Goal: Task Accomplishment & Management: Complete application form

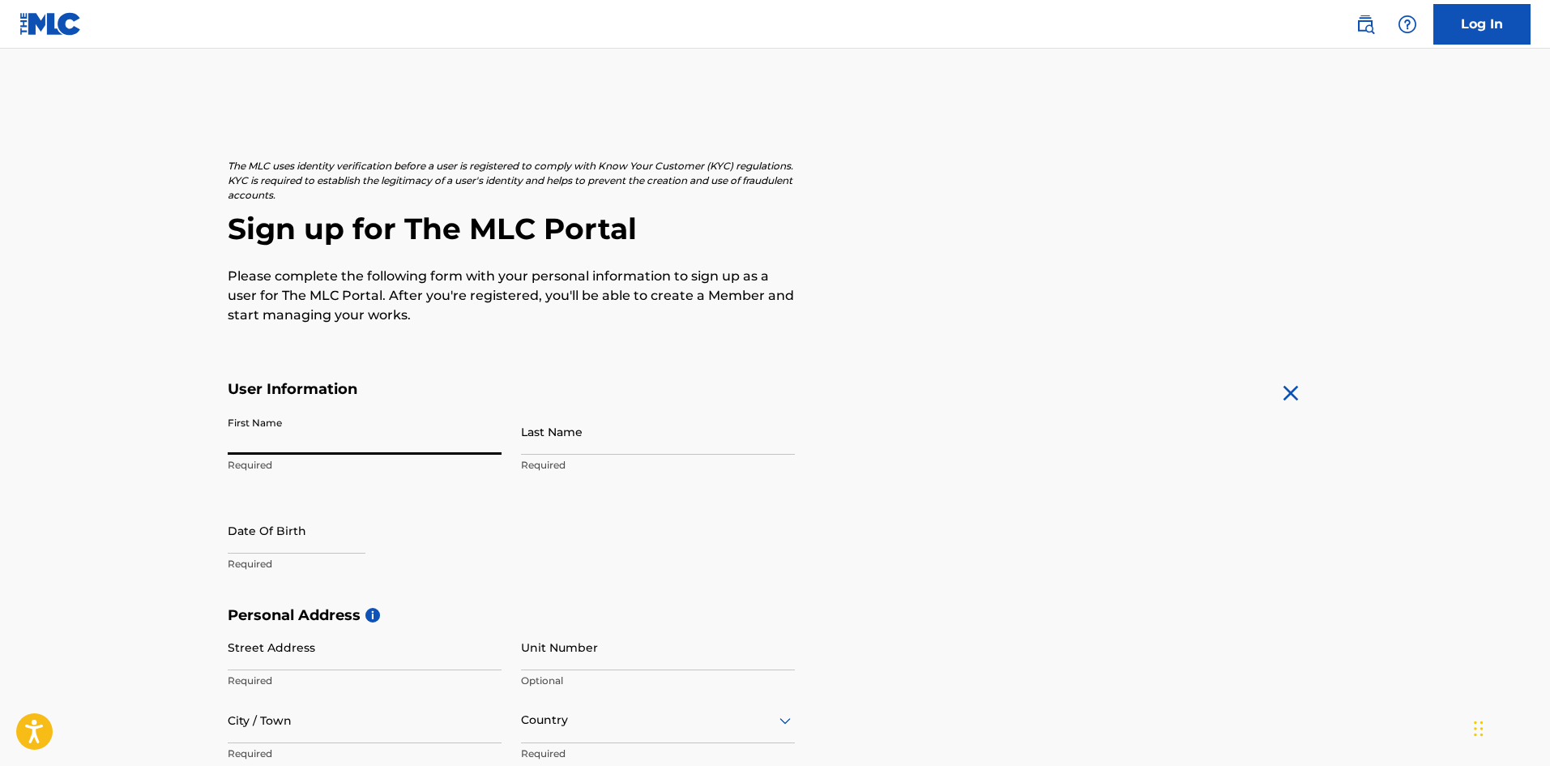
type input "[PERSON_NAME]"
type input "1423 Ridge PL SE"
type input "[US_STATE]"
type input "[GEOGRAPHIC_DATA]"
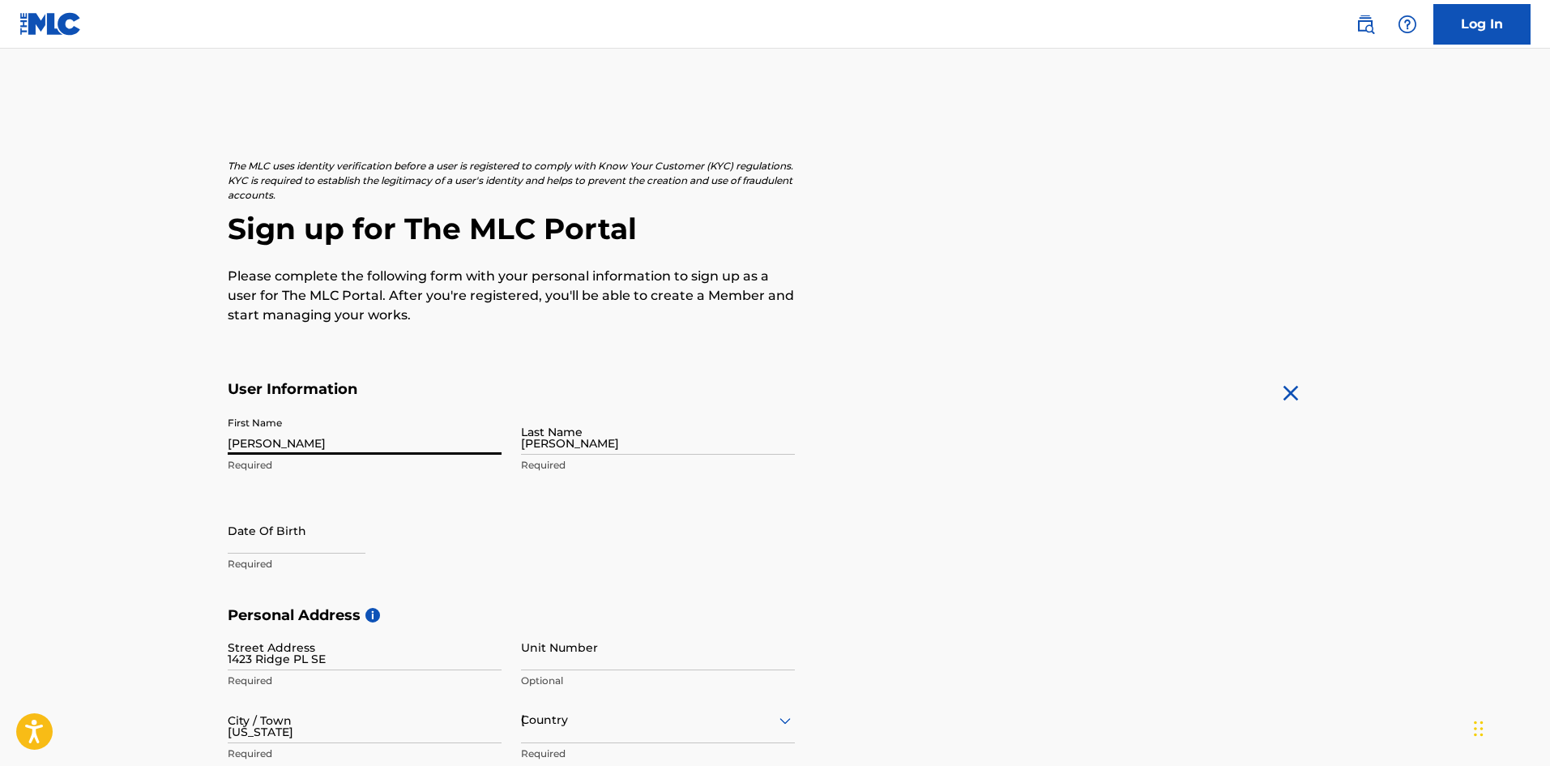
type input "DC"
type input "20020"
type input "202"
type input "5772237"
type input "[EMAIL_ADDRESS][DOMAIN_NAME]"
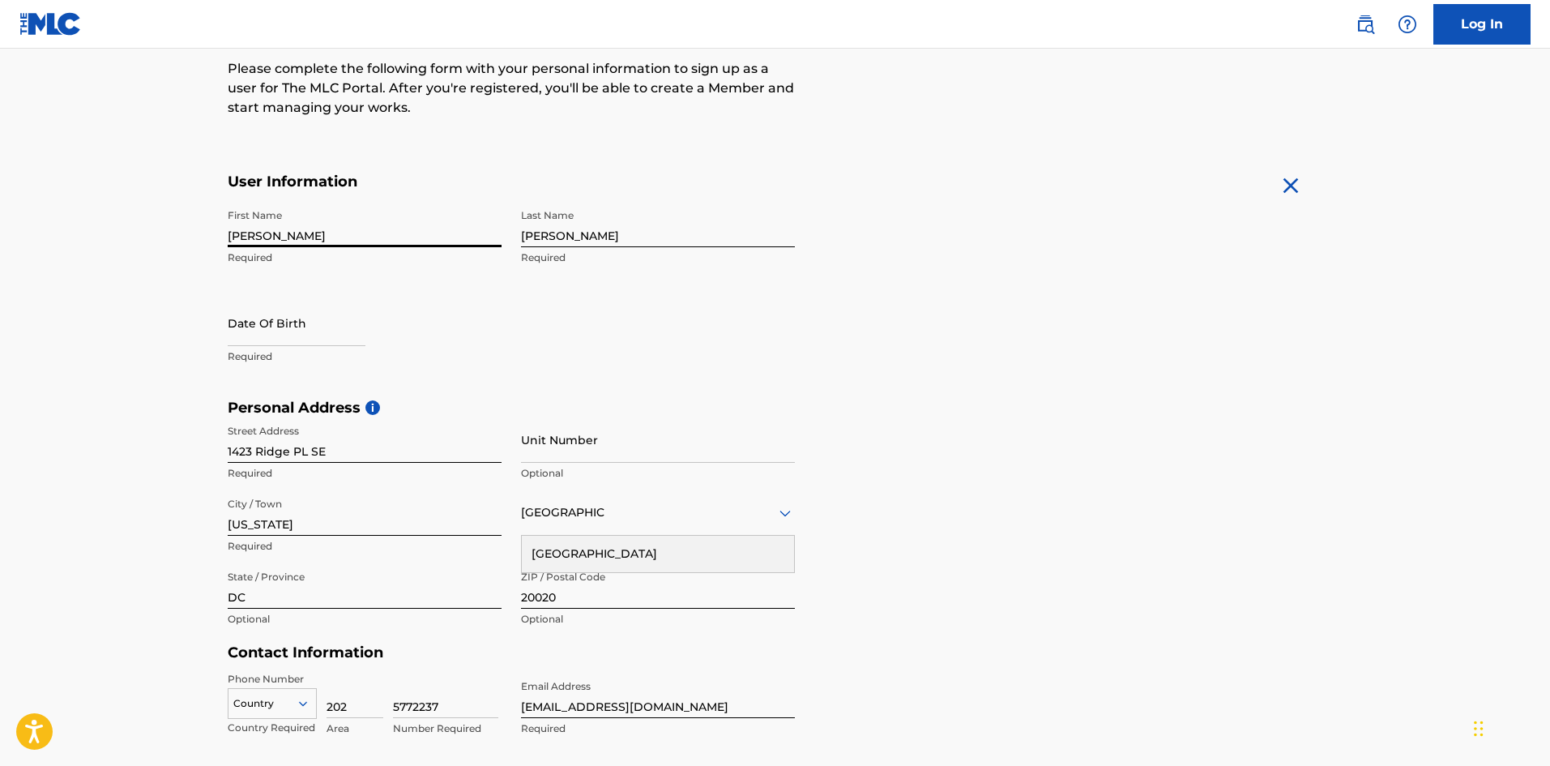
scroll to position [258, 0]
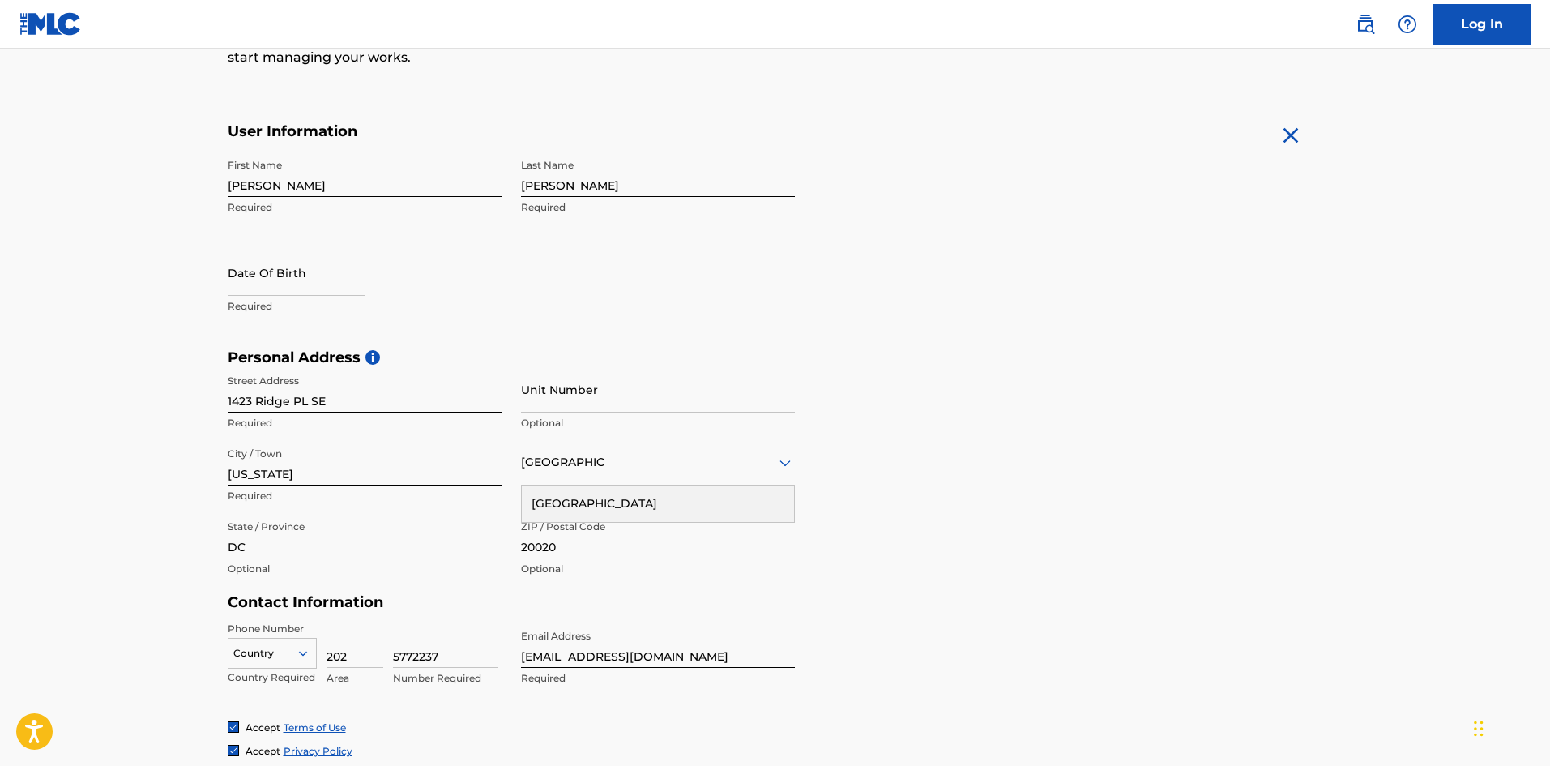
click at [951, 410] on div "Personal Address i Street Address 1423 Ridge PL SE Required Unit Number Optiona…" at bounding box center [776, 471] width 1096 height 246
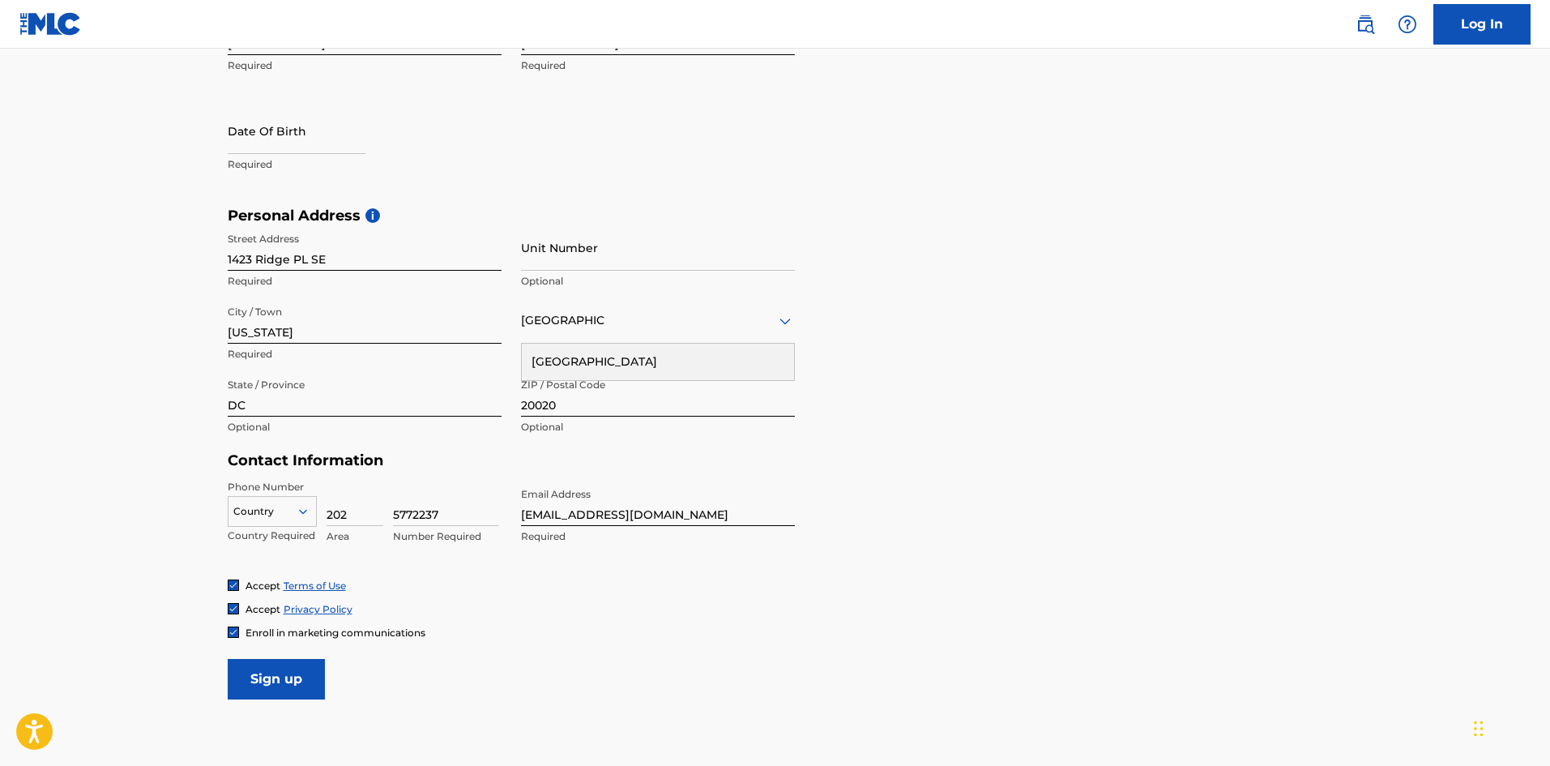
scroll to position [420, 0]
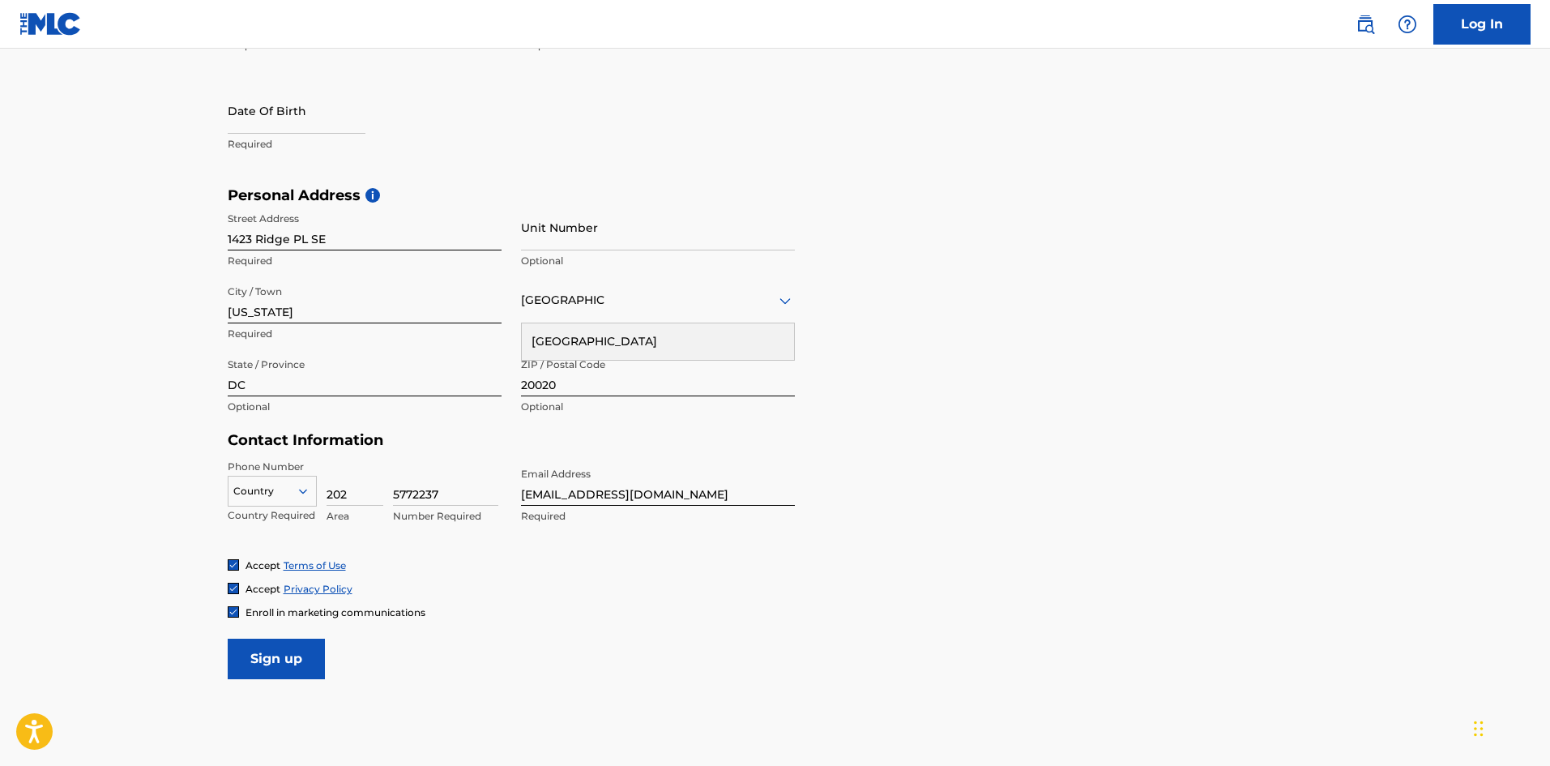
click at [331, 496] on input "202" at bounding box center [355, 482] width 57 height 46
type input "301"
click at [442, 494] on input "5772237" at bounding box center [445, 482] width 105 height 46
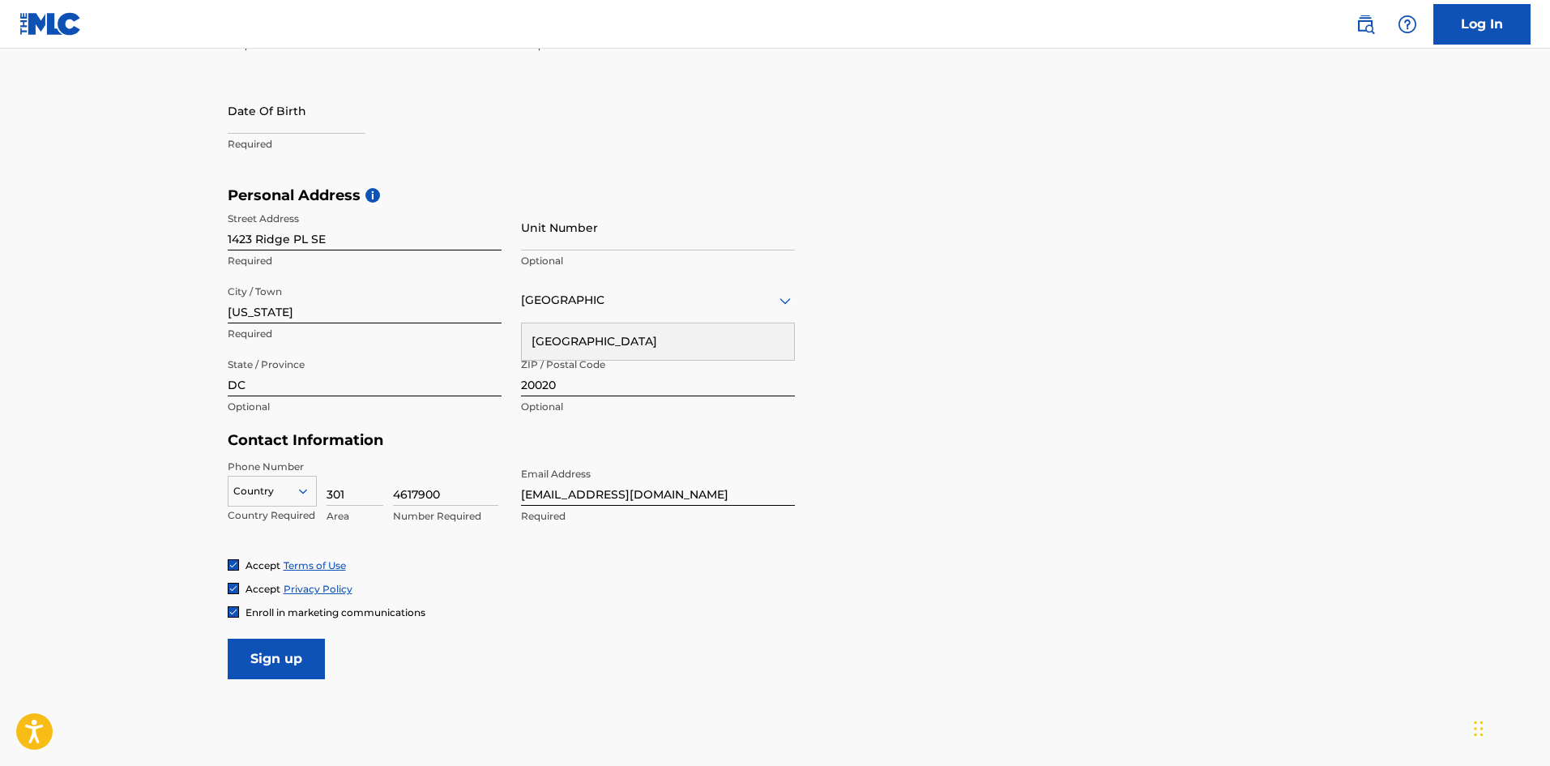
type input "4617900"
click at [614, 490] on input "[EMAIL_ADDRESS][DOMAIN_NAME]" at bounding box center [658, 482] width 274 height 46
paste input "concretejunglemusic2025"
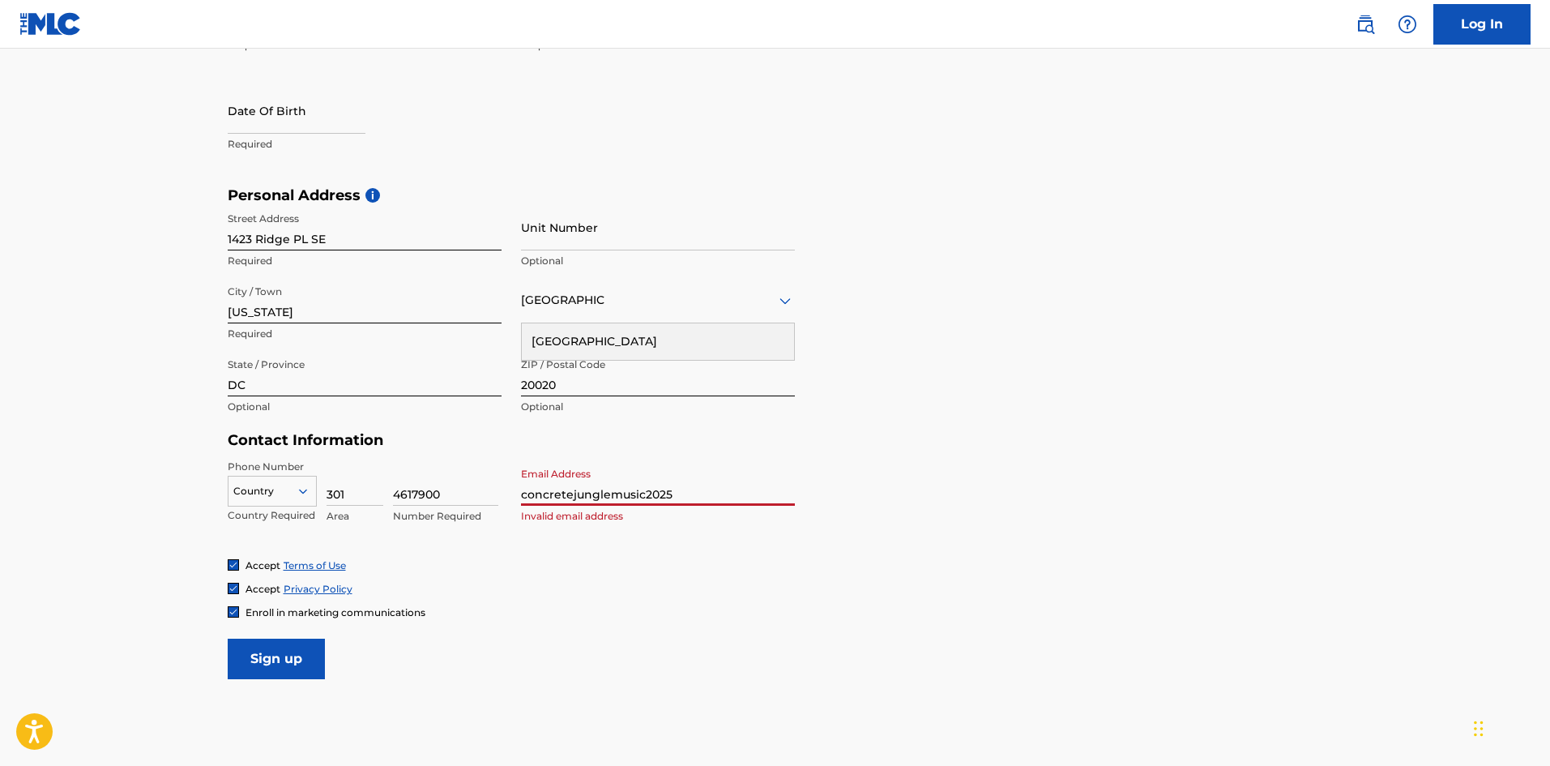
type input "[EMAIL_ADDRESS][DOMAIN_NAME]"
click at [613, 231] on input "Unit Number" at bounding box center [658, 227] width 274 height 46
click at [293, 670] on input "Sign up" at bounding box center [276, 659] width 97 height 41
click at [277, 500] on div "Country" at bounding box center [272, 488] width 89 height 24
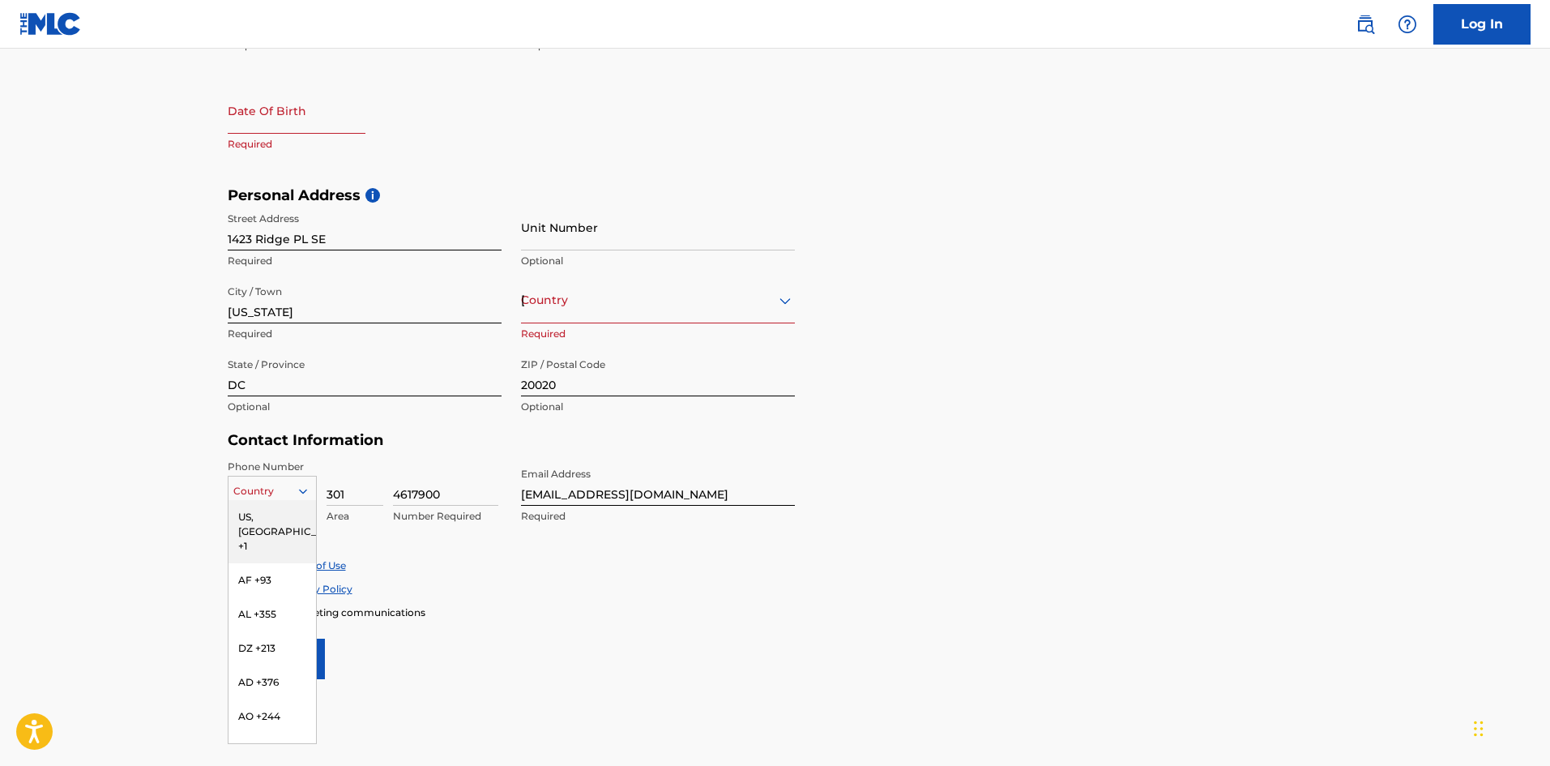
click at [278, 518] on div "US, [GEOGRAPHIC_DATA] +1" at bounding box center [273, 531] width 88 height 63
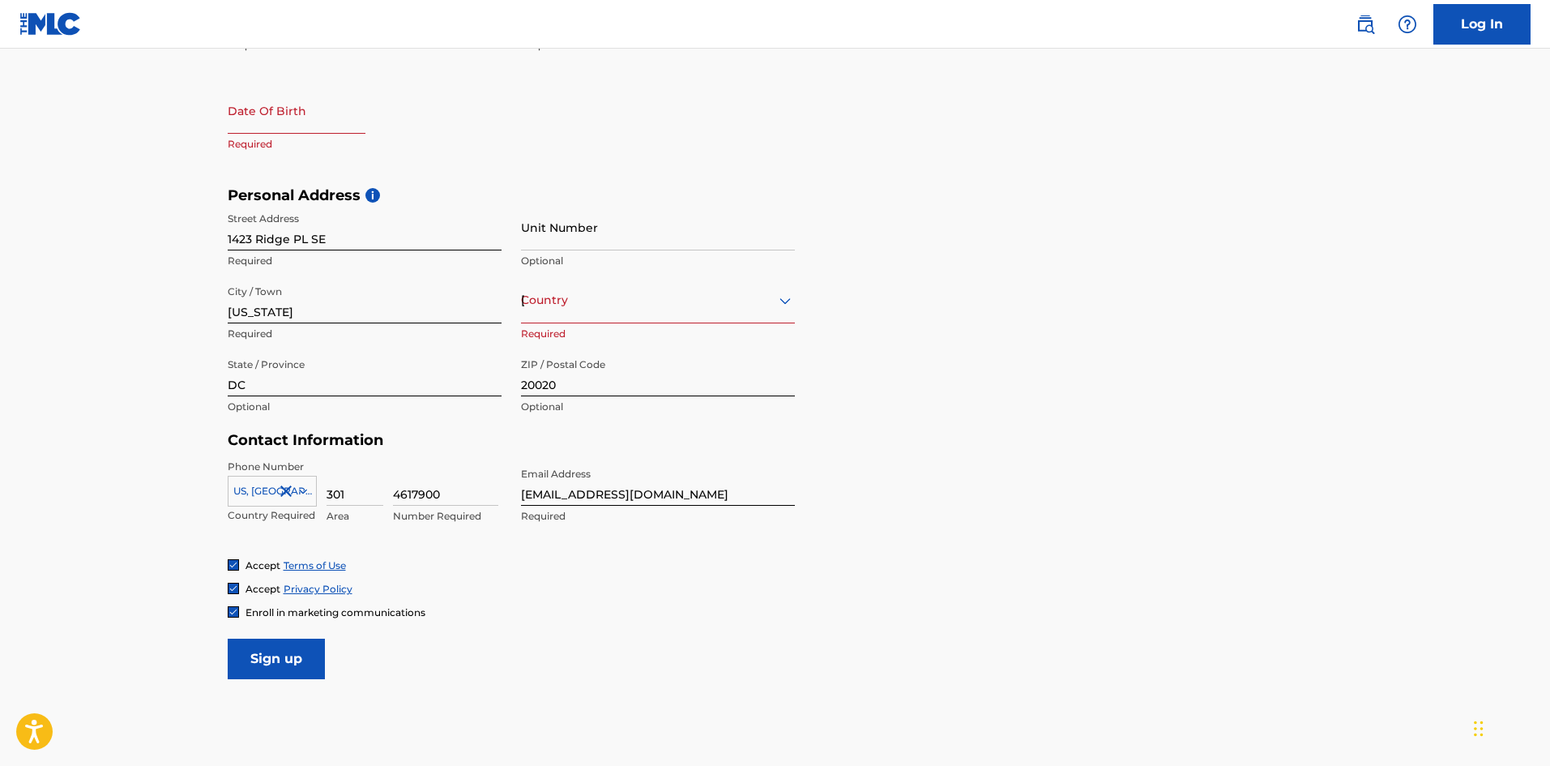
click at [297, 665] on input "Sign up" at bounding box center [276, 659] width 97 height 41
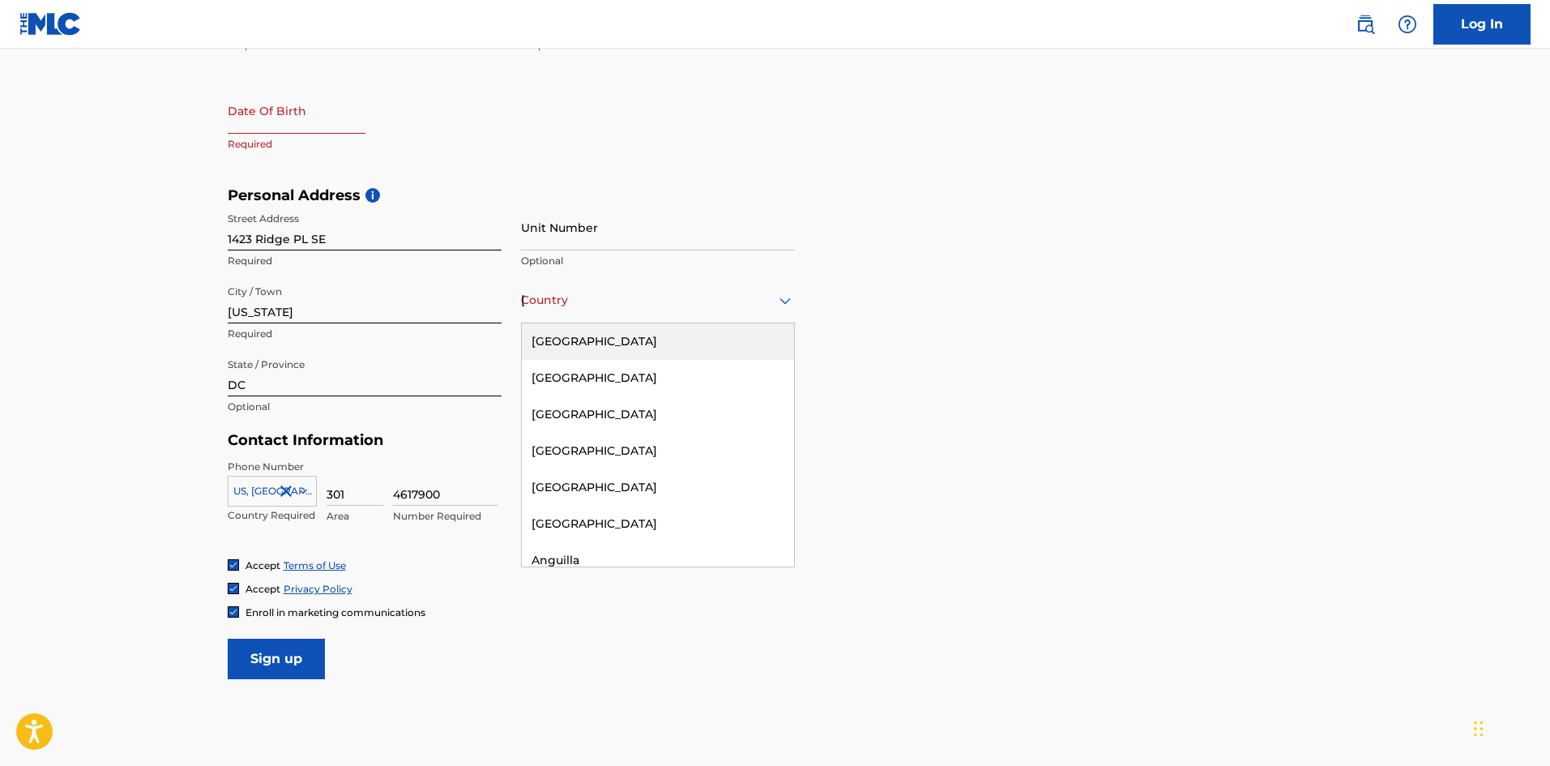
click at [635, 311] on div "Country United States" at bounding box center [658, 300] width 274 height 46
click at [608, 340] on div "[GEOGRAPHIC_DATA]" at bounding box center [658, 341] width 272 height 36
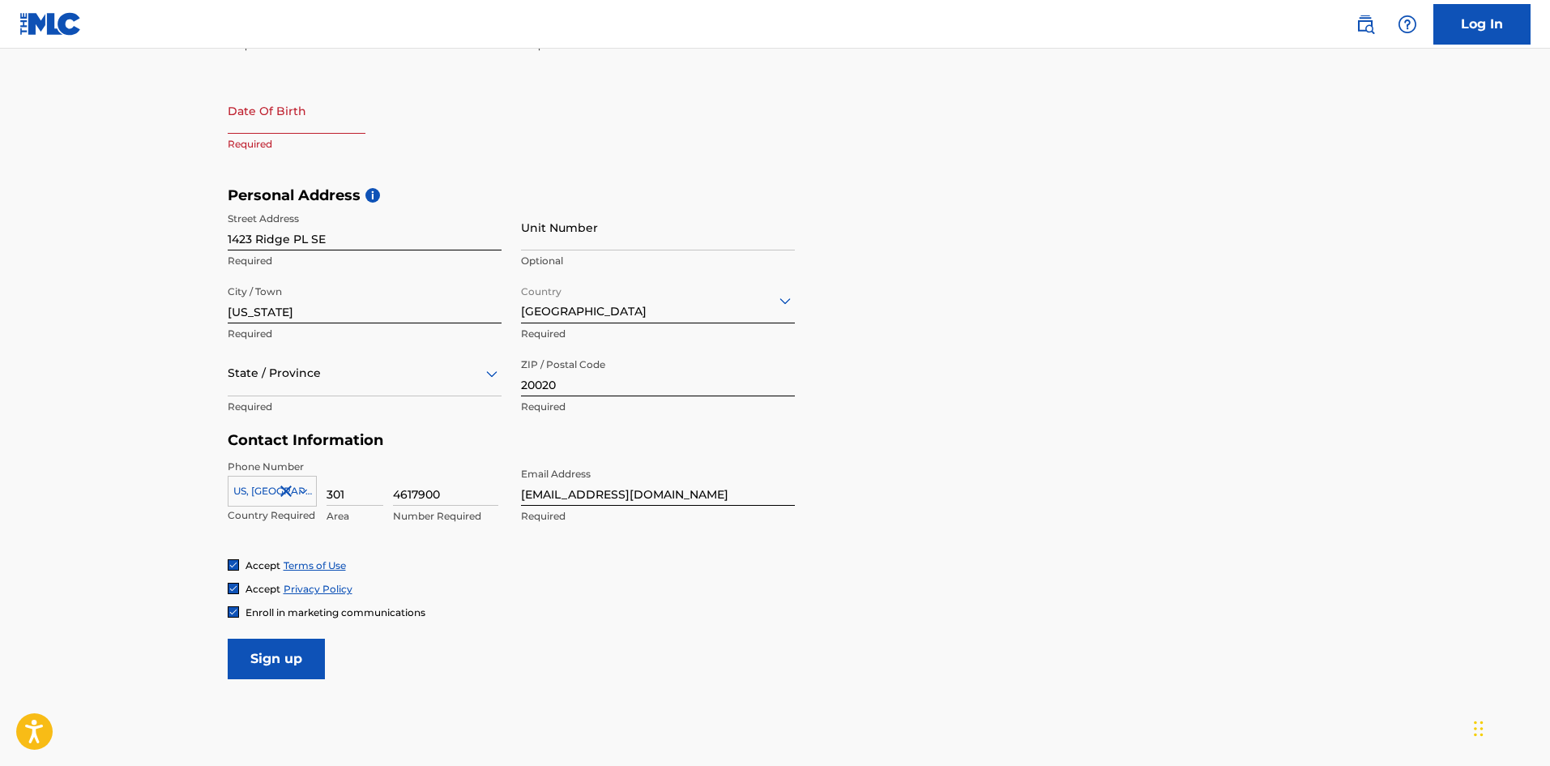
click at [455, 374] on div at bounding box center [365, 373] width 274 height 20
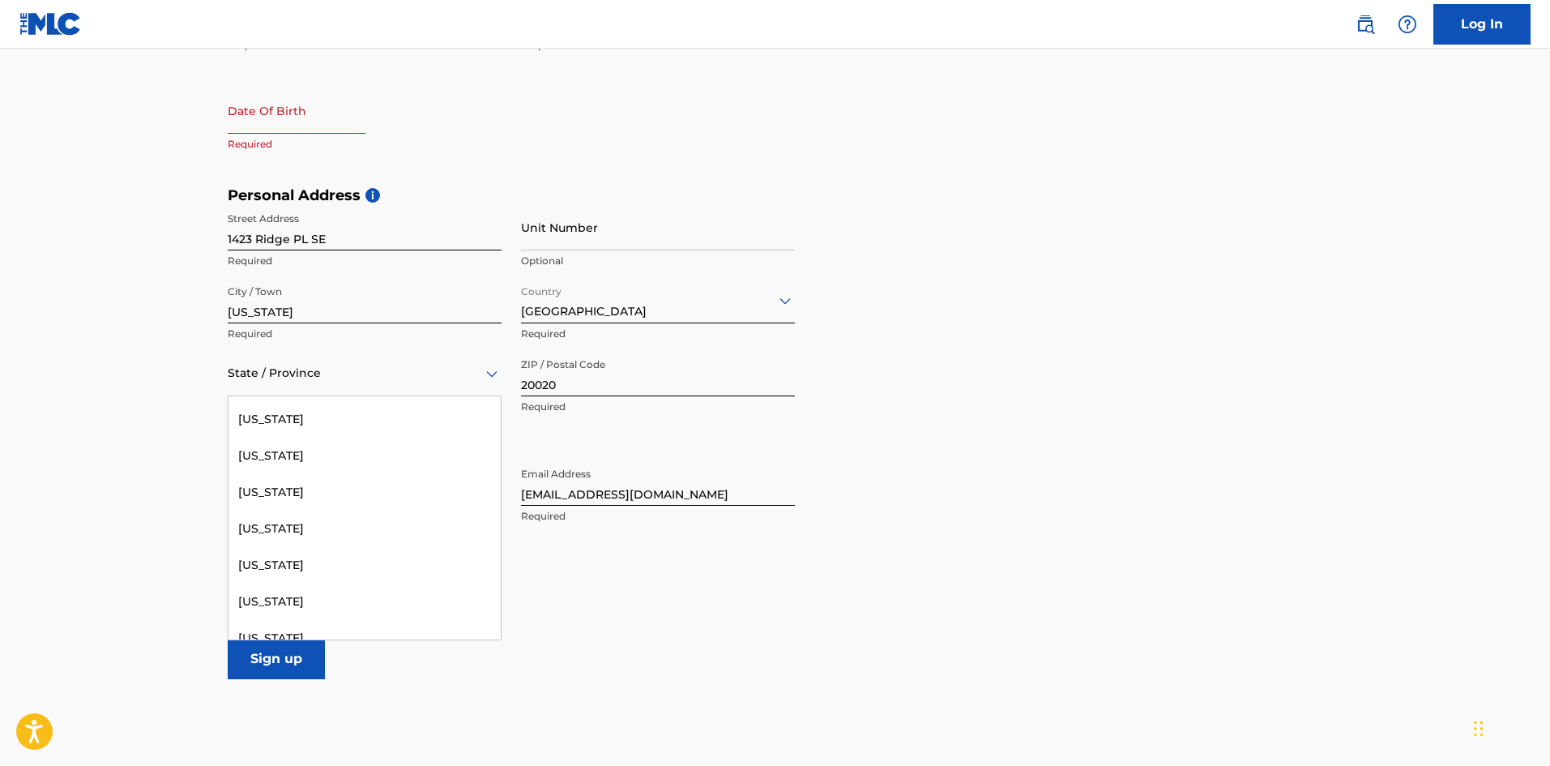
scroll to position [243, 0]
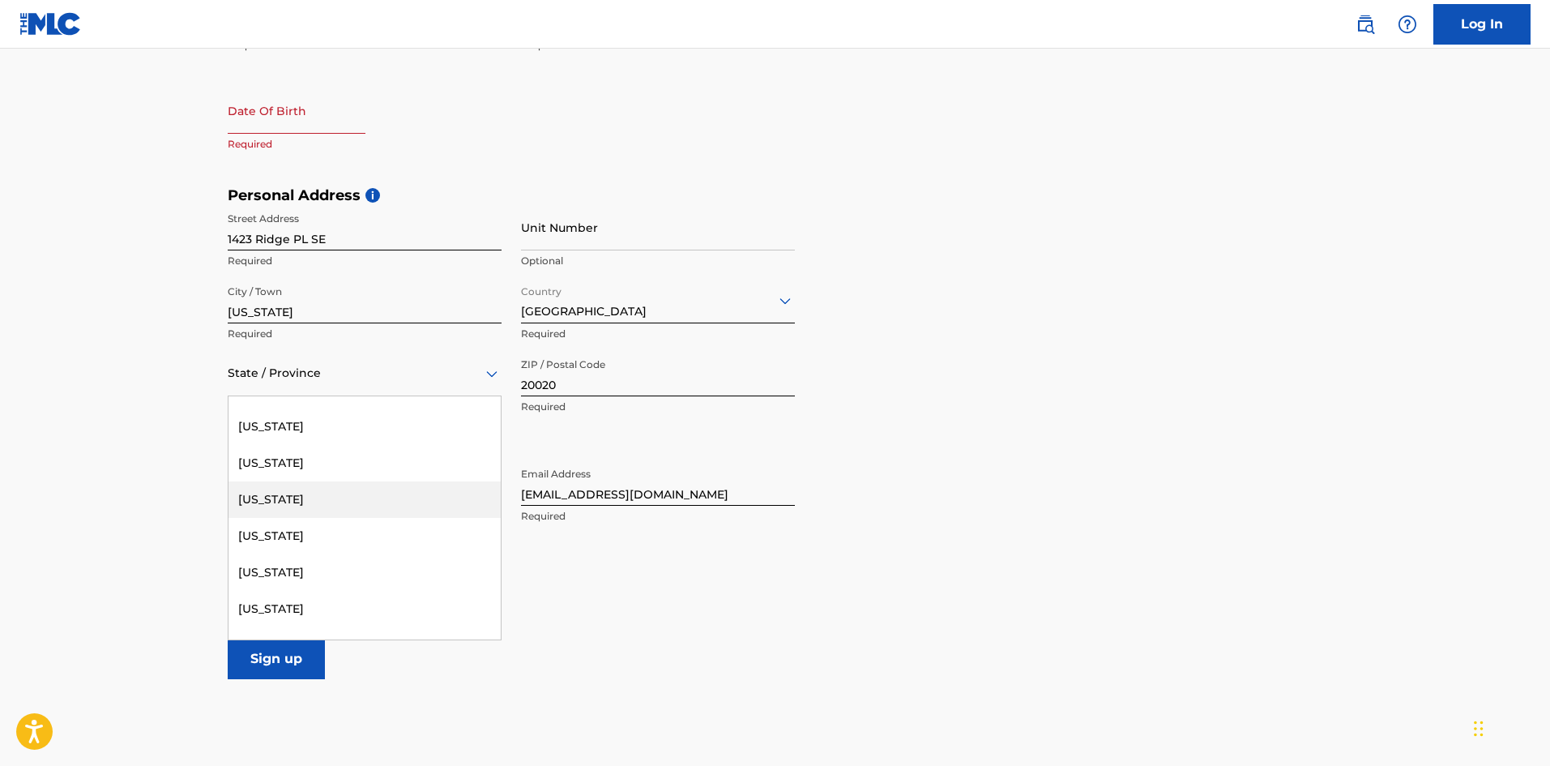
click at [375, 494] on div "[US_STATE]" at bounding box center [365, 499] width 272 height 36
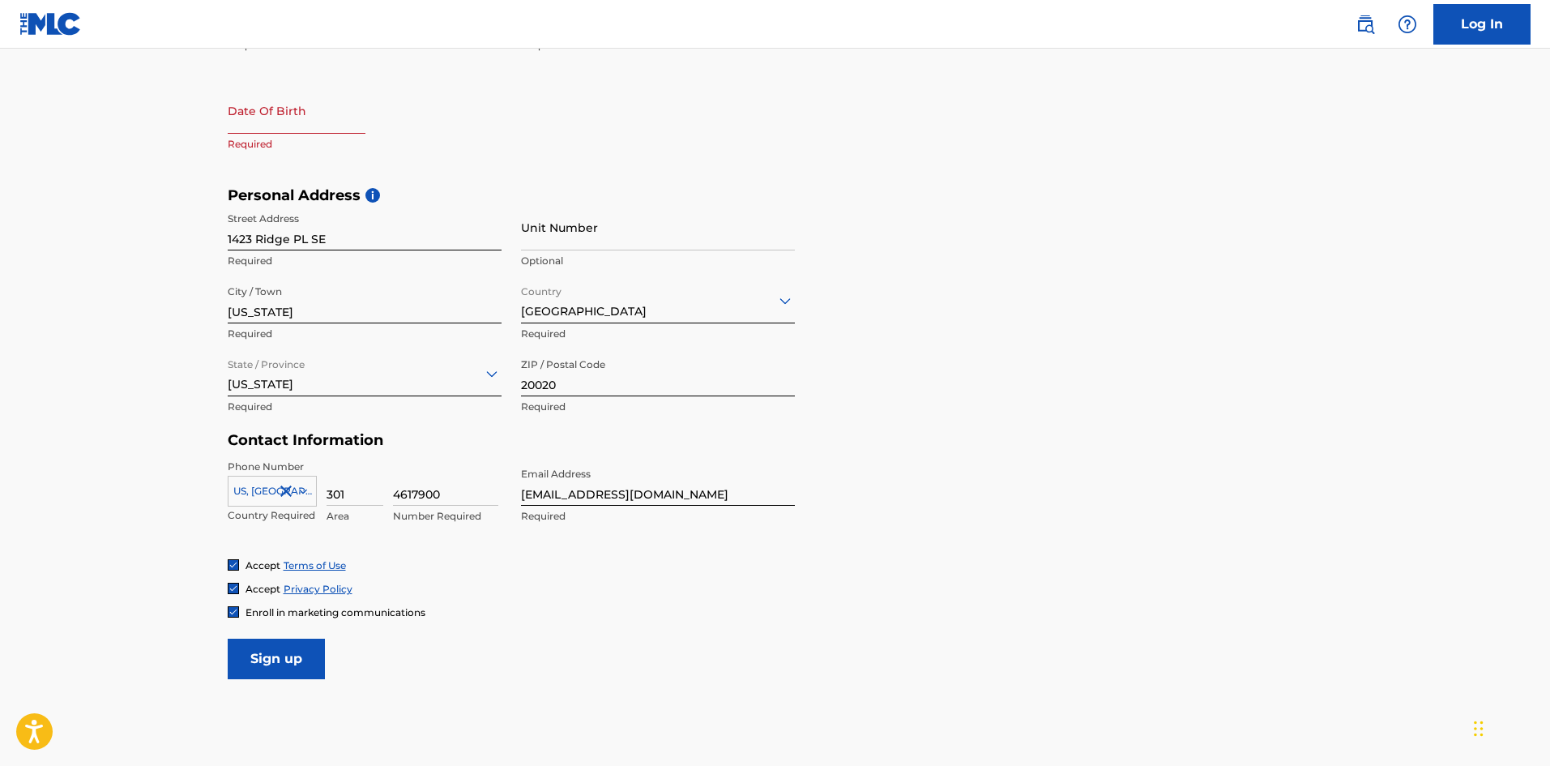
click at [259, 667] on input "Sign up" at bounding box center [276, 659] width 97 height 41
click at [297, 128] on input "text" at bounding box center [297, 111] width 138 height 46
select select "7"
select select "2025"
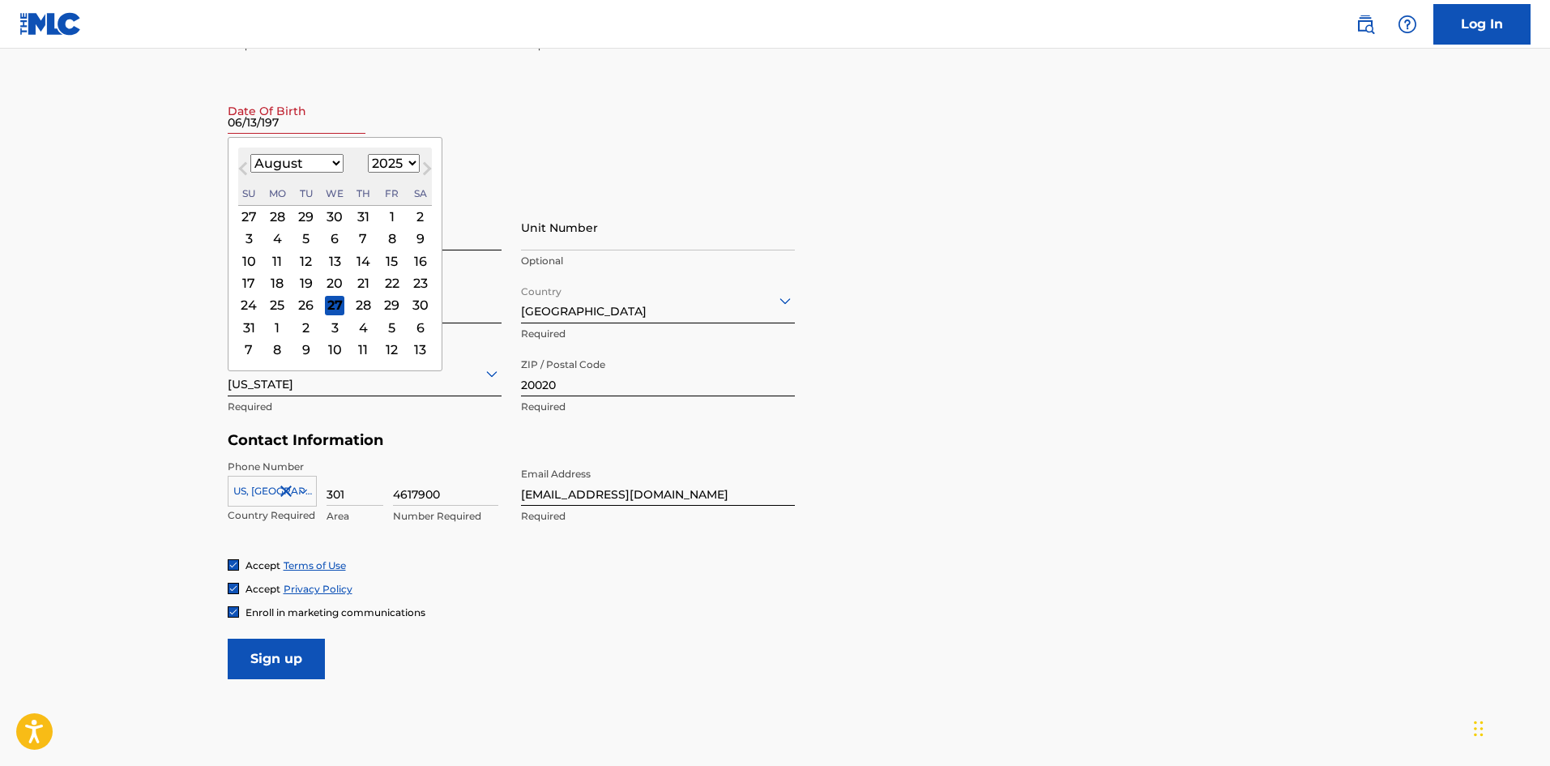
type input "06/13/1976"
click at [525, 103] on div "First Name Kiwon Required Last Name Blake Required Date Of Birth 06/13/1976 Pre…" at bounding box center [511, 88] width 567 height 198
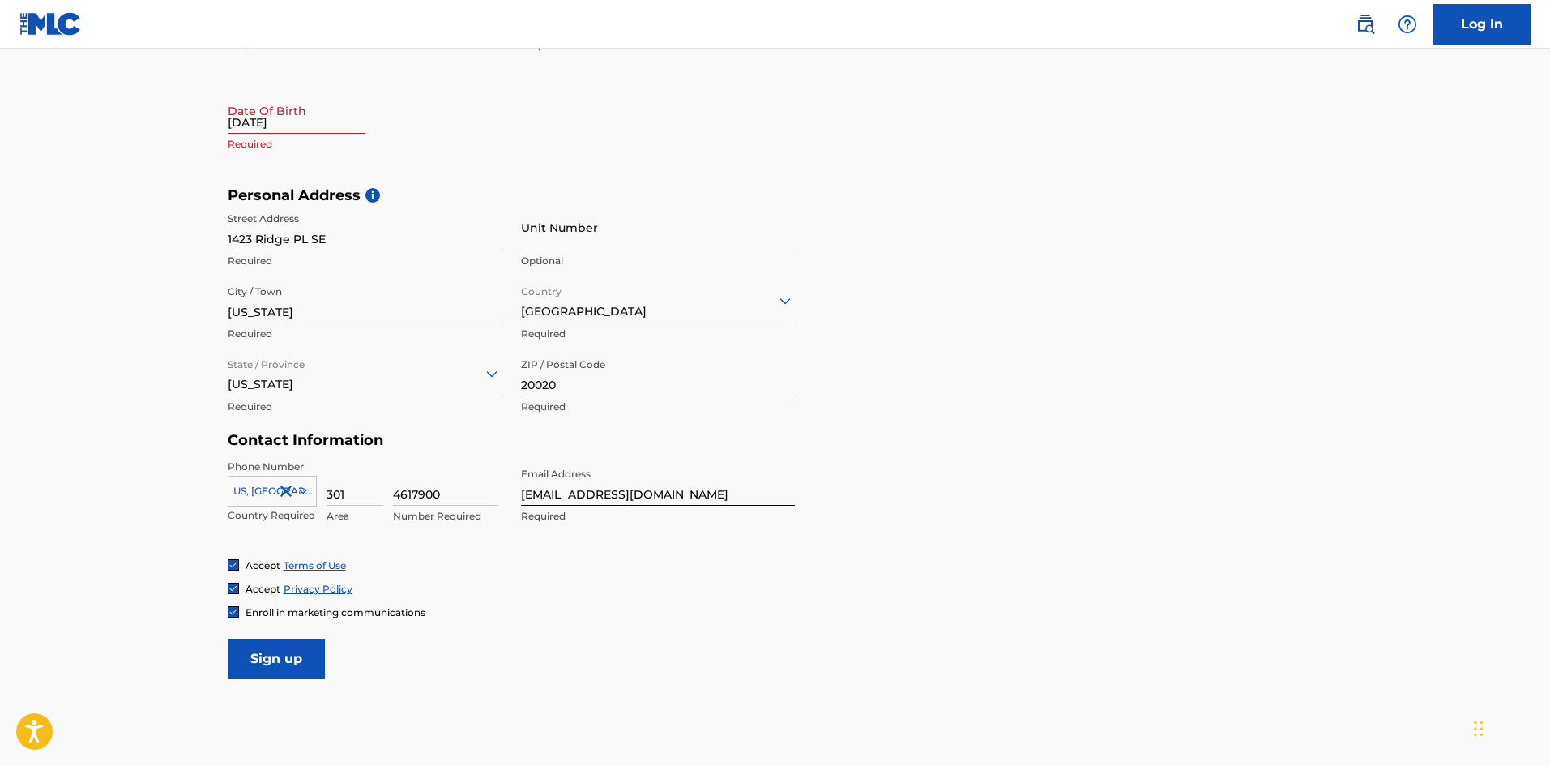
click at [283, 122] on input "06/13/1976" at bounding box center [297, 111] width 138 height 46
select select "7"
select select "2025"
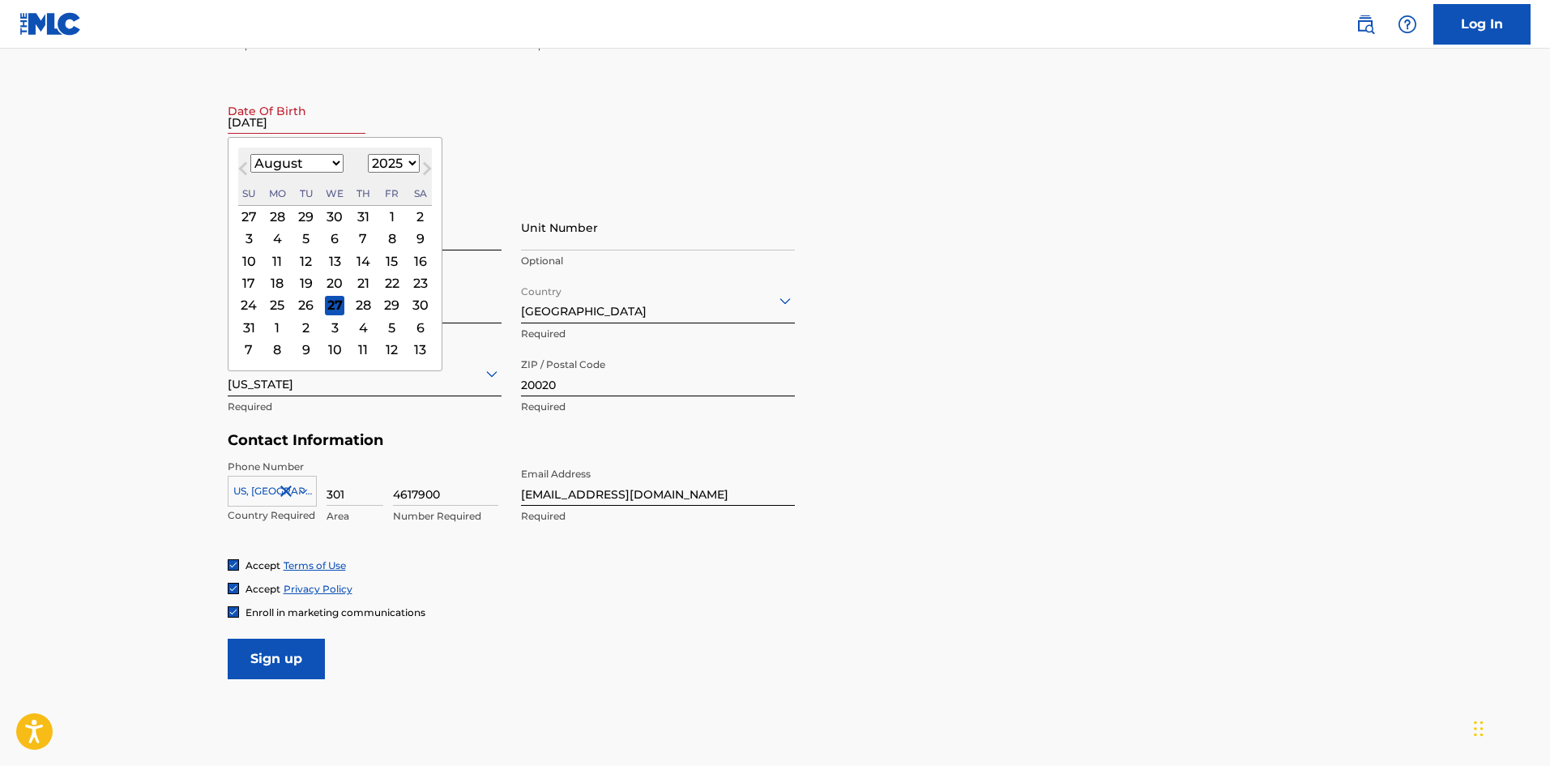
click at [314, 167] on select "January February March April May June July August September October November De…" at bounding box center [296, 163] width 93 height 19
select select "5"
click at [250, 154] on select "January February March April May June July August September October November De…" at bounding box center [296, 163] width 93 height 19
click at [395, 237] on div "13" at bounding box center [391, 238] width 19 height 19
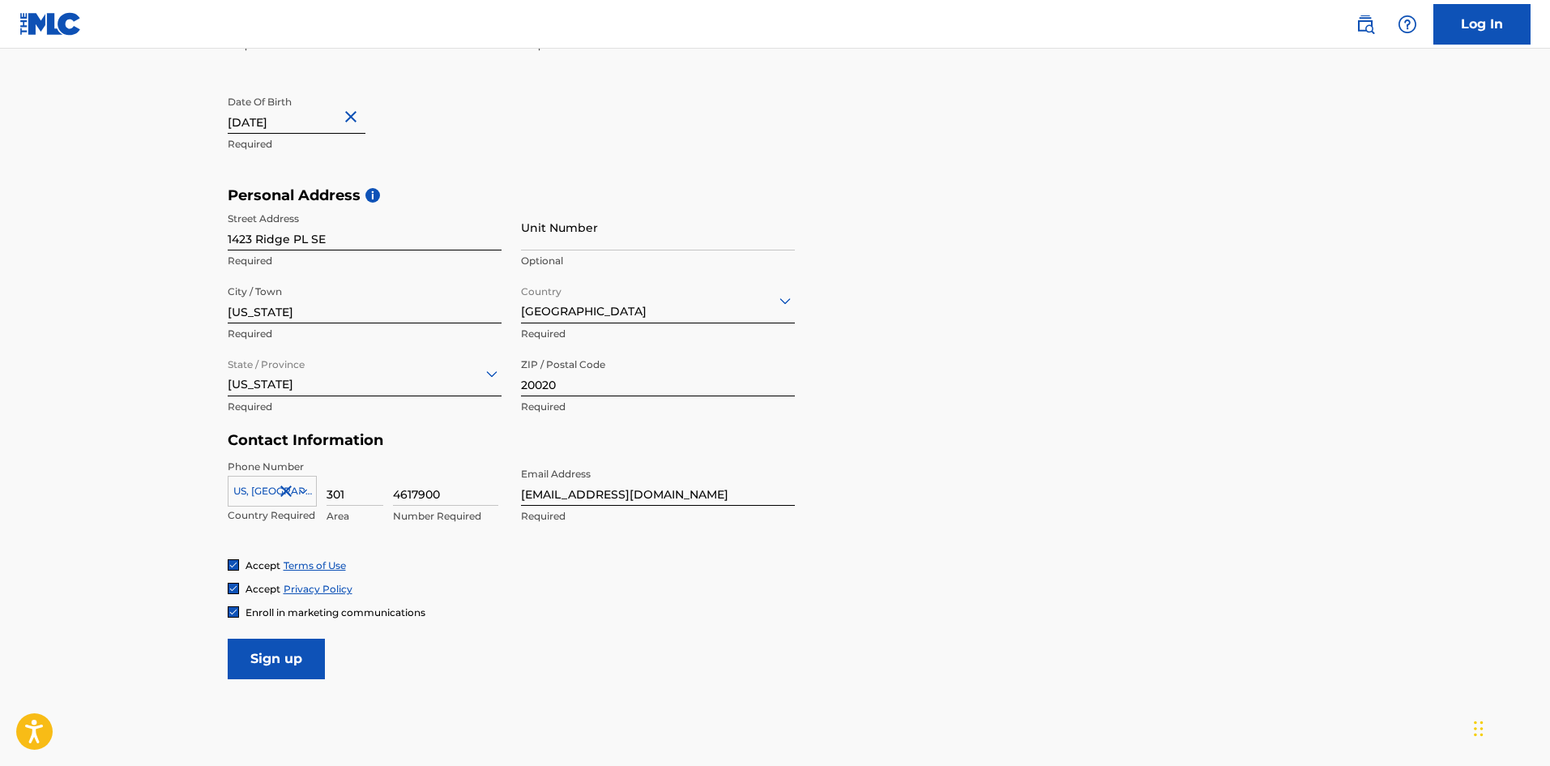
type input "June 13 1976"
click at [552, 164] on div "First Name Kiwon Required Last Name Blake Required Date Of Birth June 13 1976 R…" at bounding box center [511, 88] width 567 height 198
click at [293, 662] on input "Sign up" at bounding box center [276, 659] width 97 height 41
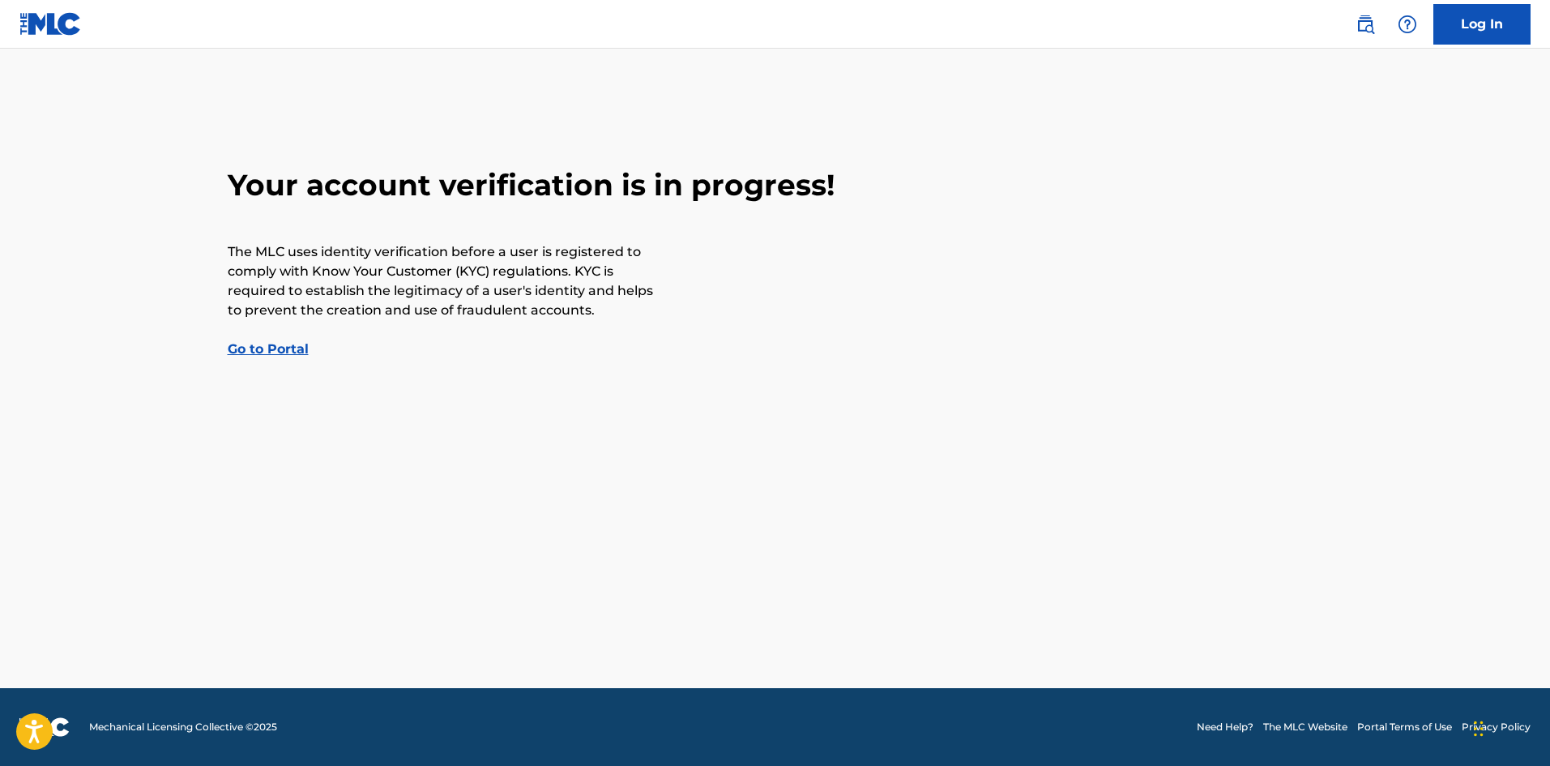
click at [256, 344] on link "Go to Portal" at bounding box center [268, 348] width 81 height 15
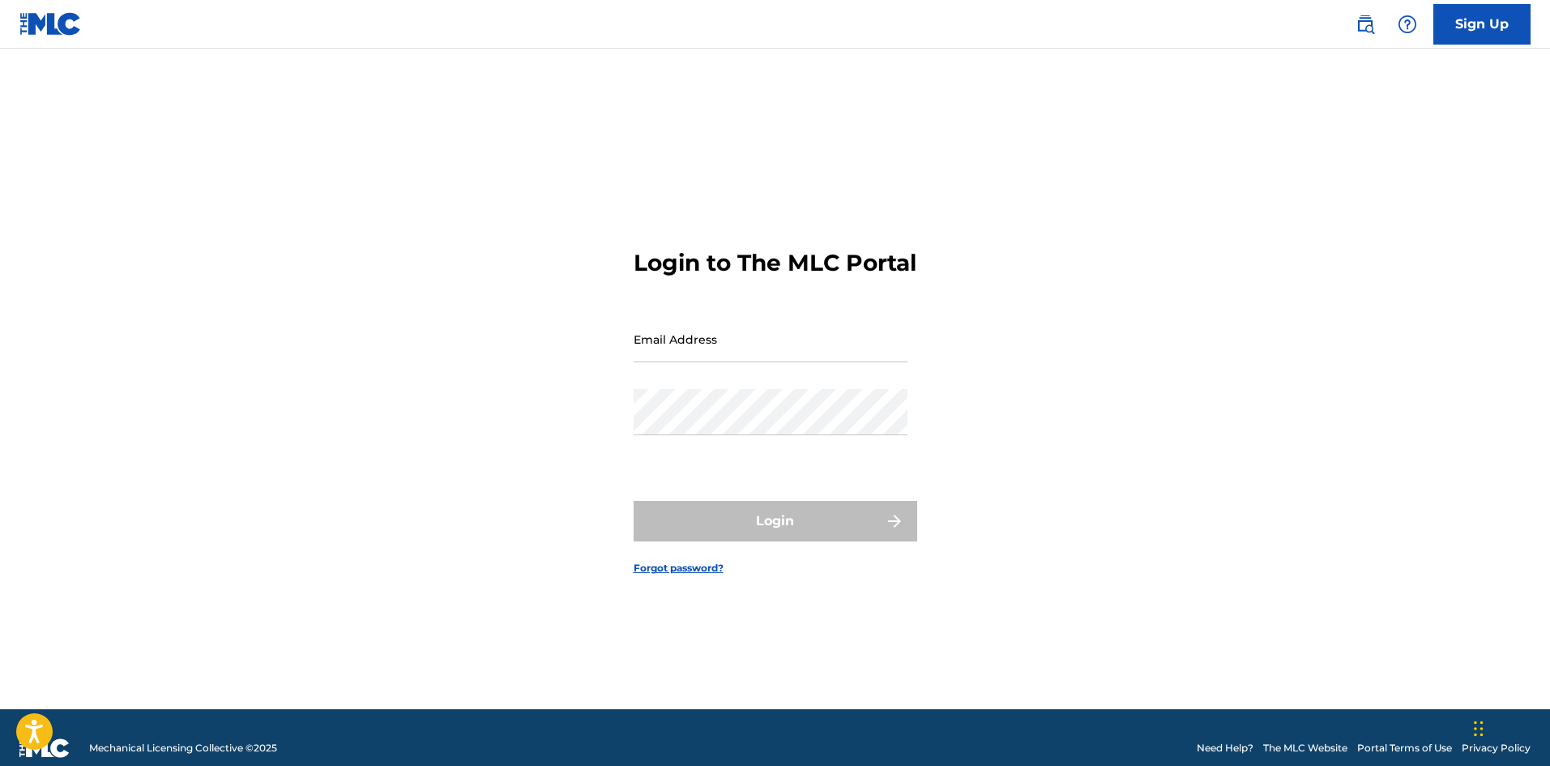
click at [686, 360] on input "Email Address" at bounding box center [771, 339] width 274 height 46
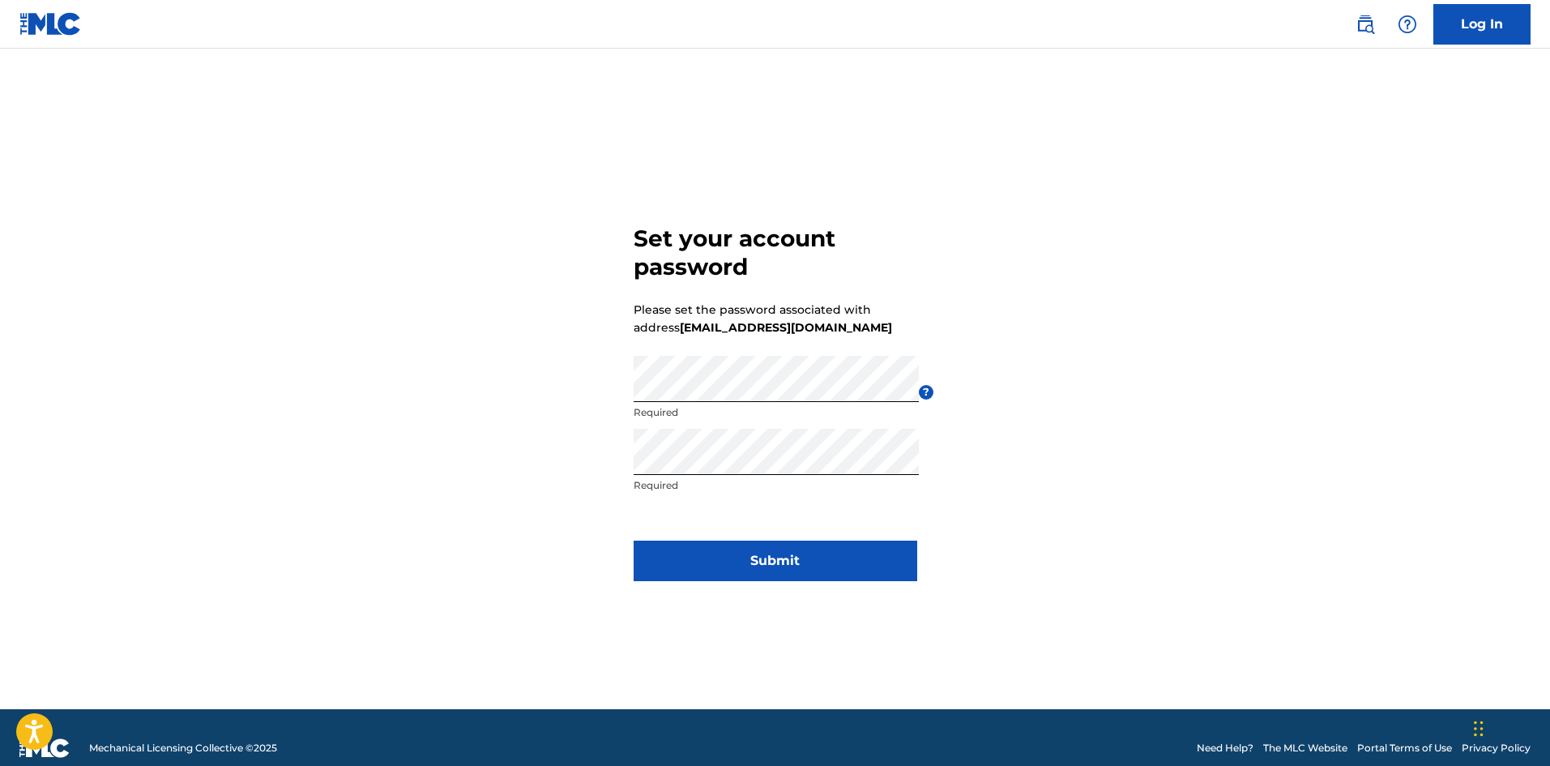
click at [785, 555] on button "Submit" at bounding box center [776, 561] width 284 height 41
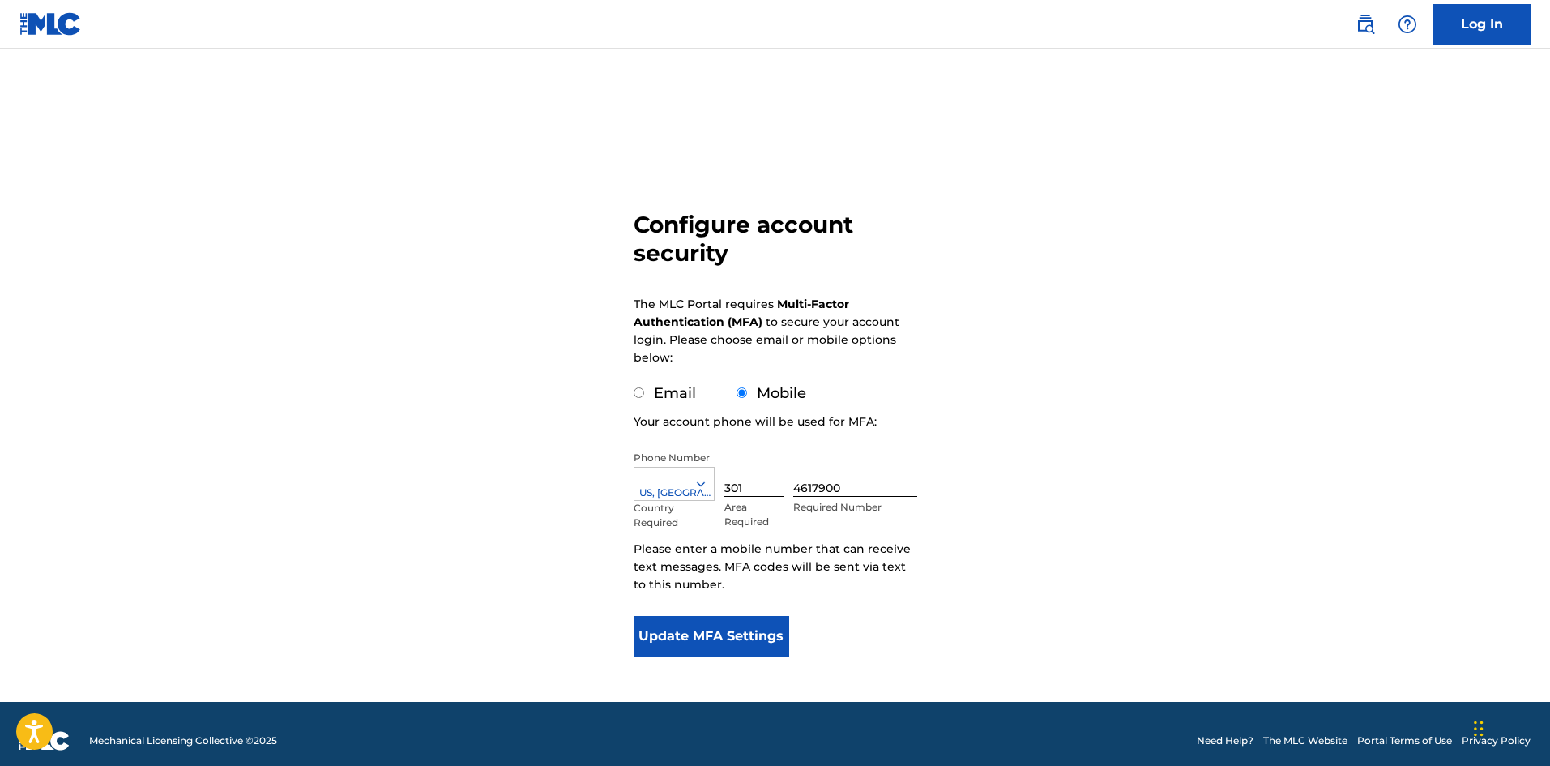
click at [723, 641] on button "Update MFA Settings" at bounding box center [712, 636] width 156 height 41
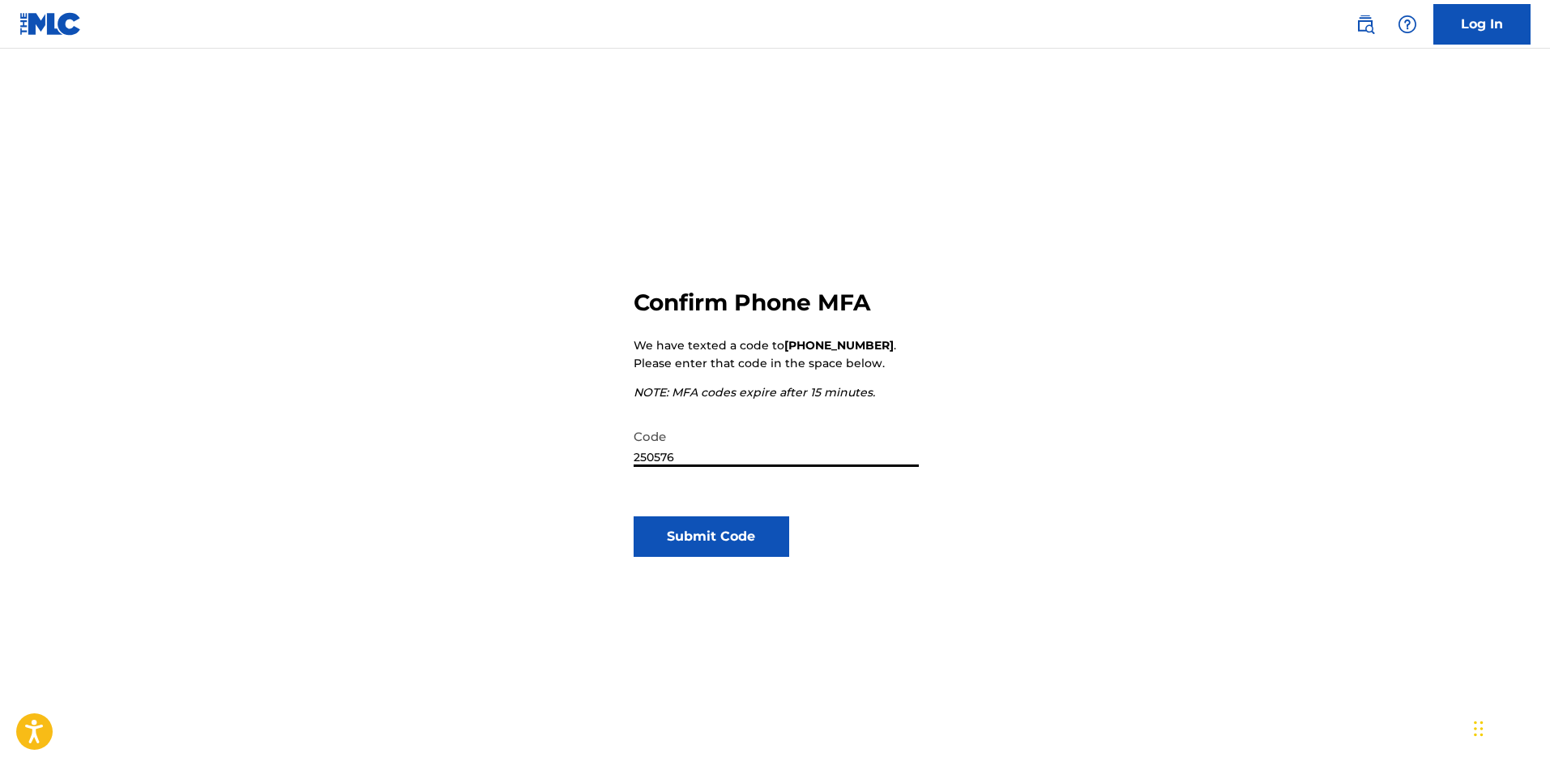
type input "250576"
click at [694, 533] on button "Submit Code" at bounding box center [712, 536] width 156 height 41
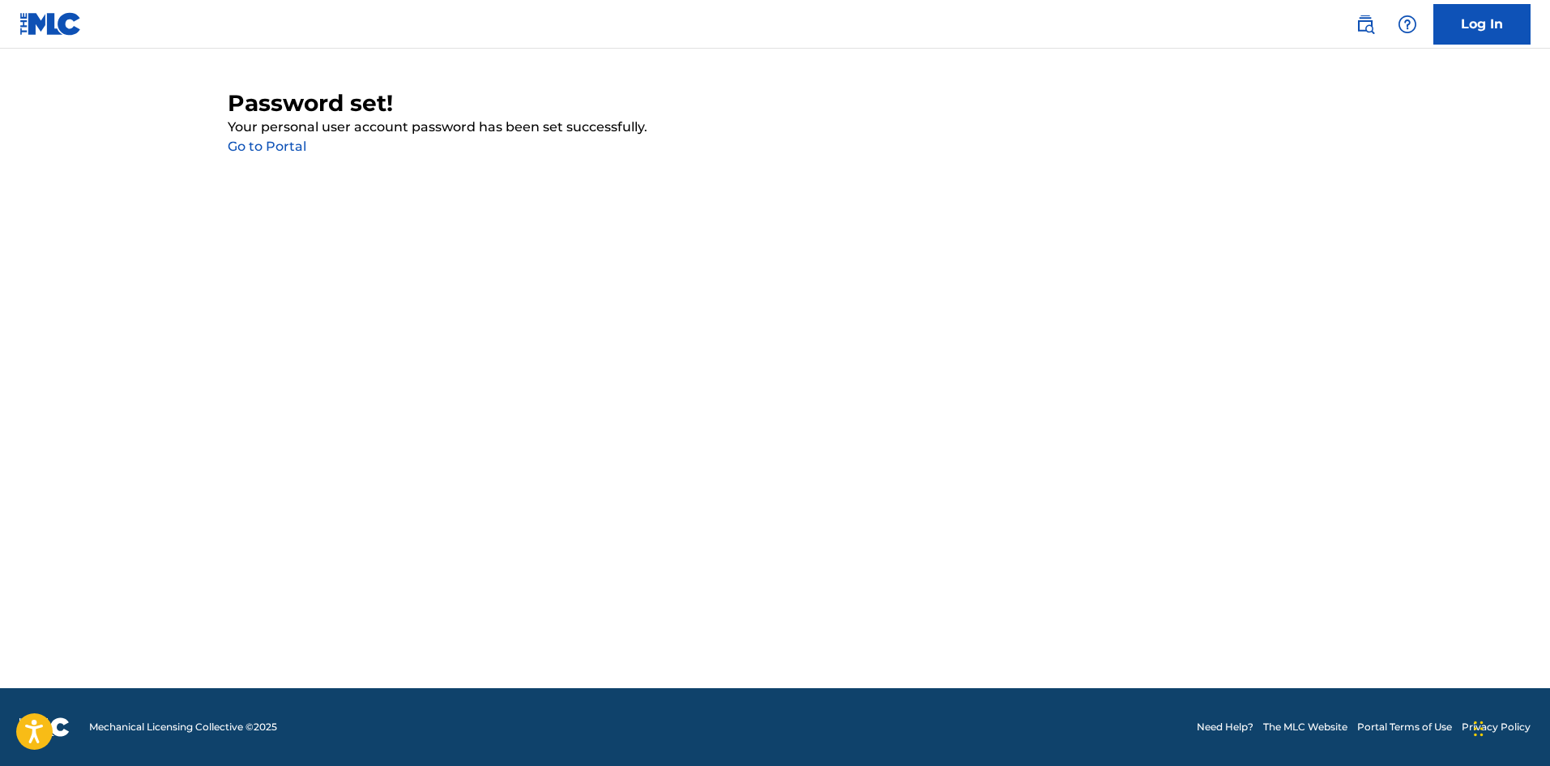
click at [273, 147] on link "Go to Portal" at bounding box center [267, 146] width 79 height 15
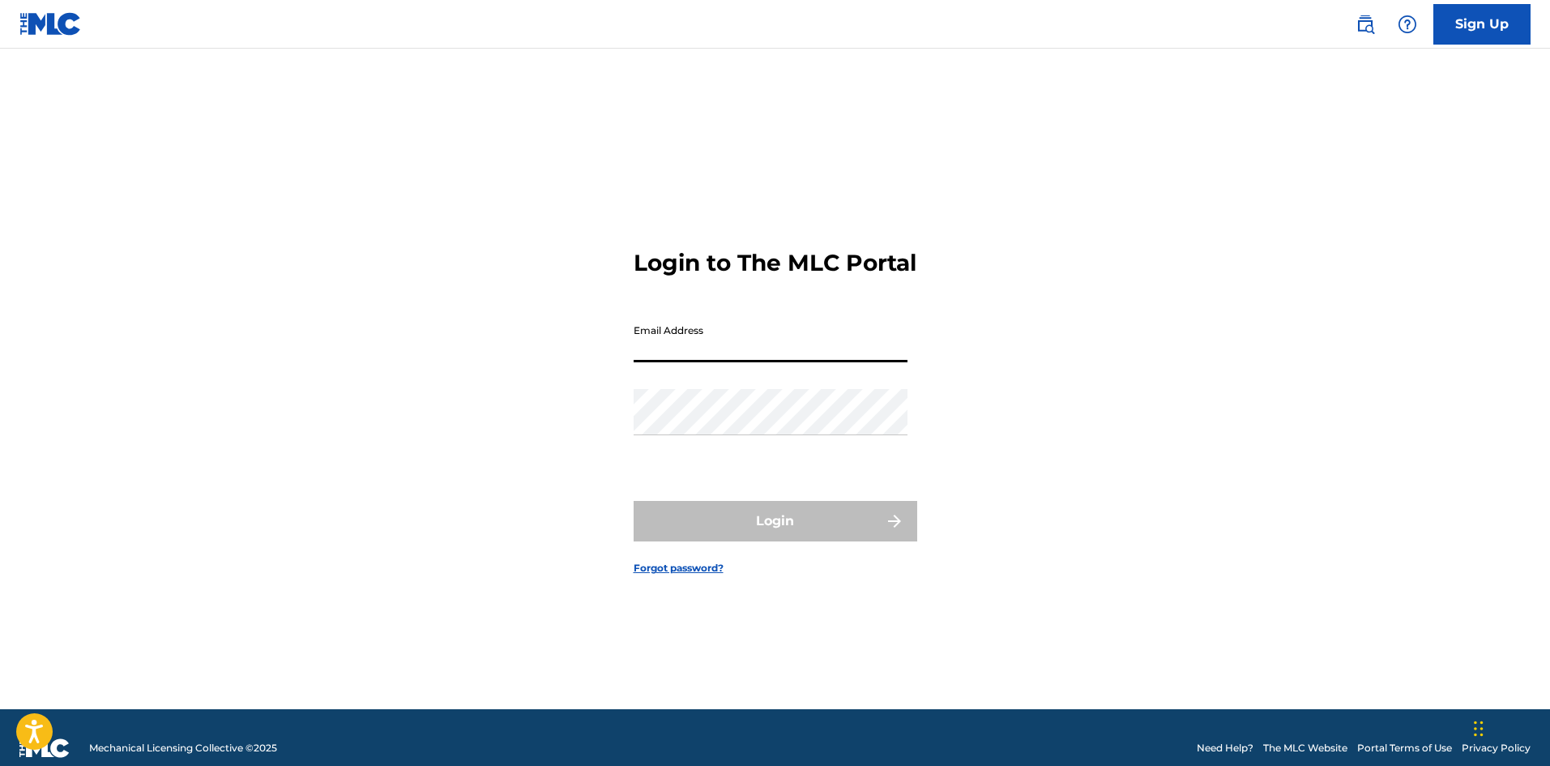
click at [674, 353] on input "Email Address" at bounding box center [771, 339] width 274 height 46
type input "c"
type input "[EMAIL_ADDRESS][DOMAIN_NAME]"
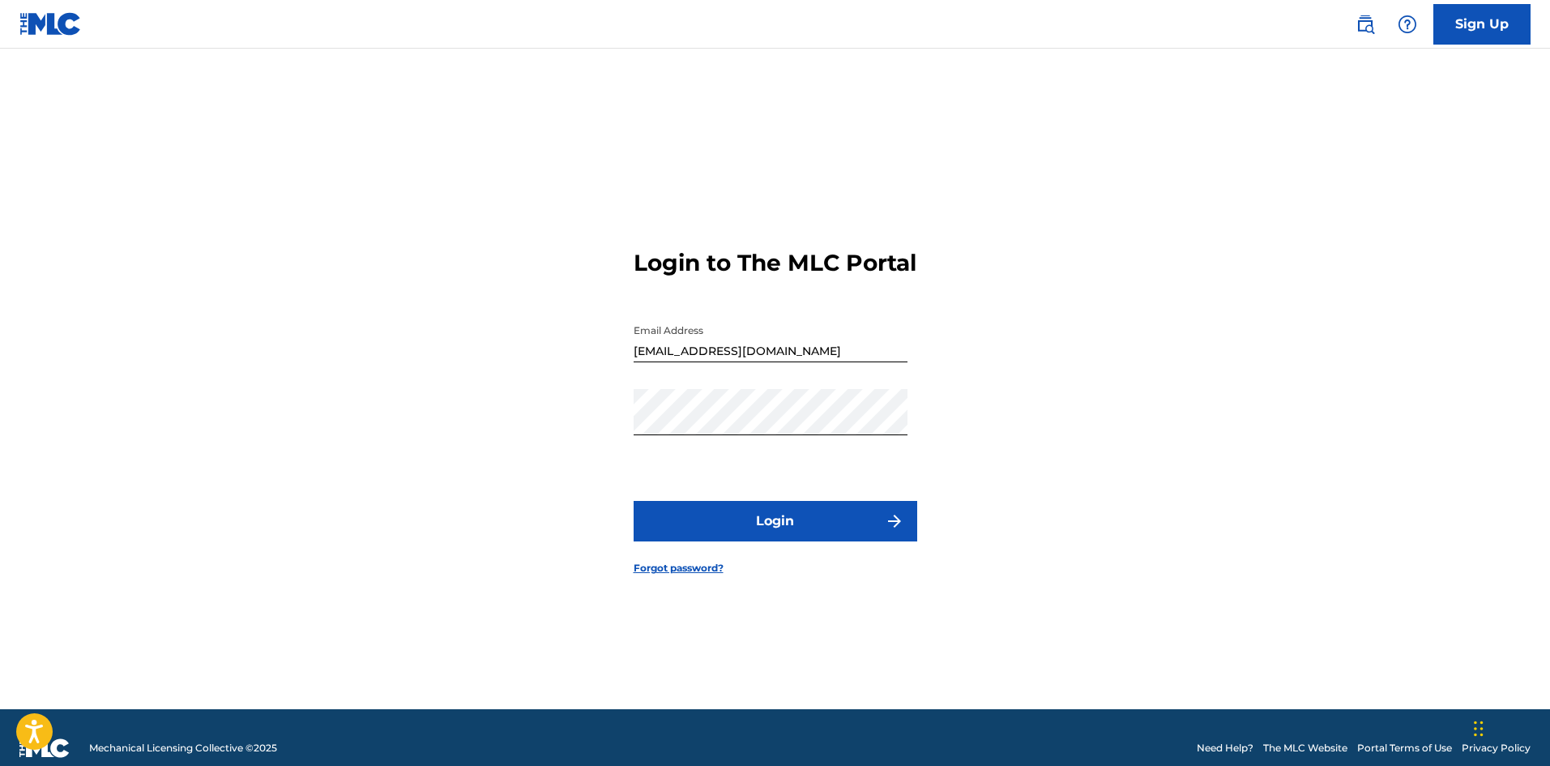
click at [762, 538] on button "Login" at bounding box center [776, 521] width 284 height 41
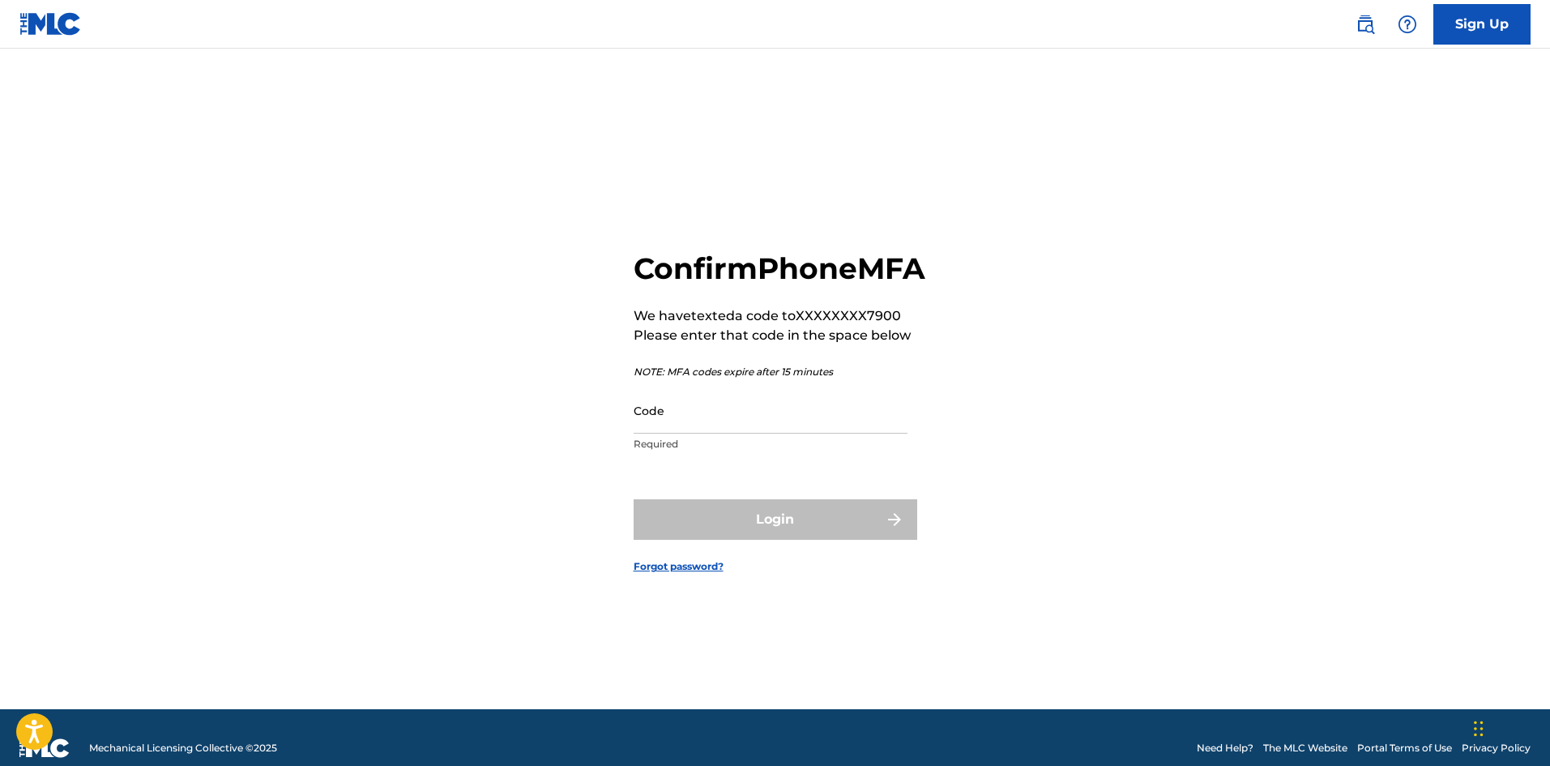
click at [733, 434] on input "Code" at bounding box center [771, 410] width 274 height 46
drag, startPoint x: 1029, startPoint y: 355, endPoint x: 1043, endPoint y: 351, distance: 14.4
click at [1043, 351] on div "Confirm Phone MFA We have texted a code to XXXXXXXX7900 Please enter that code …" at bounding box center [775, 399] width 1134 height 620
click at [790, 434] on input "Code" at bounding box center [771, 410] width 274 height 46
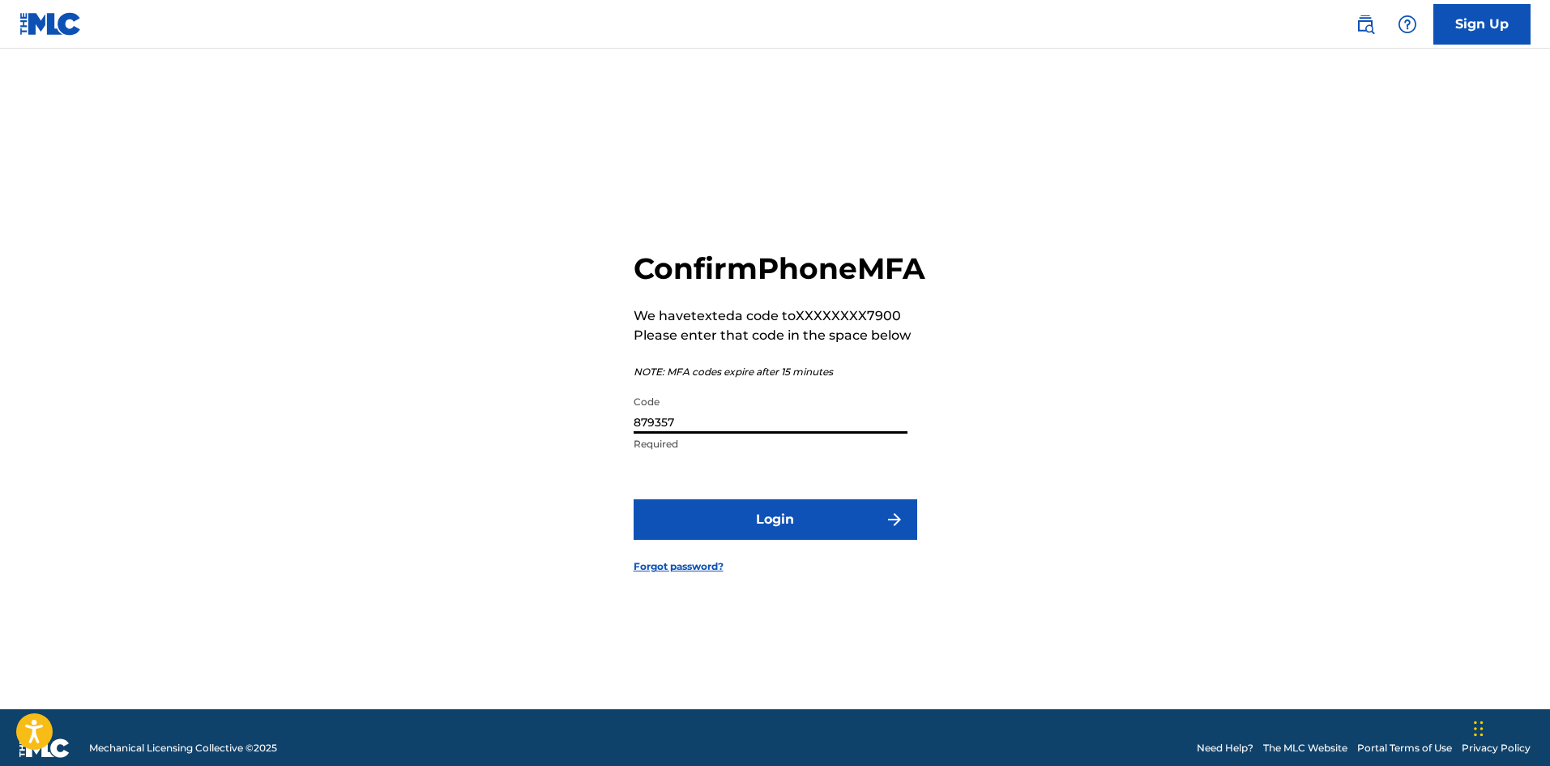
type input "879357"
click at [871, 525] on button "Login" at bounding box center [776, 519] width 284 height 41
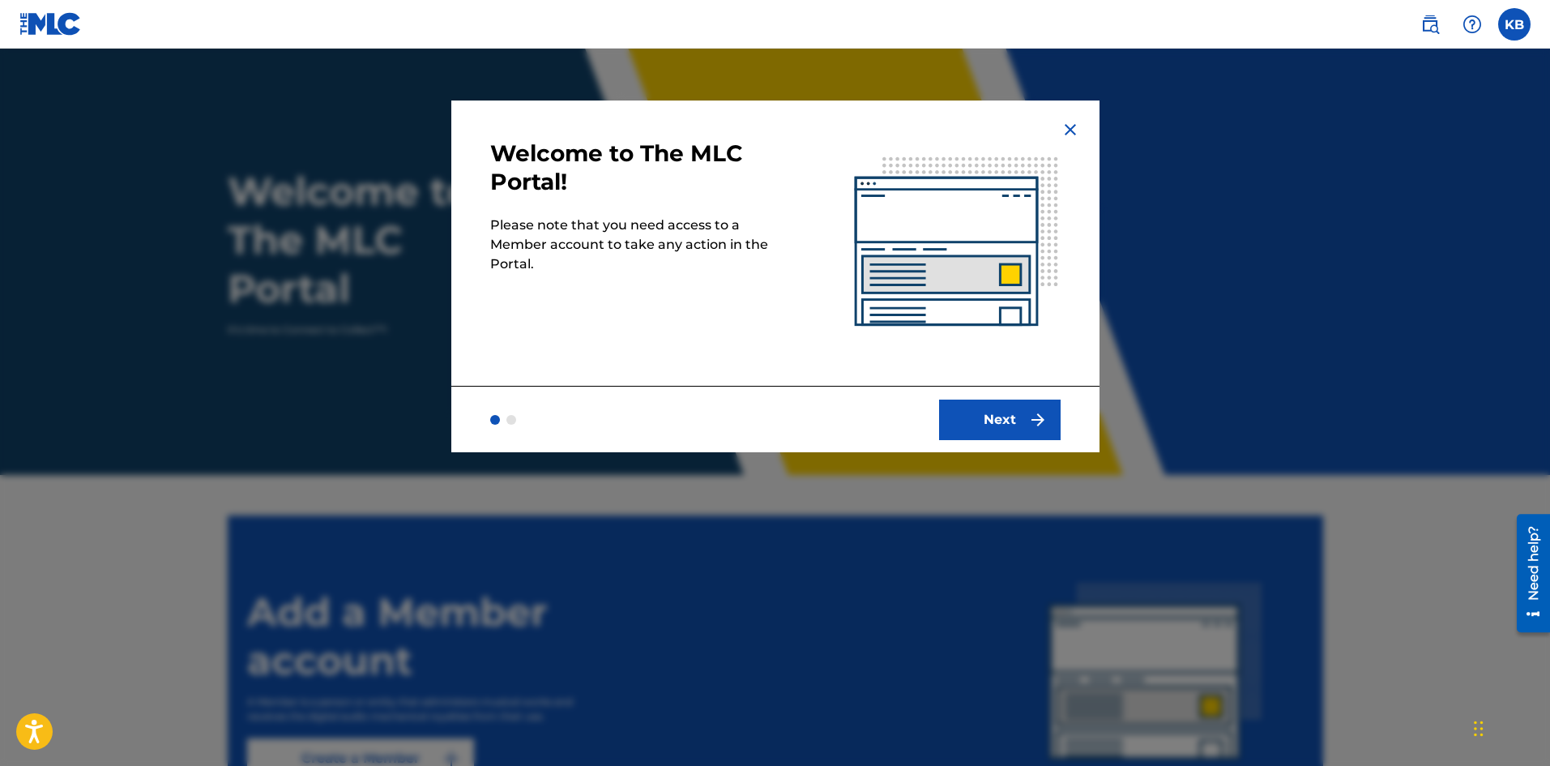
click at [975, 424] on button "Next" at bounding box center [1000, 420] width 122 height 41
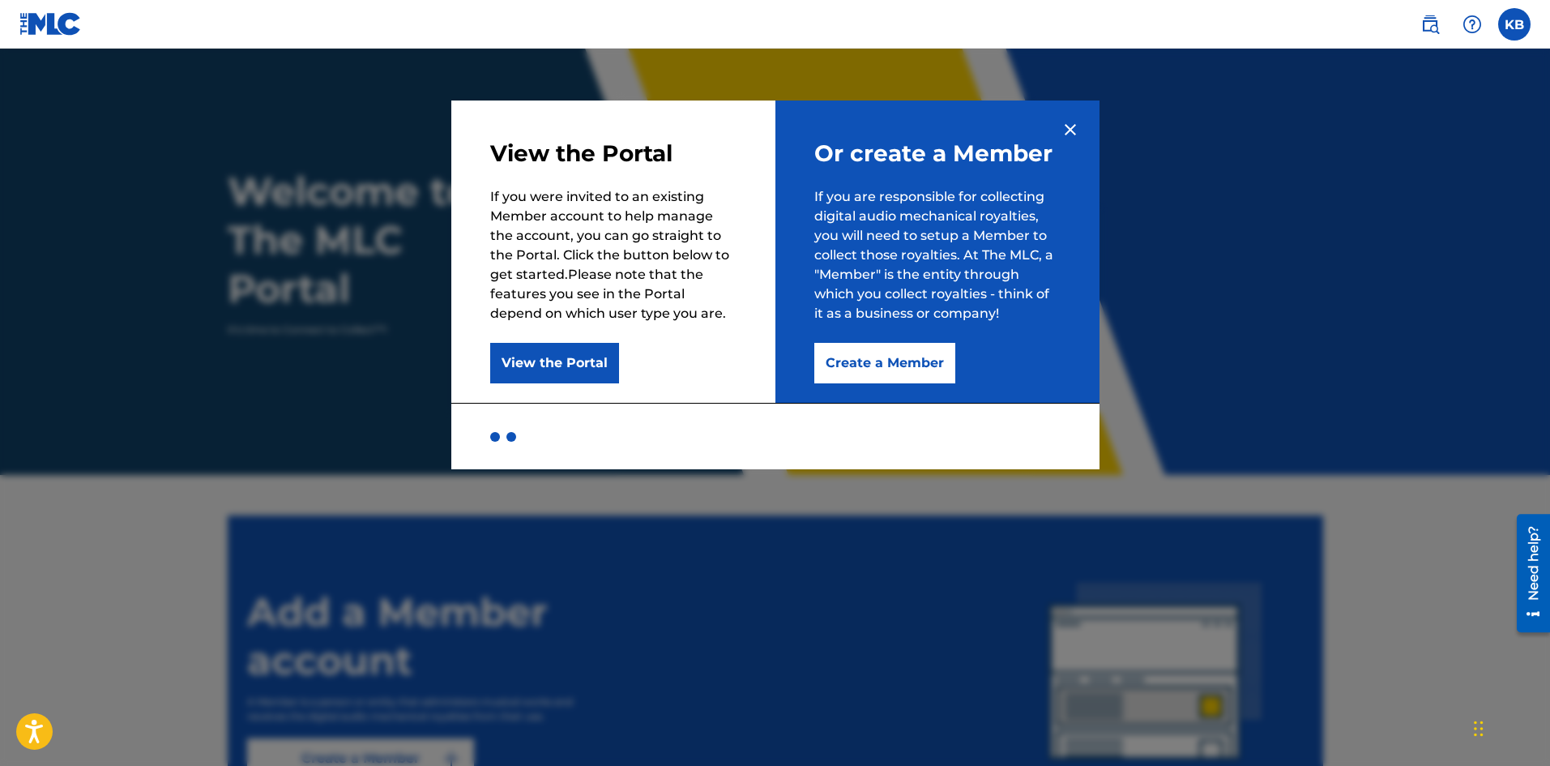
click at [1066, 132] on img at bounding box center [1070, 129] width 19 height 19
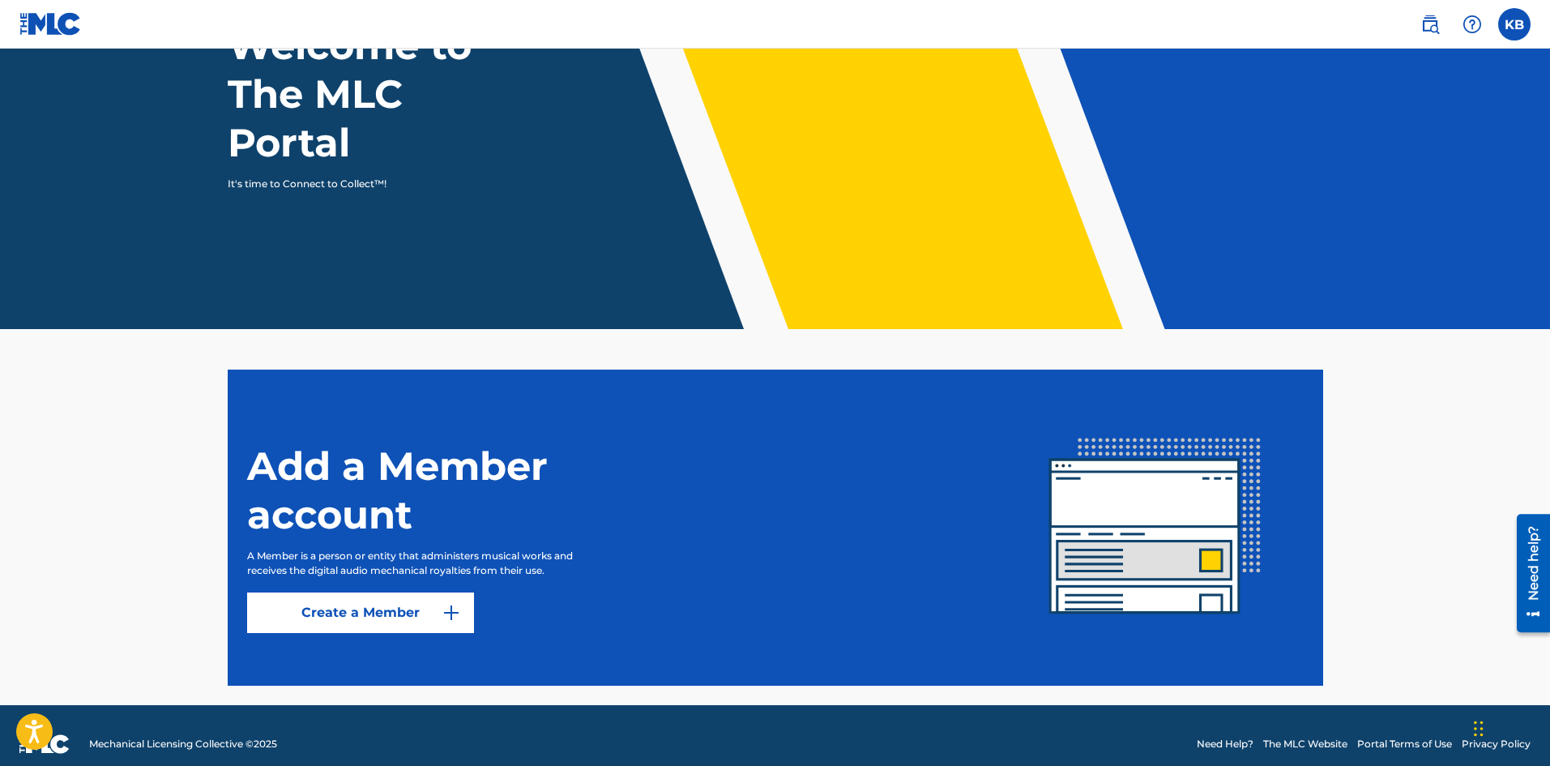
scroll to position [163, 0]
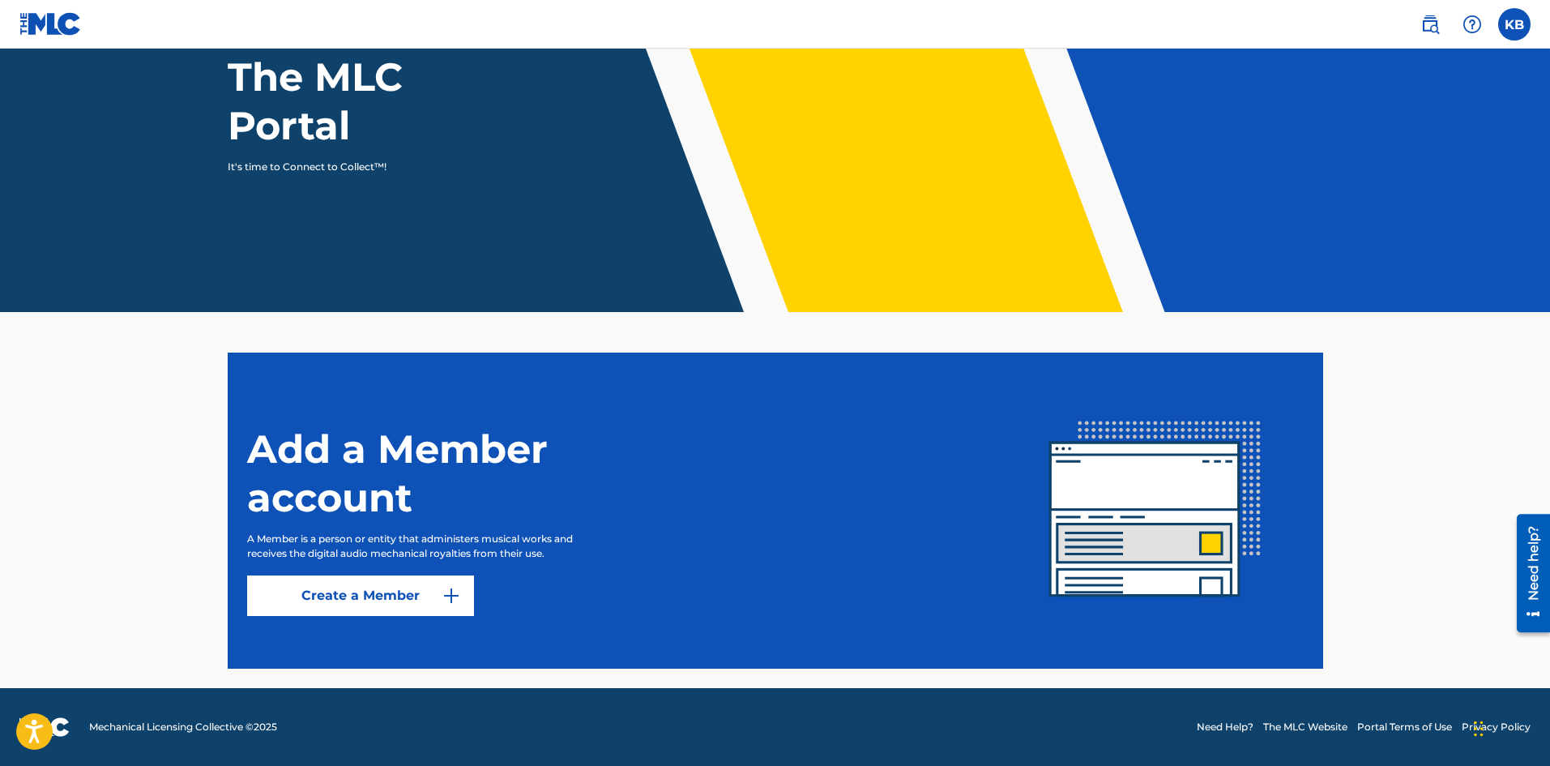
click at [430, 597] on link "Create a Member" at bounding box center [360, 595] width 227 height 41
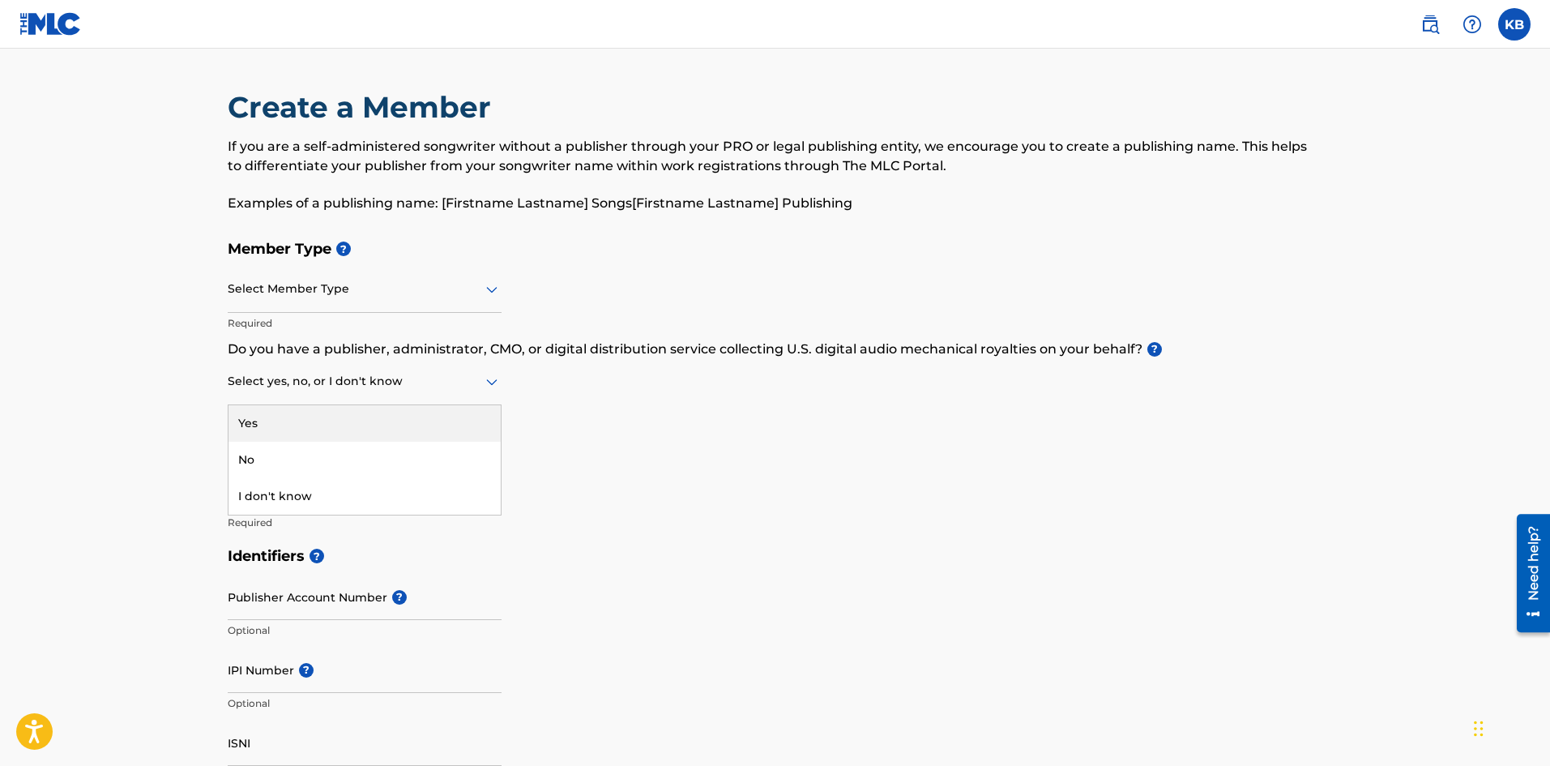
click at [425, 391] on div at bounding box center [365, 381] width 274 height 20
click at [396, 420] on div "Yes" at bounding box center [365, 423] width 272 height 36
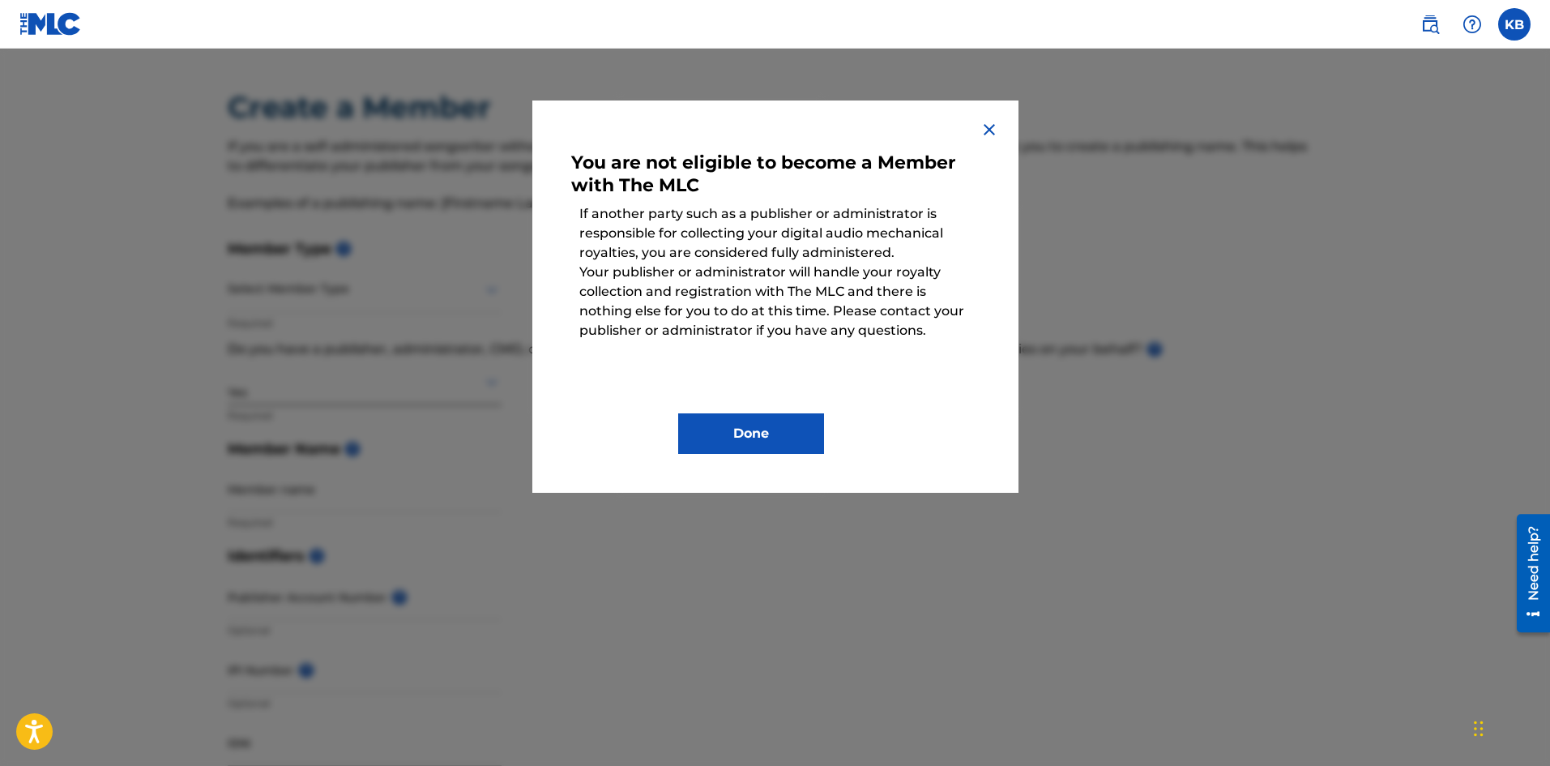
click at [998, 128] on img at bounding box center [989, 129] width 19 height 19
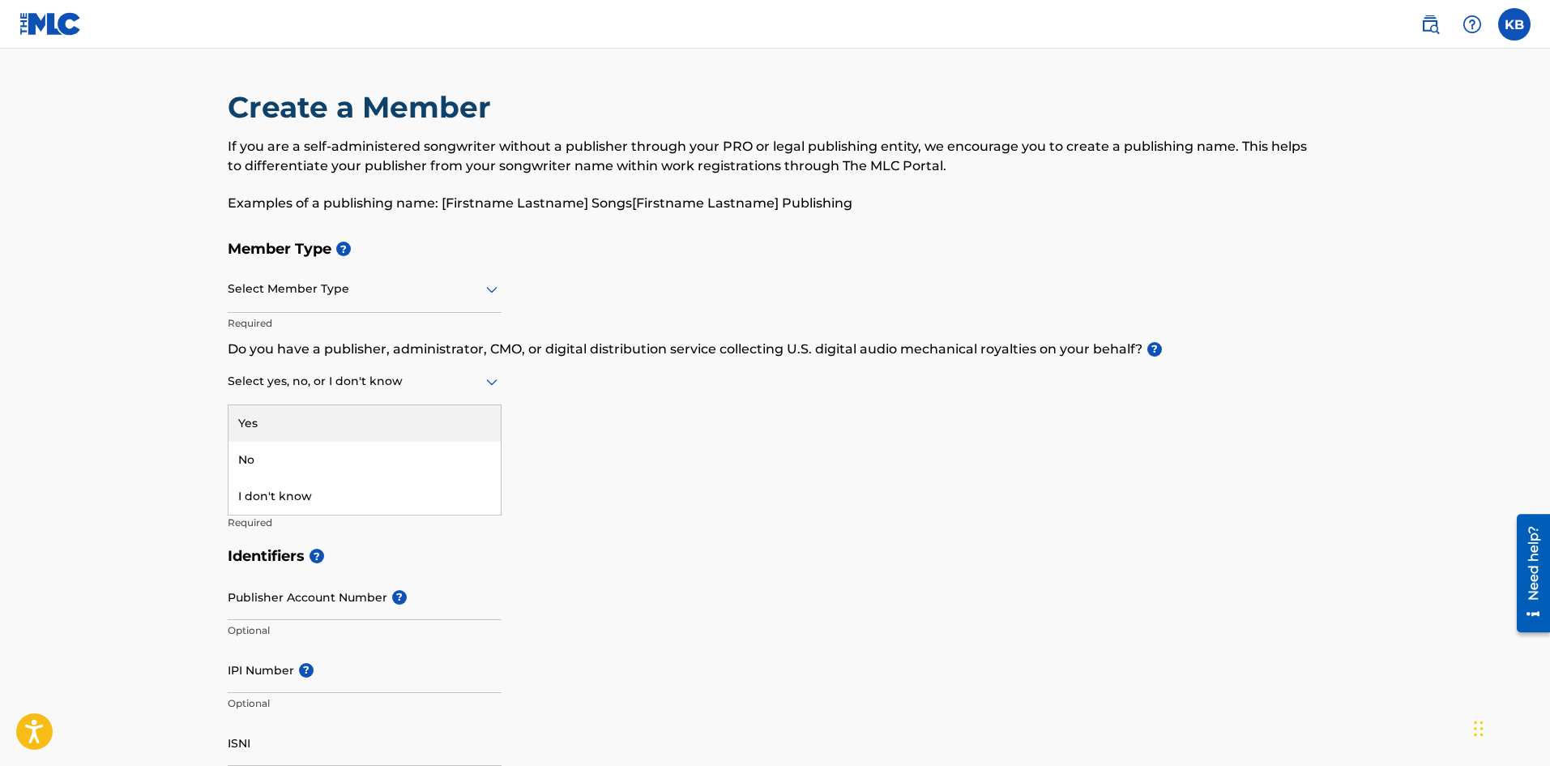
click at [326, 395] on div "Select yes, no, or I don't know" at bounding box center [365, 382] width 274 height 46
click at [335, 452] on div "No" at bounding box center [365, 460] width 272 height 36
click at [425, 302] on div "Select Member Type" at bounding box center [365, 290] width 274 height 46
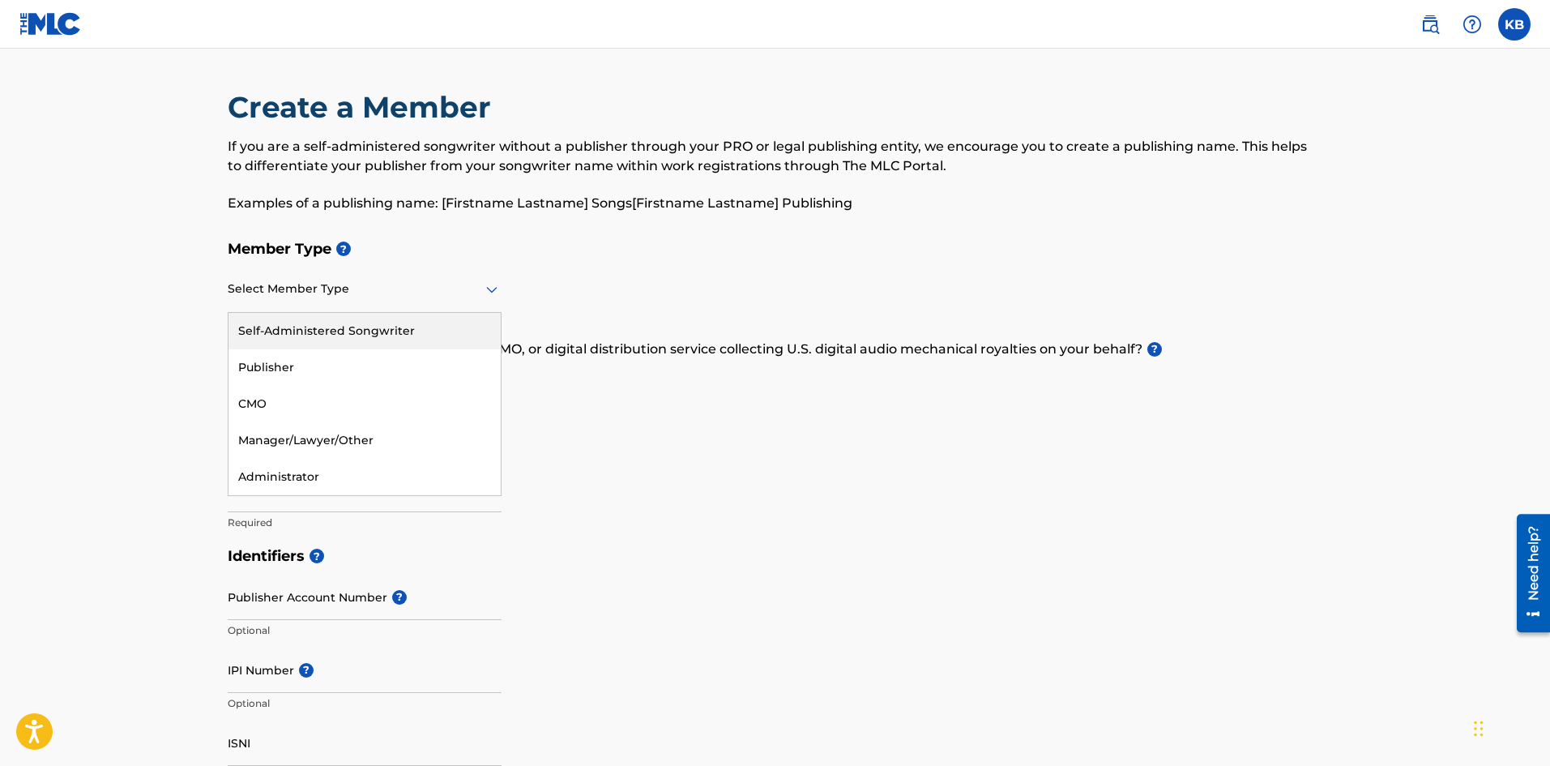
click at [389, 332] on div "Self-Administered Songwriter" at bounding box center [365, 331] width 272 height 36
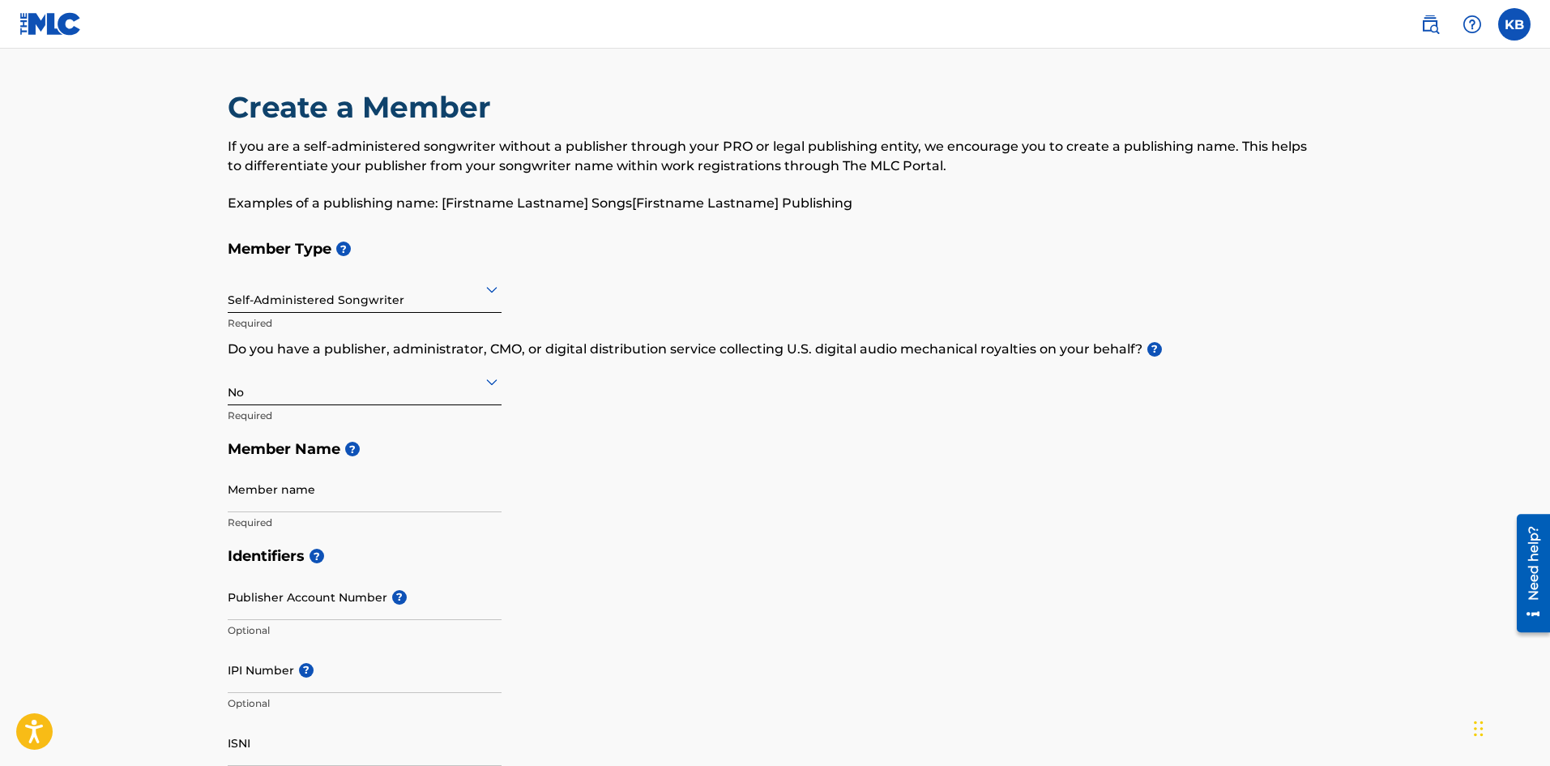
click at [370, 505] on input "Member name" at bounding box center [365, 489] width 274 height 46
type input "[PERSON_NAME]"
type input "1423 Ridge PL SE"
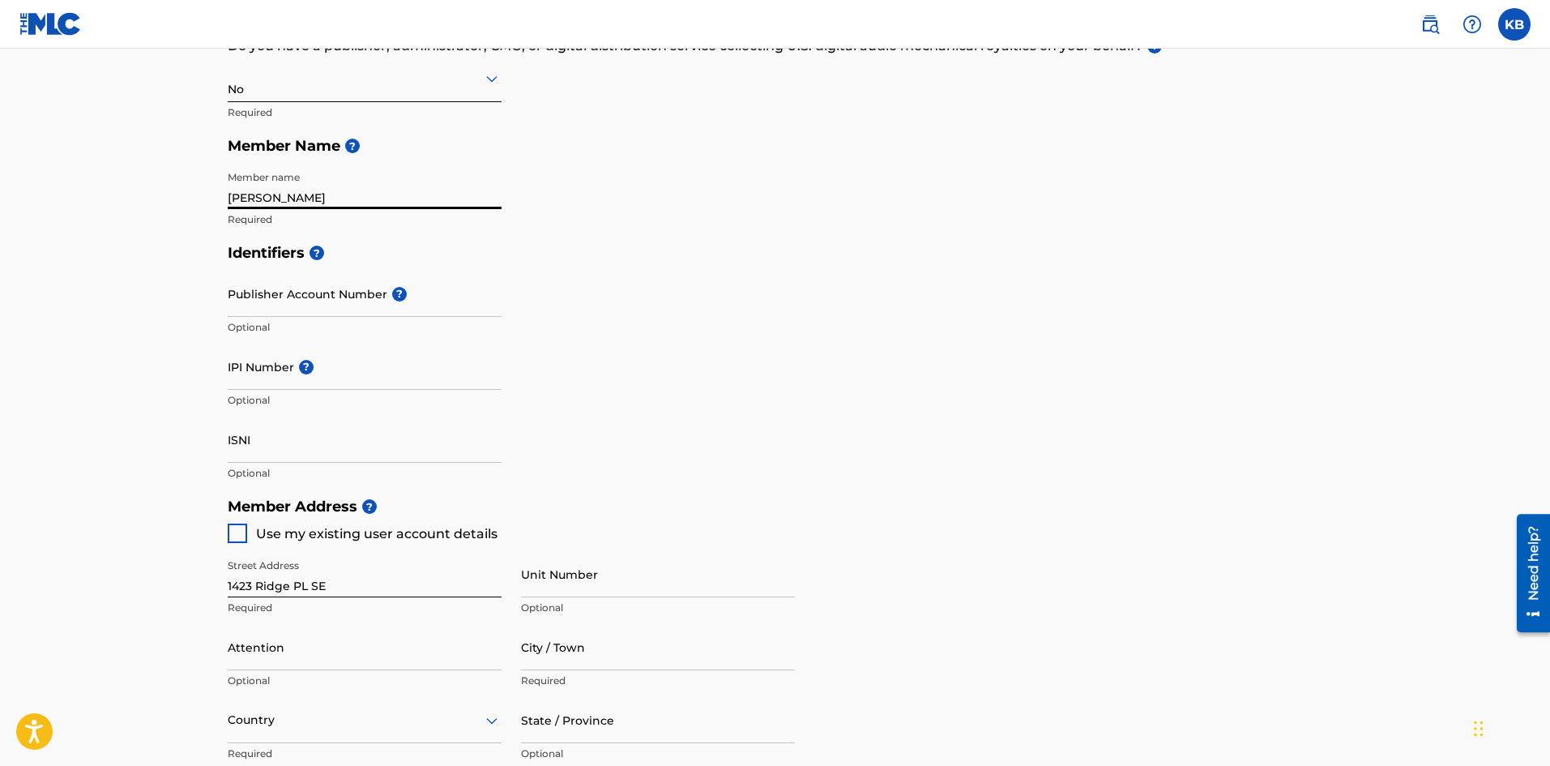
scroll to position [324, 0]
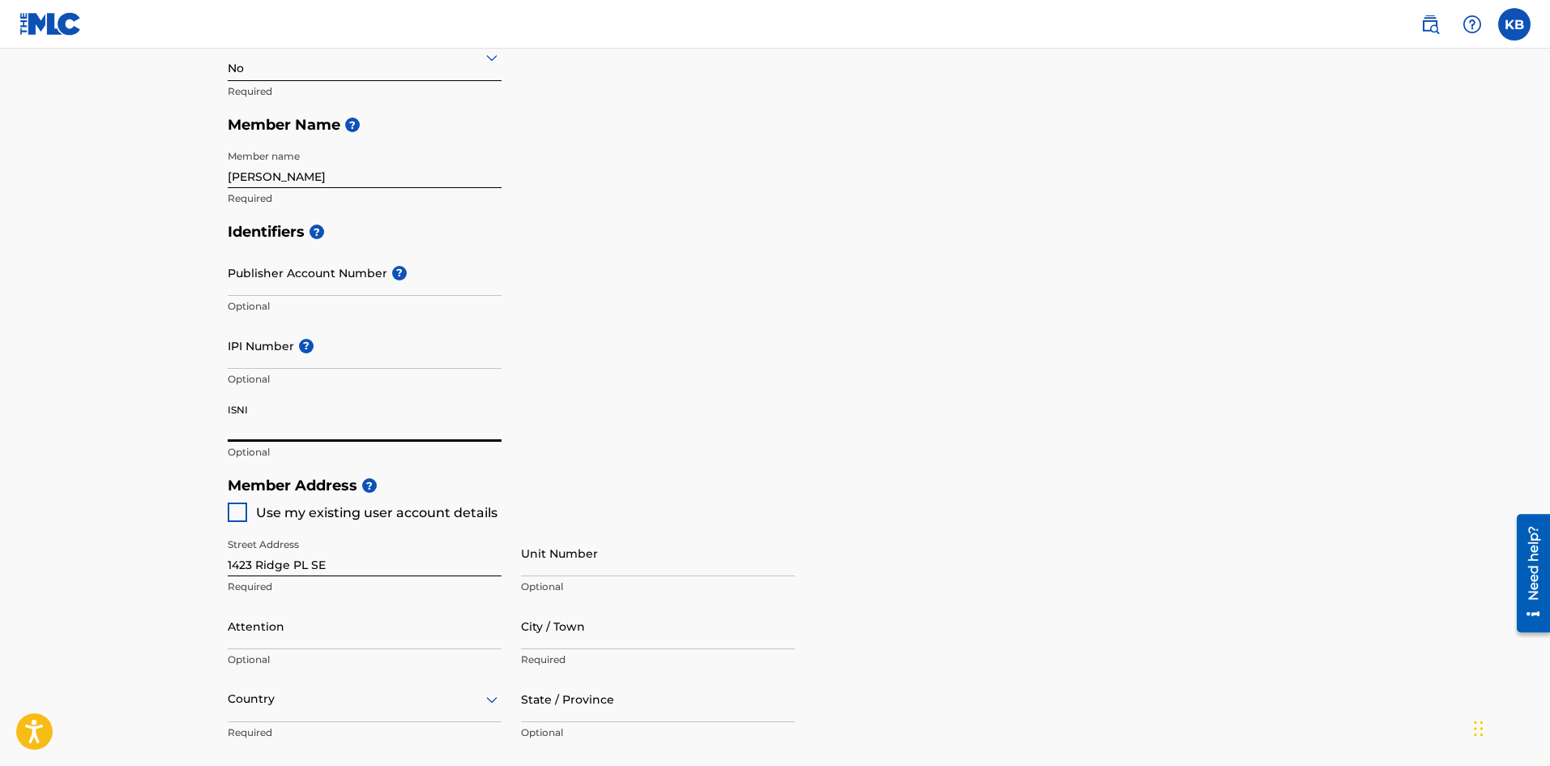
click at [250, 427] on input "ISNI" at bounding box center [365, 418] width 274 height 46
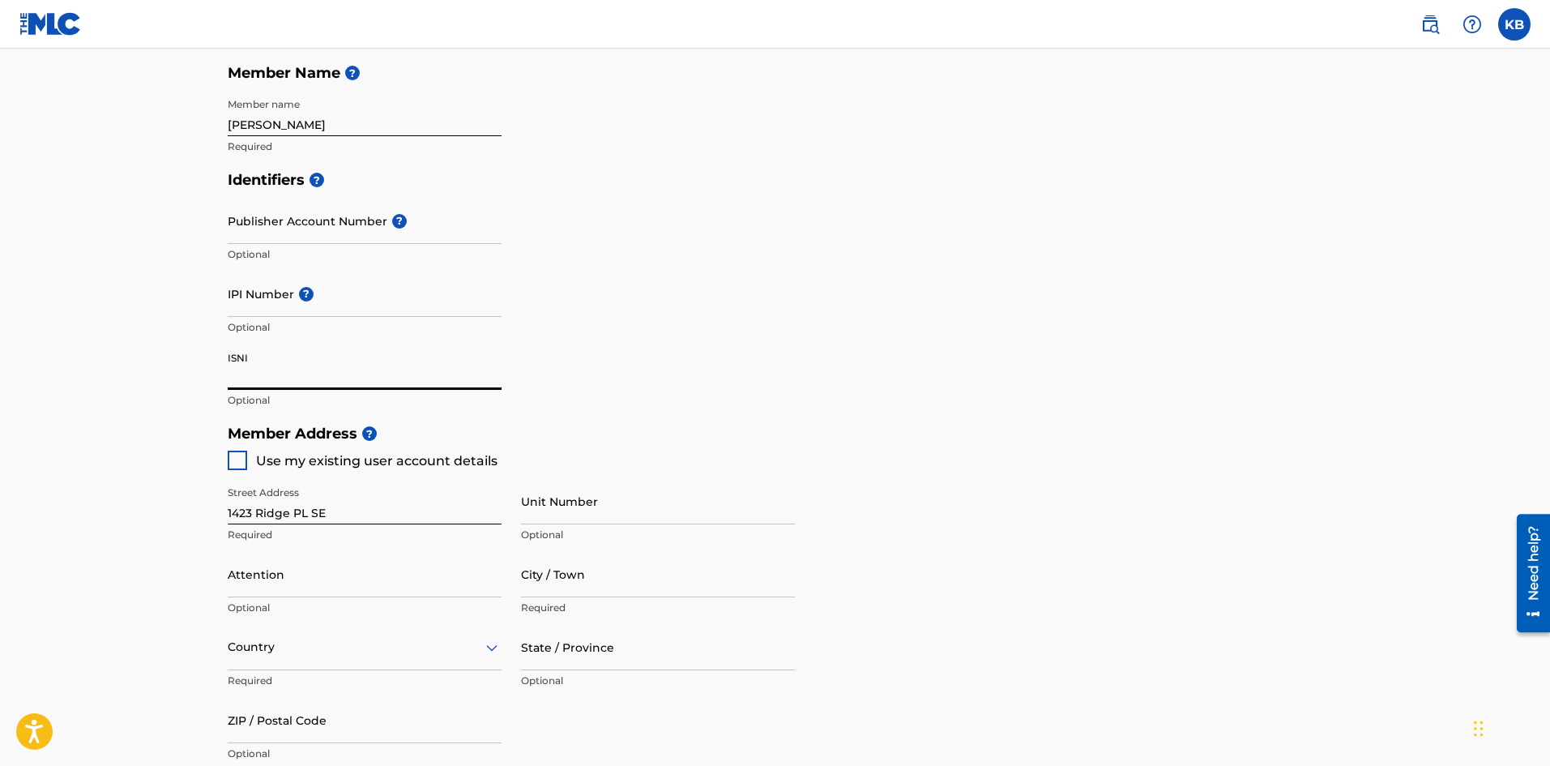
scroll to position [405, 0]
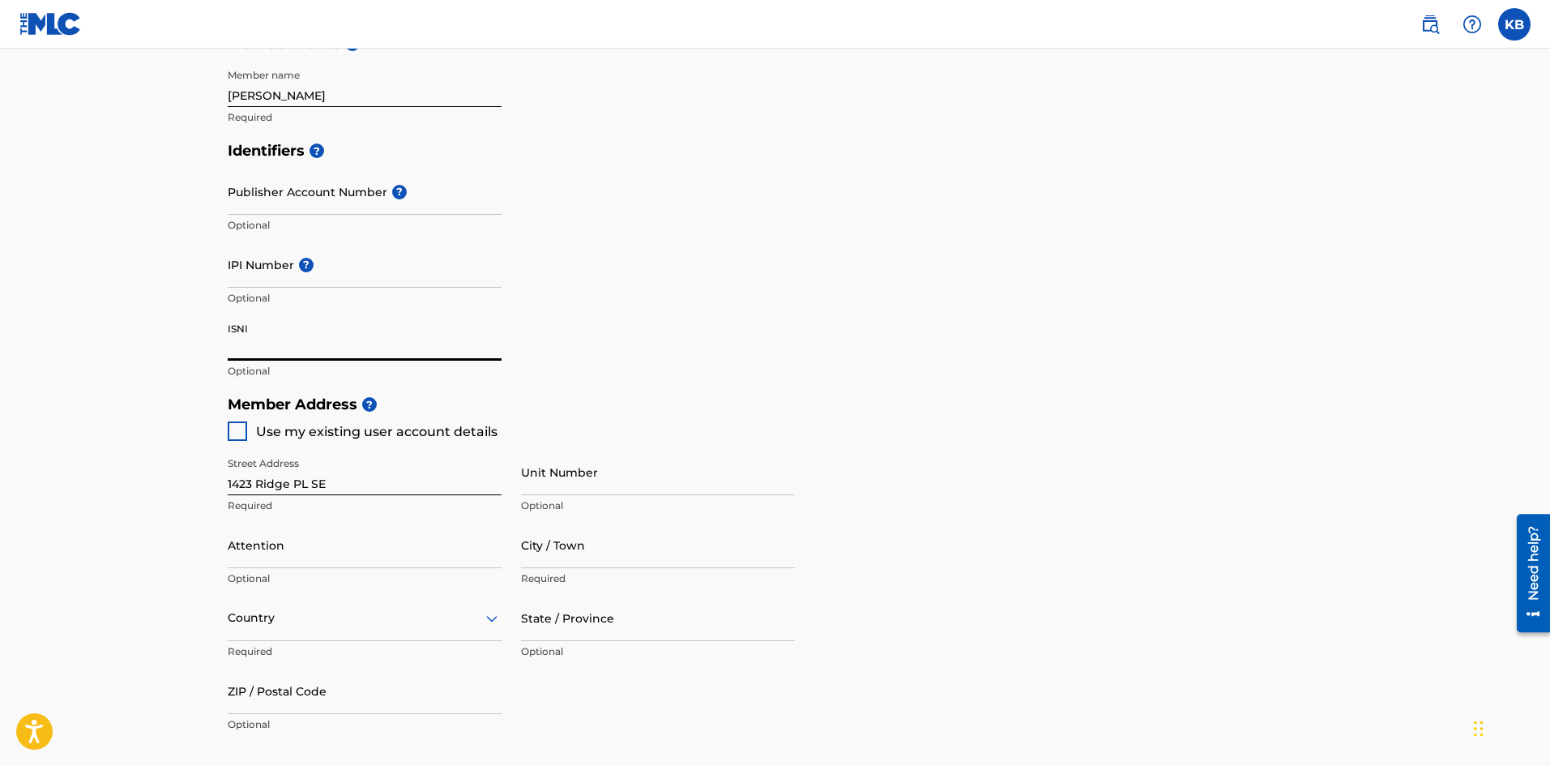
click at [241, 430] on div at bounding box center [237, 430] width 19 height 19
type input "[US_STATE]"
type input "20020"
type input "301"
type input "4617900"
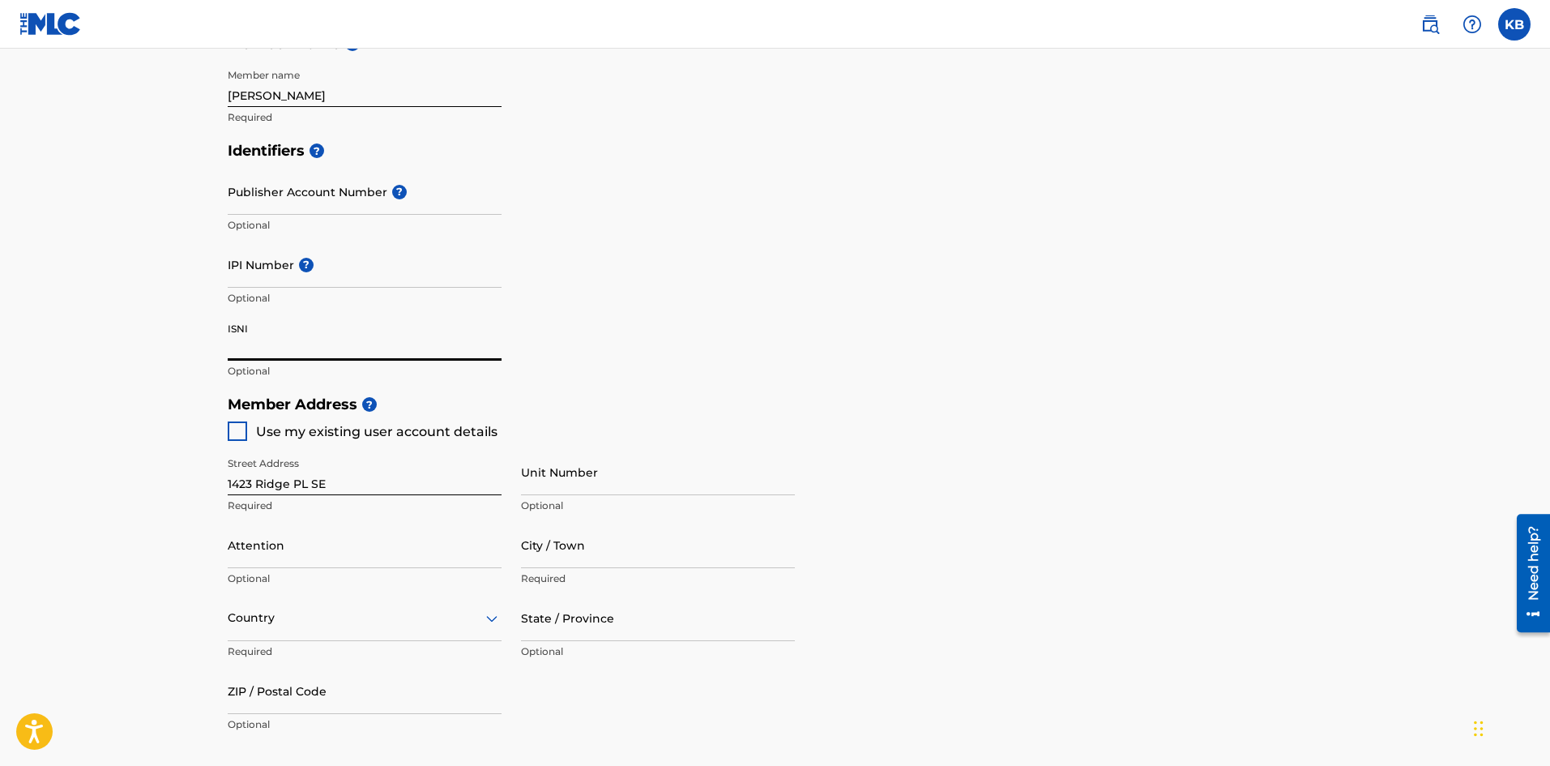
type input "[EMAIL_ADDRESS][DOMAIN_NAME]"
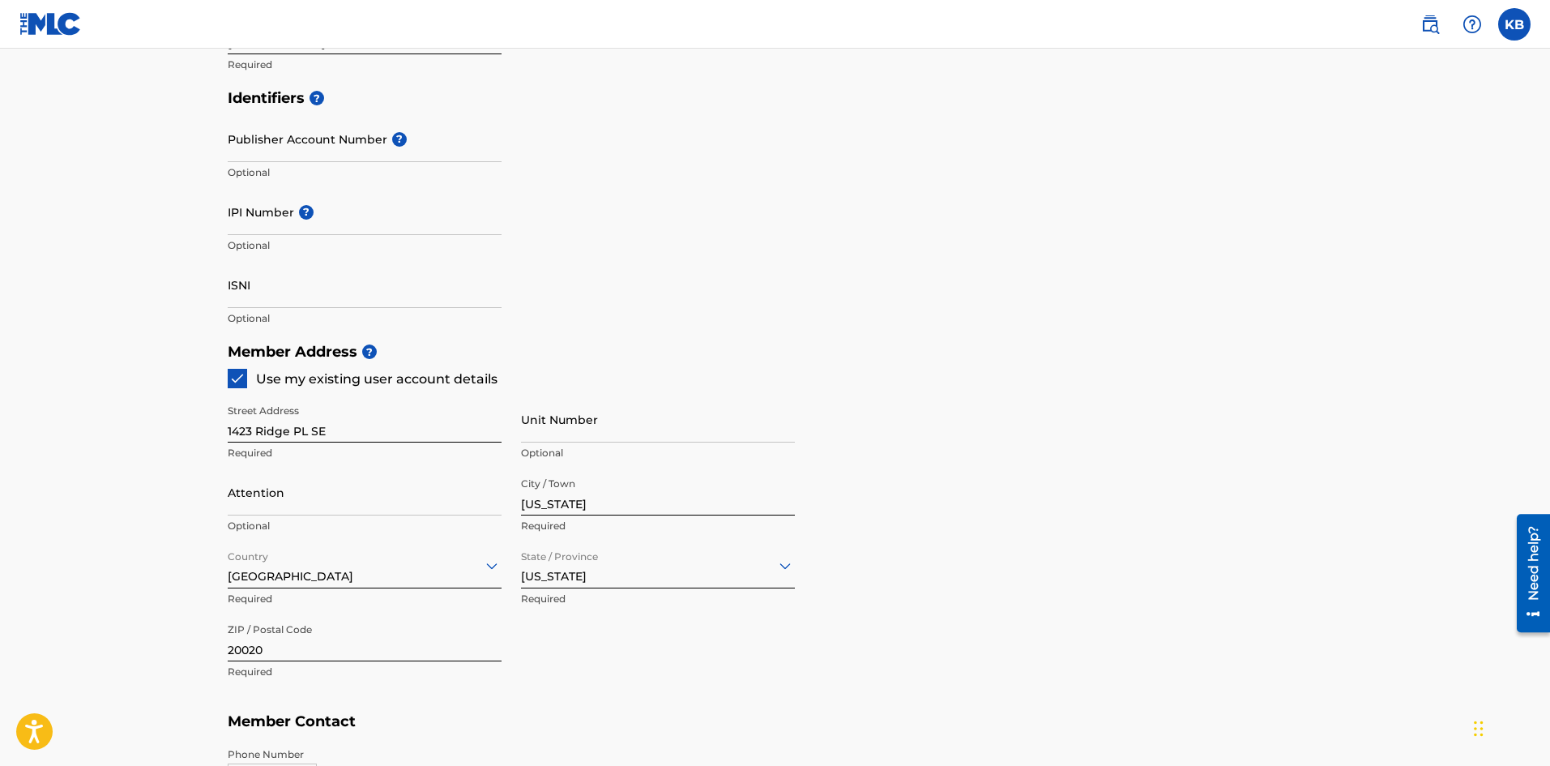
scroll to position [486, 0]
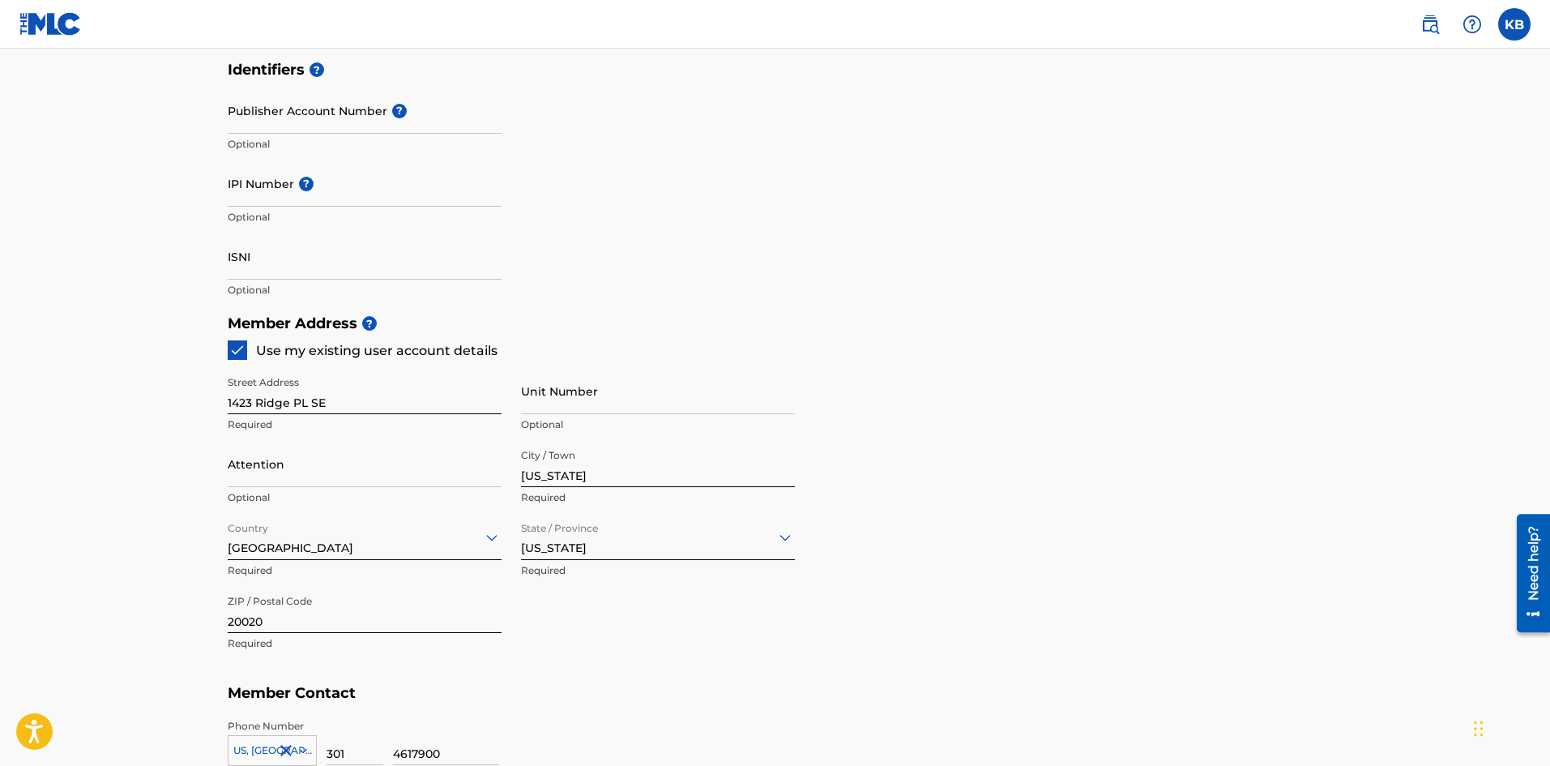
click at [328, 488] on div "Attention Optional" at bounding box center [365, 477] width 274 height 73
click at [330, 476] on input "Attention" at bounding box center [365, 464] width 274 height 46
type input "[PERSON_NAME]"
type input "[GEOGRAPHIC_DATA]"
type input "DC"
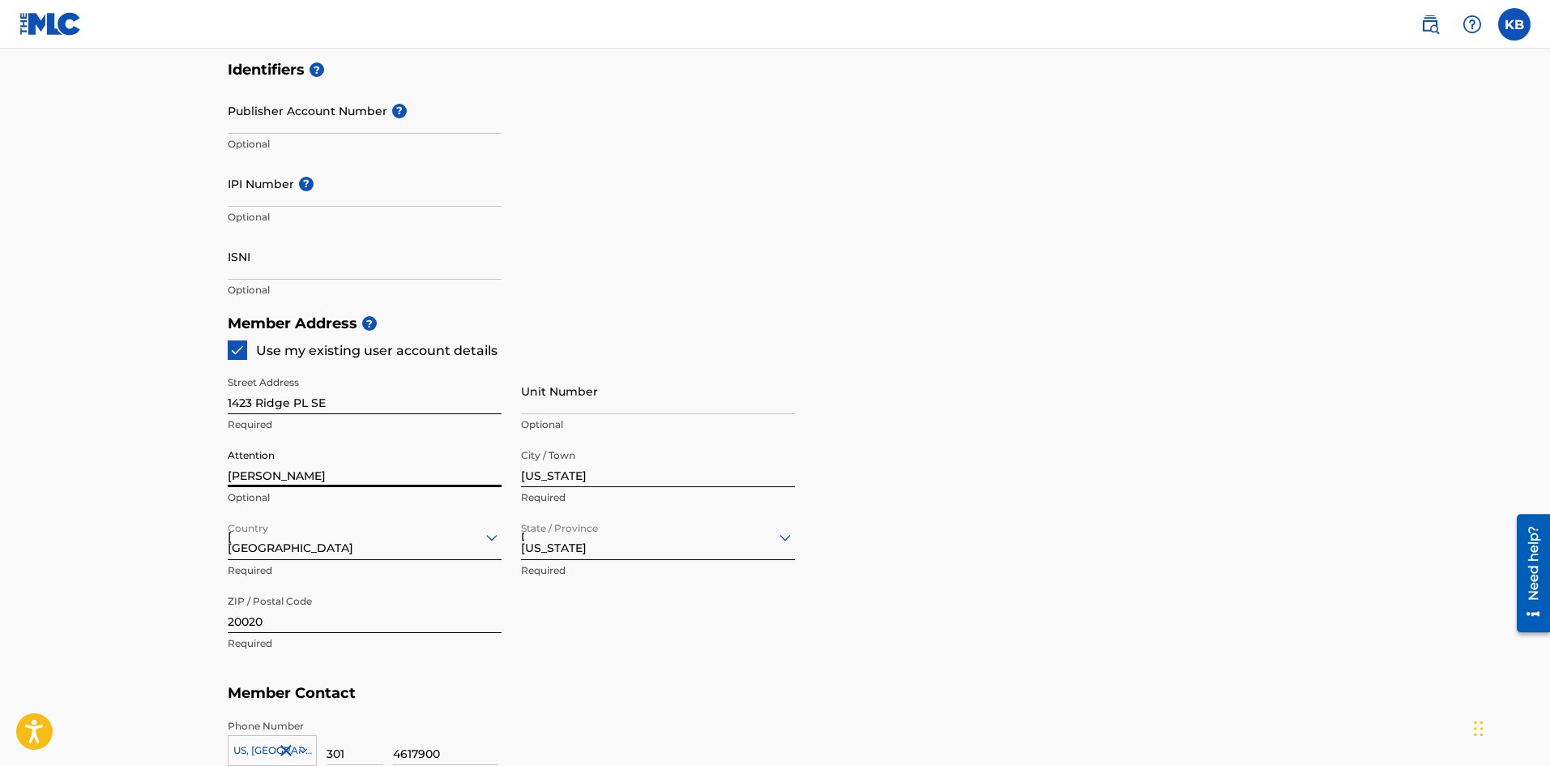
type input "202"
type input "5772237"
type input "[EMAIL_ADDRESS][DOMAIN_NAME]"
click at [267, 481] on input "[PERSON_NAME]" at bounding box center [365, 464] width 274 height 46
click at [873, 468] on div "Member Address ? Use my existing user account details Street Address [STREET_AD…" at bounding box center [776, 491] width 1096 height 370
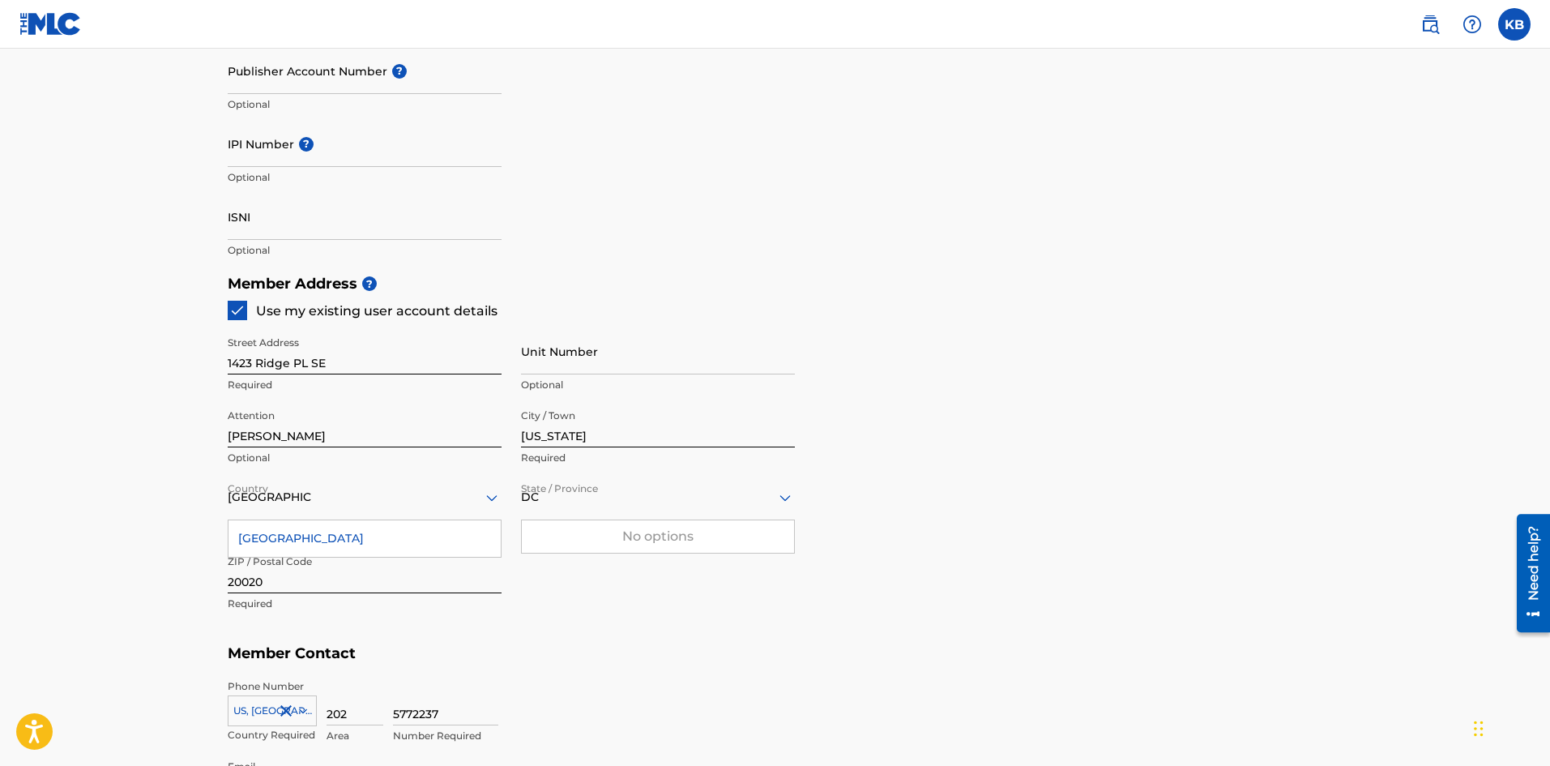
scroll to position [567, 0]
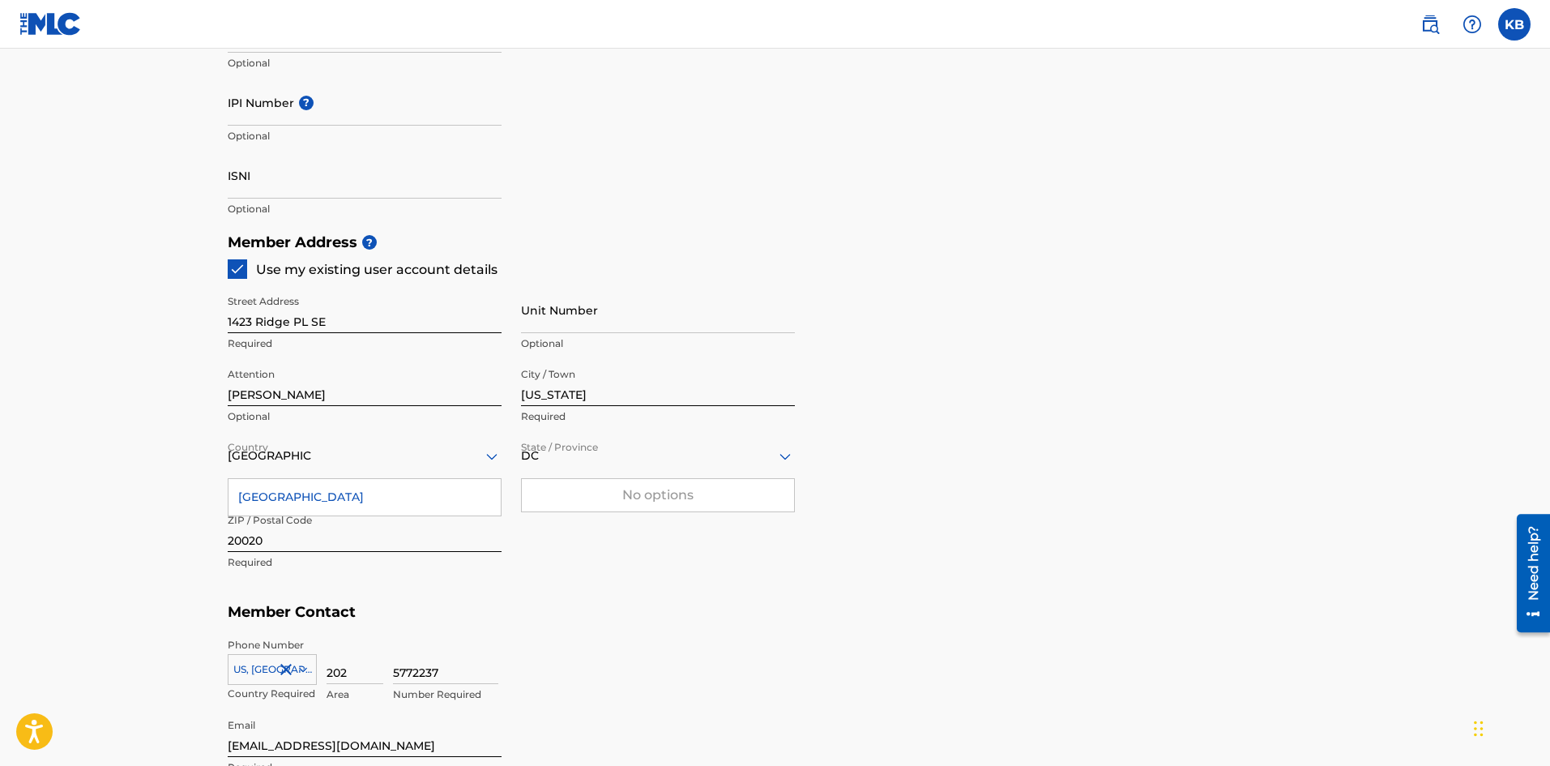
click at [341, 666] on input "202" at bounding box center [355, 661] width 57 height 46
type input "301"
click at [451, 690] on p "Number Required" at bounding box center [445, 694] width 105 height 15
click at [451, 673] on input "5772237" at bounding box center [445, 661] width 105 height 46
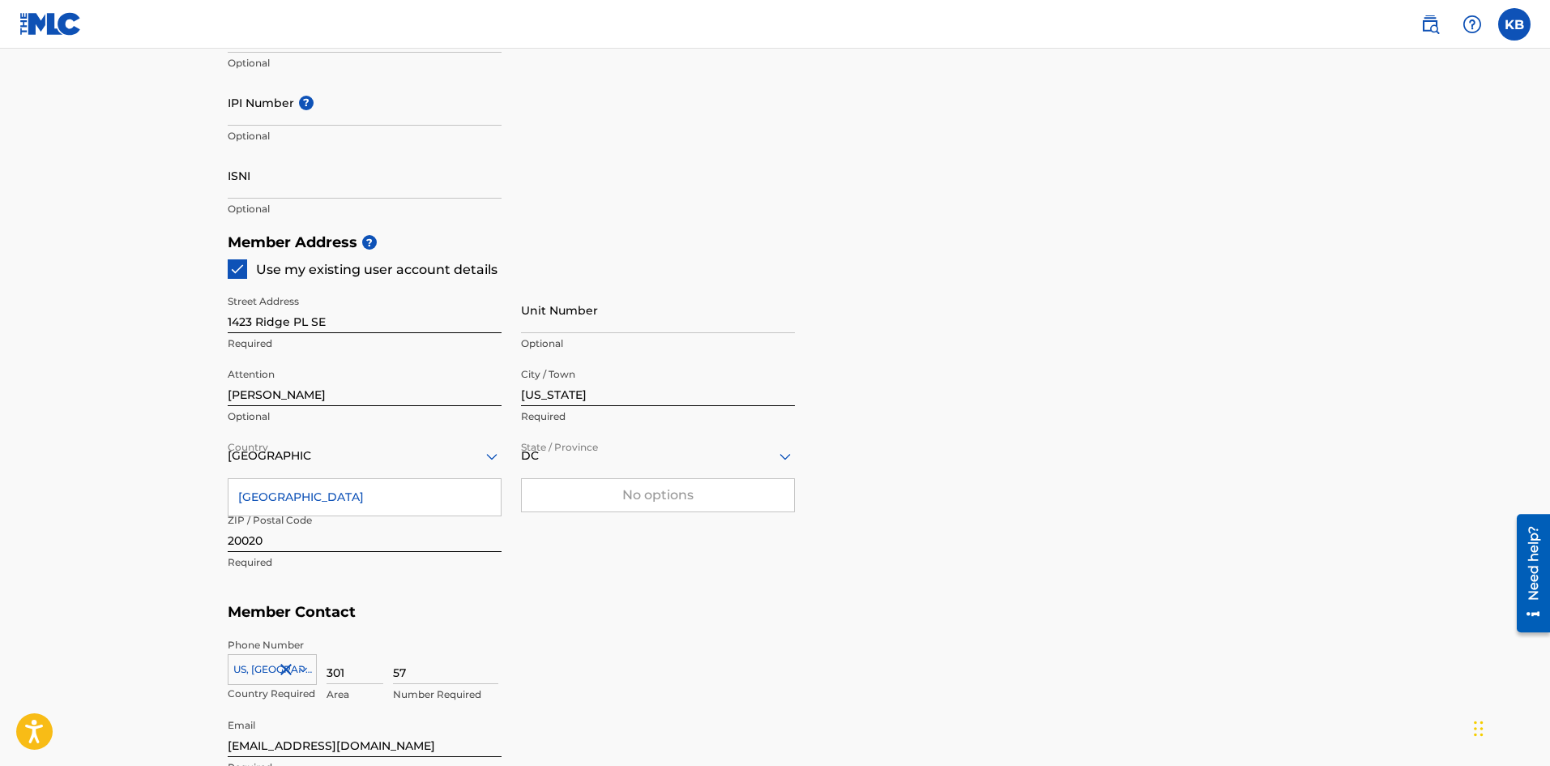
type input "5"
type input "4617900"
click at [726, 631] on div "Phone Number [GEOGRAPHIC_DATA], [GEOGRAPHIC_DATA] +1 Country Required 301 Area …" at bounding box center [776, 670] width 1096 height 81
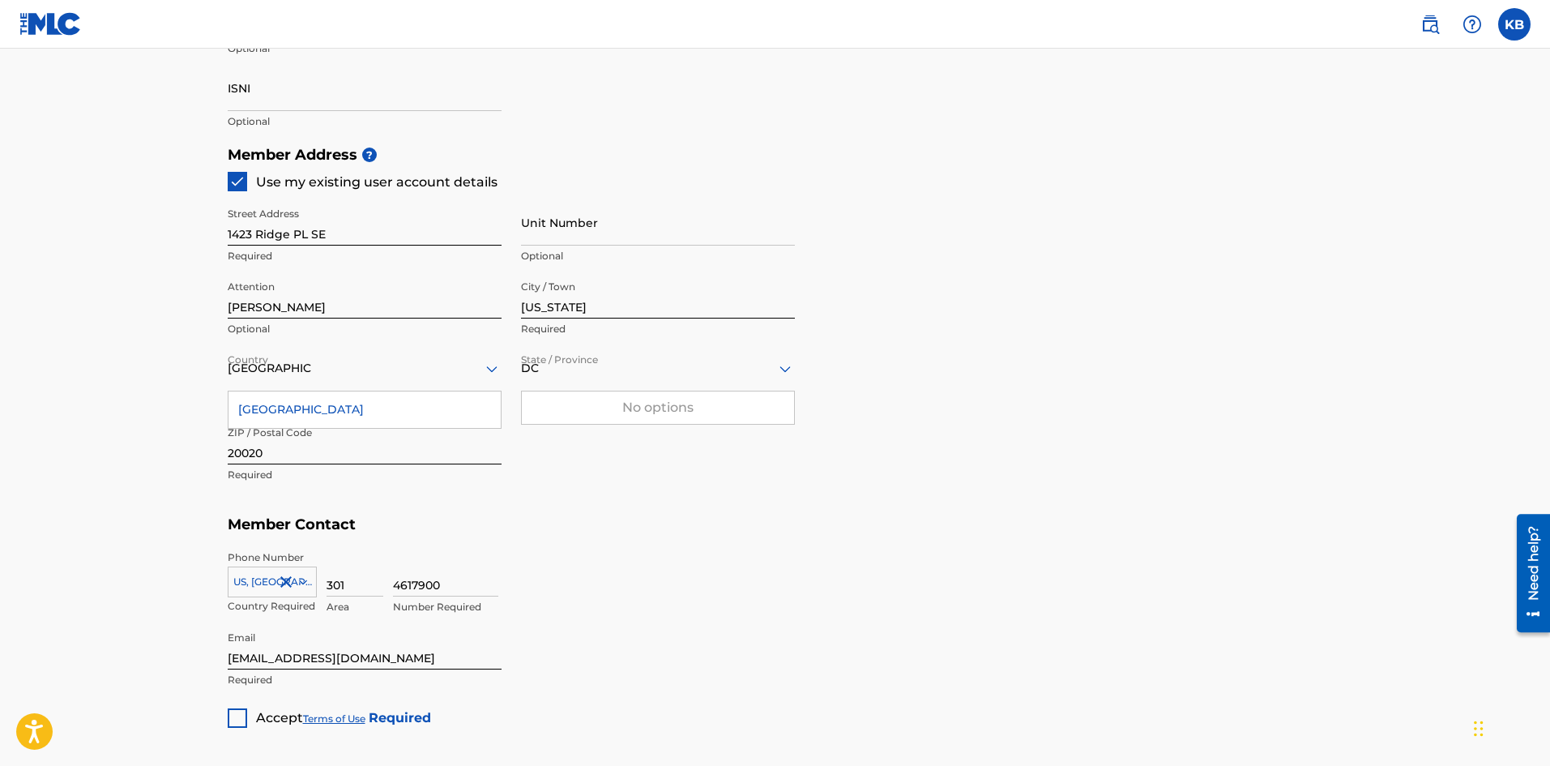
scroll to position [810, 0]
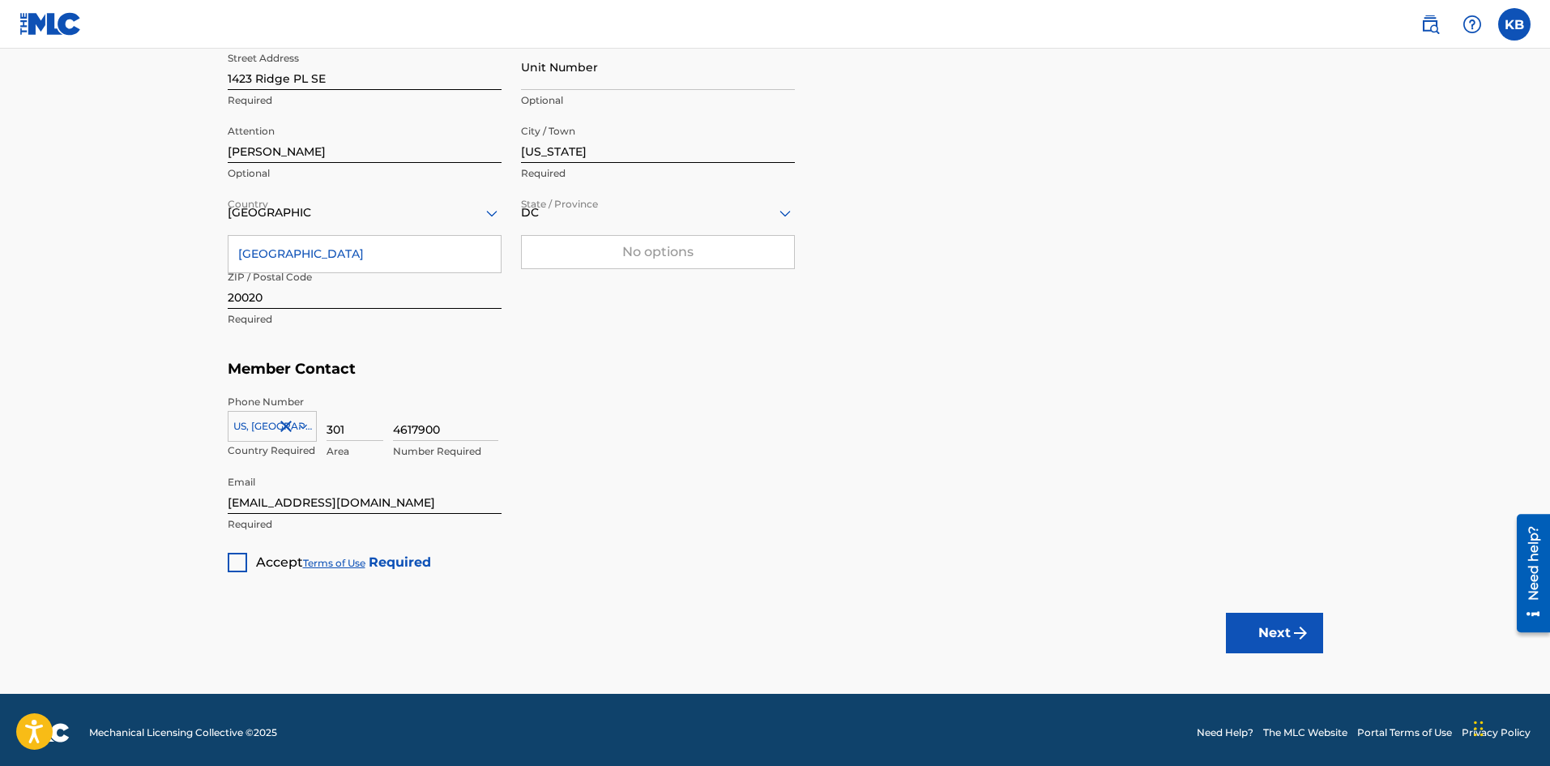
click at [379, 501] on input "[EMAIL_ADDRESS][DOMAIN_NAME]" at bounding box center [365, 491] width 274 height 46
click at [378, 501] on input "[EMAIL_ADDRESS][DOMAIN_NAME]" at bounding box center [365, 491] width 274 height 46
type input "[EMAIL_ADDRESS][DOMAIN_NAME]"
click at [228, 563] on div at bounding box center [237, 562] width 19 height 19
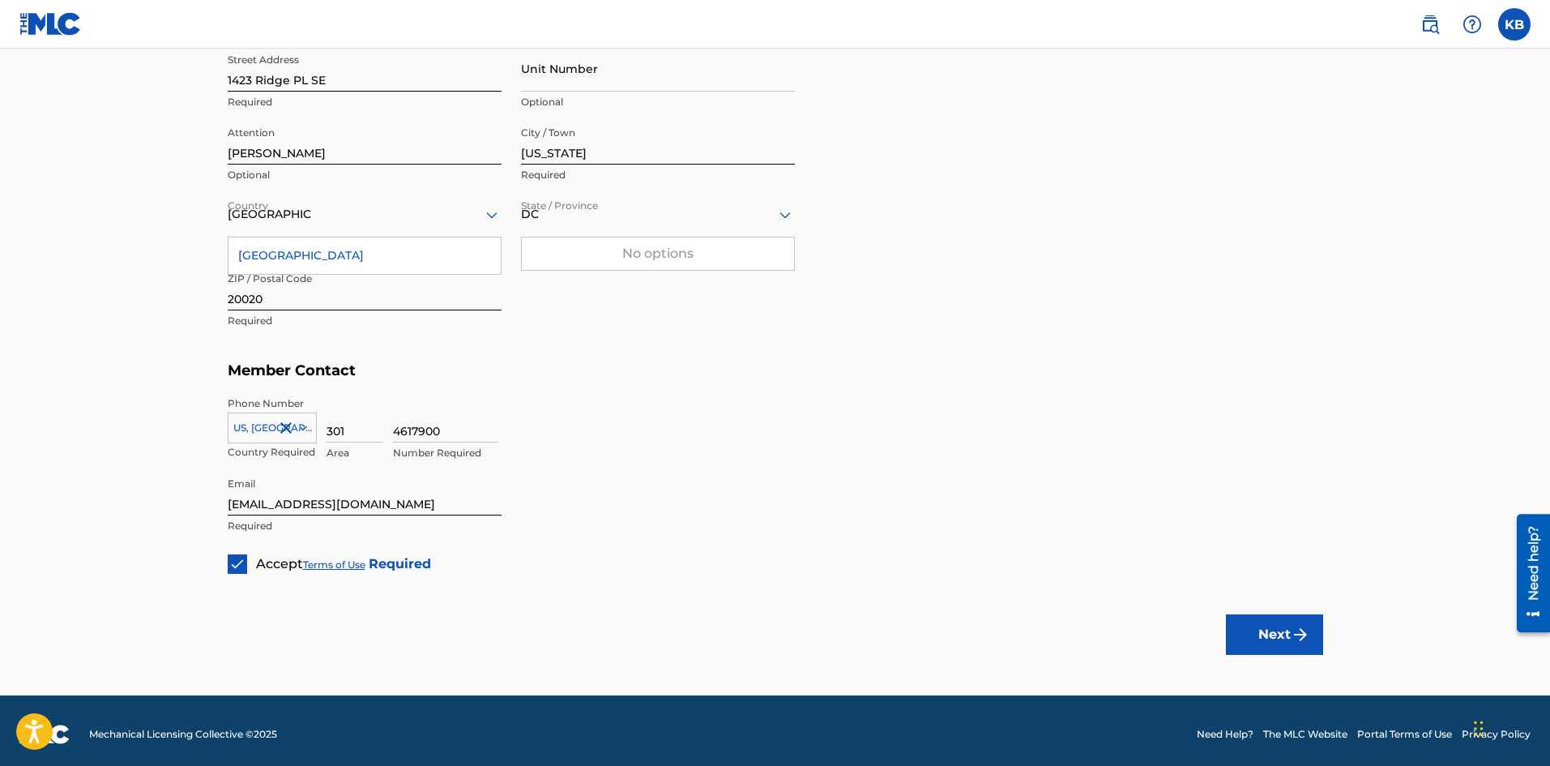
scroll to position [816, 0]
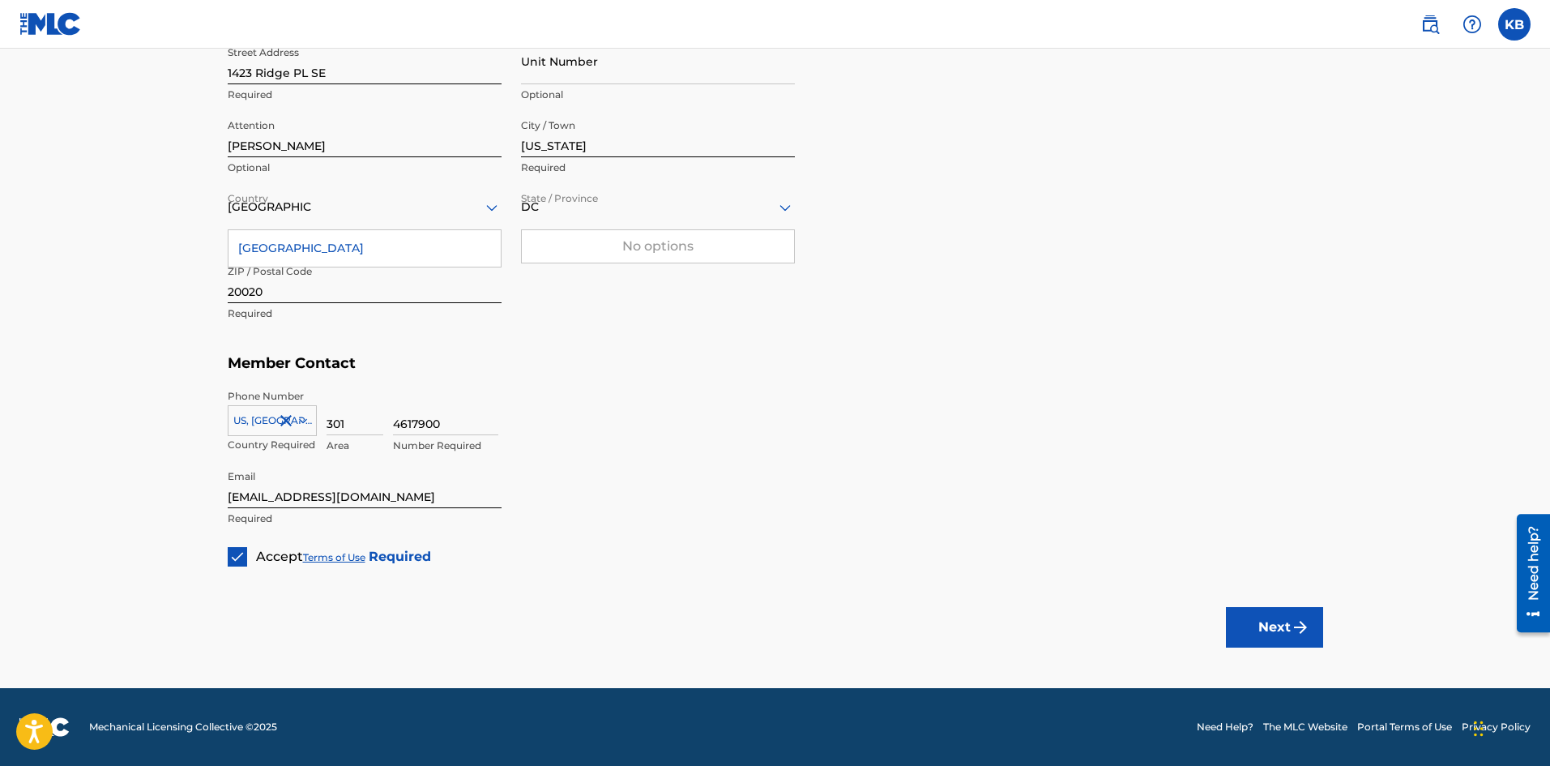
click at [1236, 617] on button "Next" at bounding box center [1274, 627] width 97 height 41
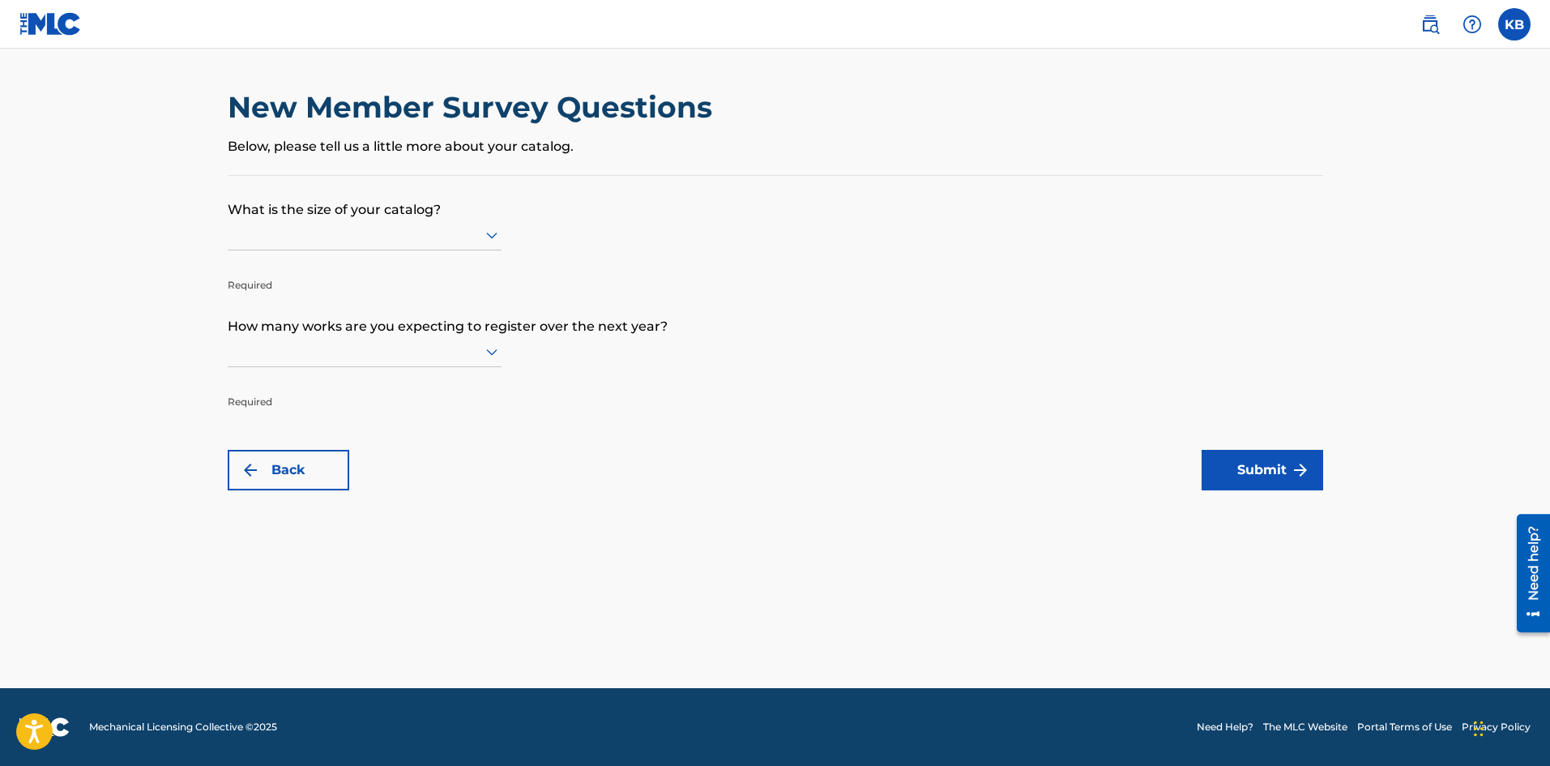
click at [386, 240] on div at bounding box center [365, 234] width 274 height 20
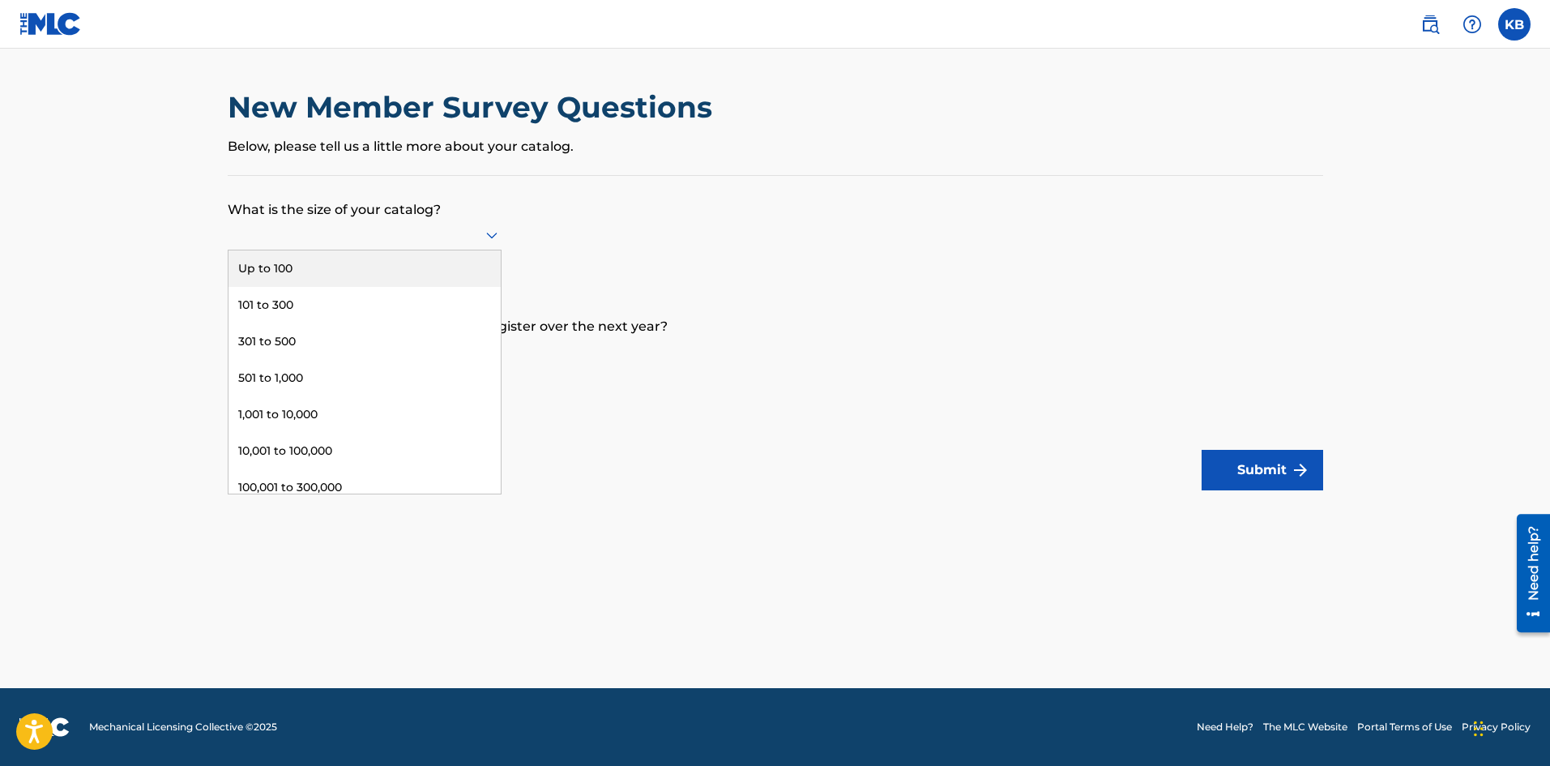
click at [365, 266] on div "Up to 100" at bounding box center [365, 268] width 272 height 36
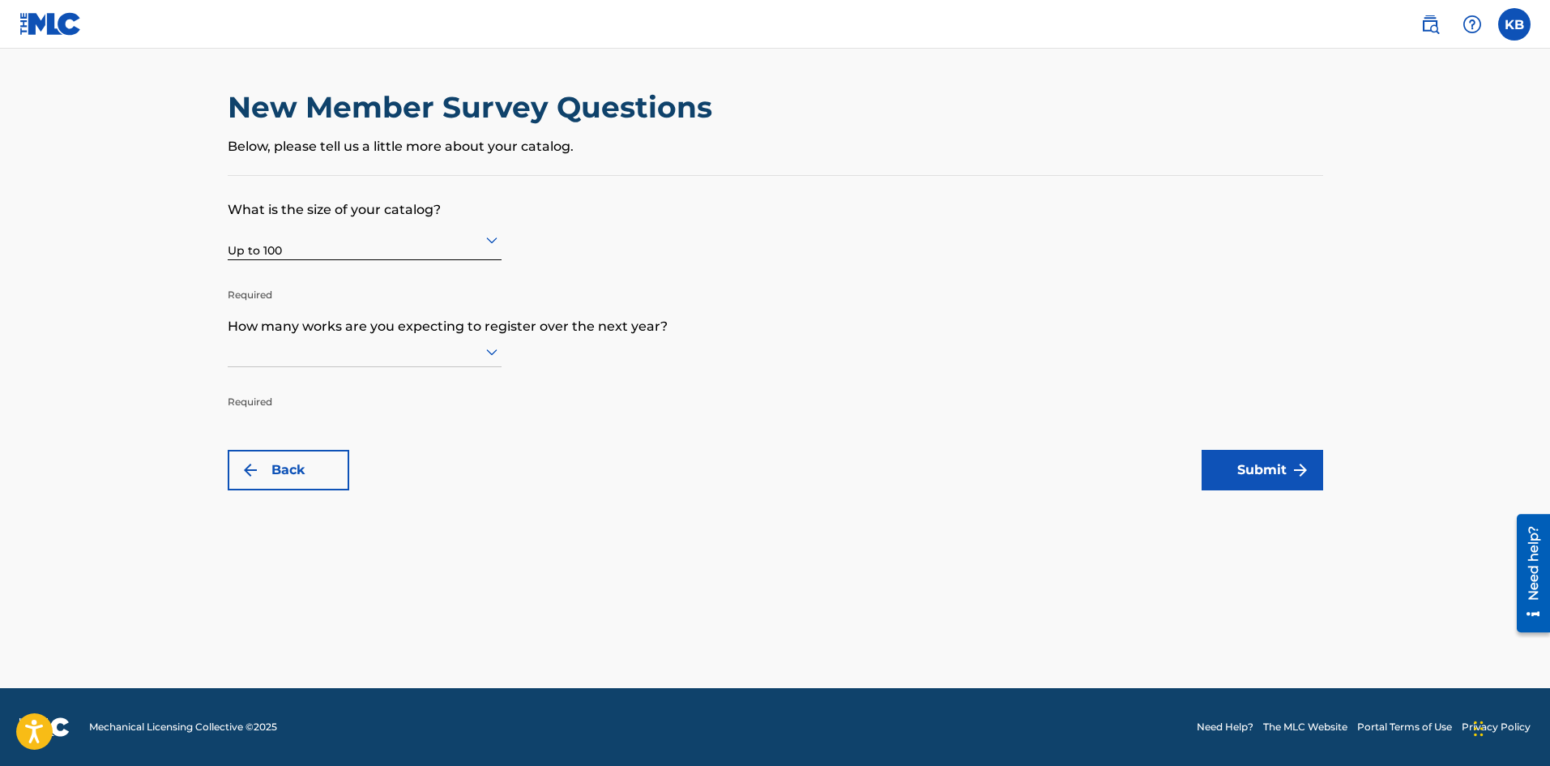
click at [412, 353] on div at bounding box center [365, 351] width 274 height 20
click at [361, 385] on div "Up to 100" at bounding box center [365, 385] width 272 height 36
click at [1267, 483] on button "Submit" at bounding box center [1263, 470] width 122 height 41
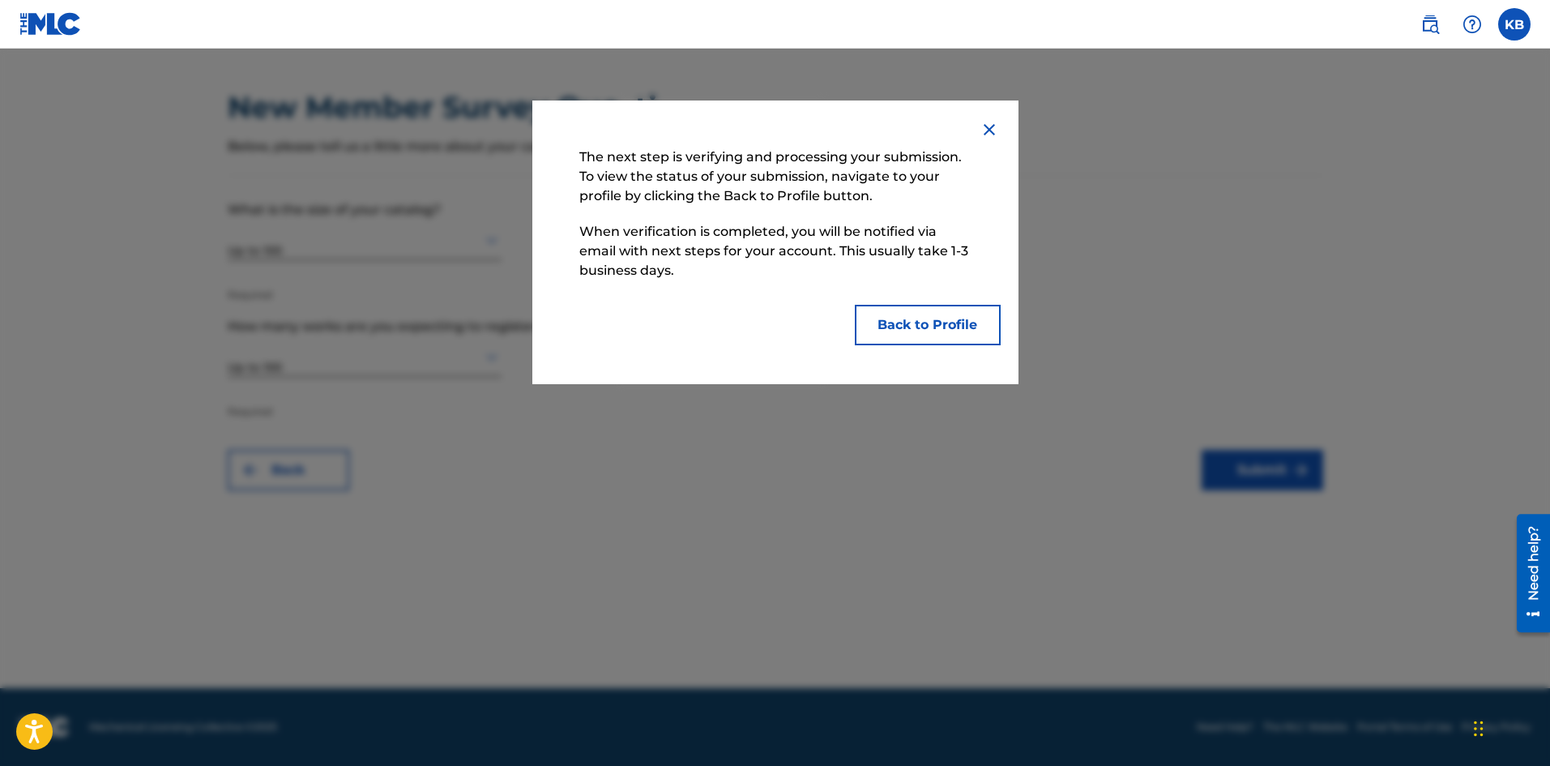
click at [942, 331] on button "Back to Profile" at bounding box center [928, 325] width 146 height 41
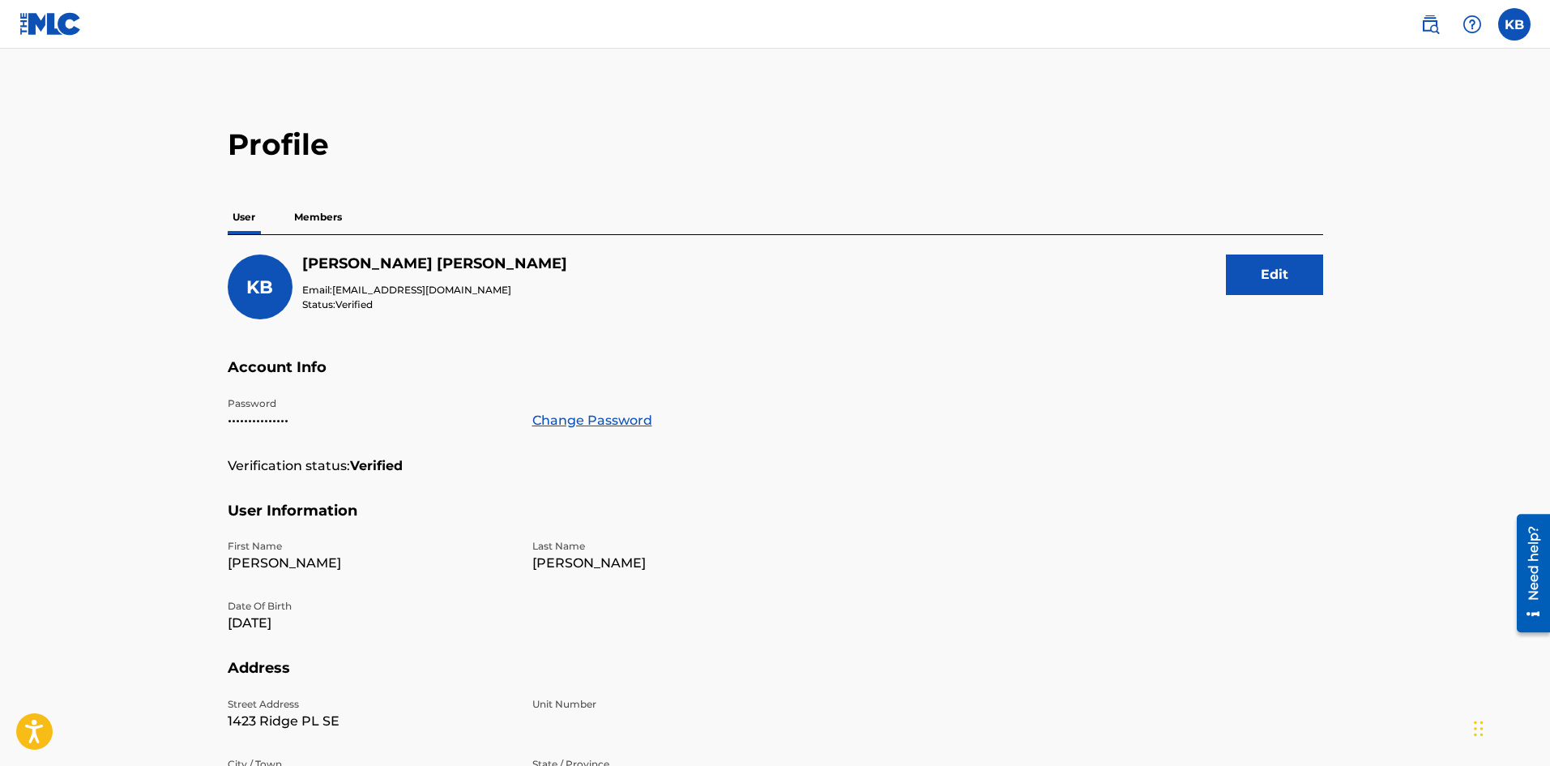
click at [310, 208] on p "Members" at bounding box center [318, 217] width 58 height 34
